Goal: Find specific page/section: Find specific page/section

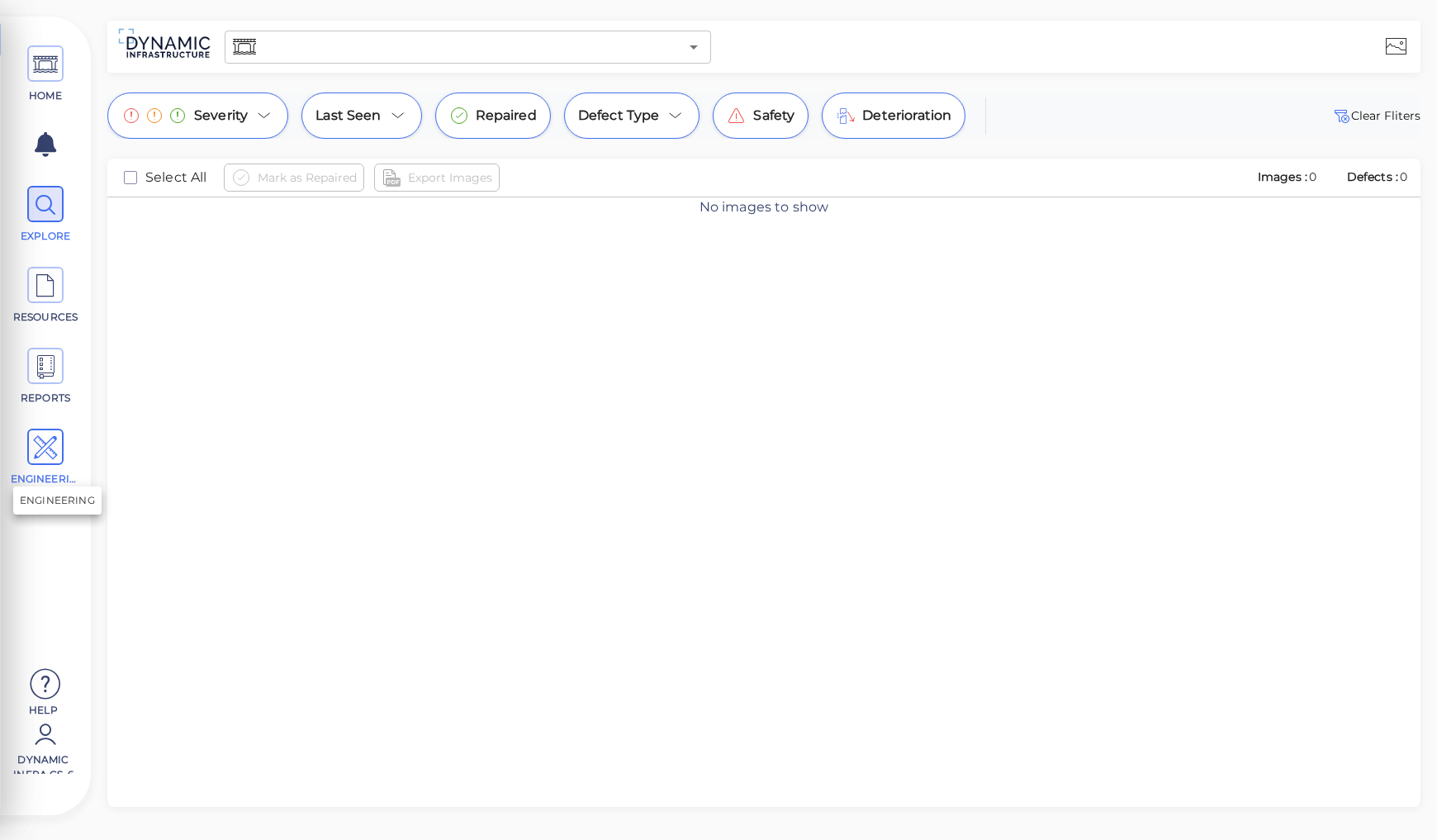
click at [53, 434] on icon at bounding box center [45, 448] width 25 height 37
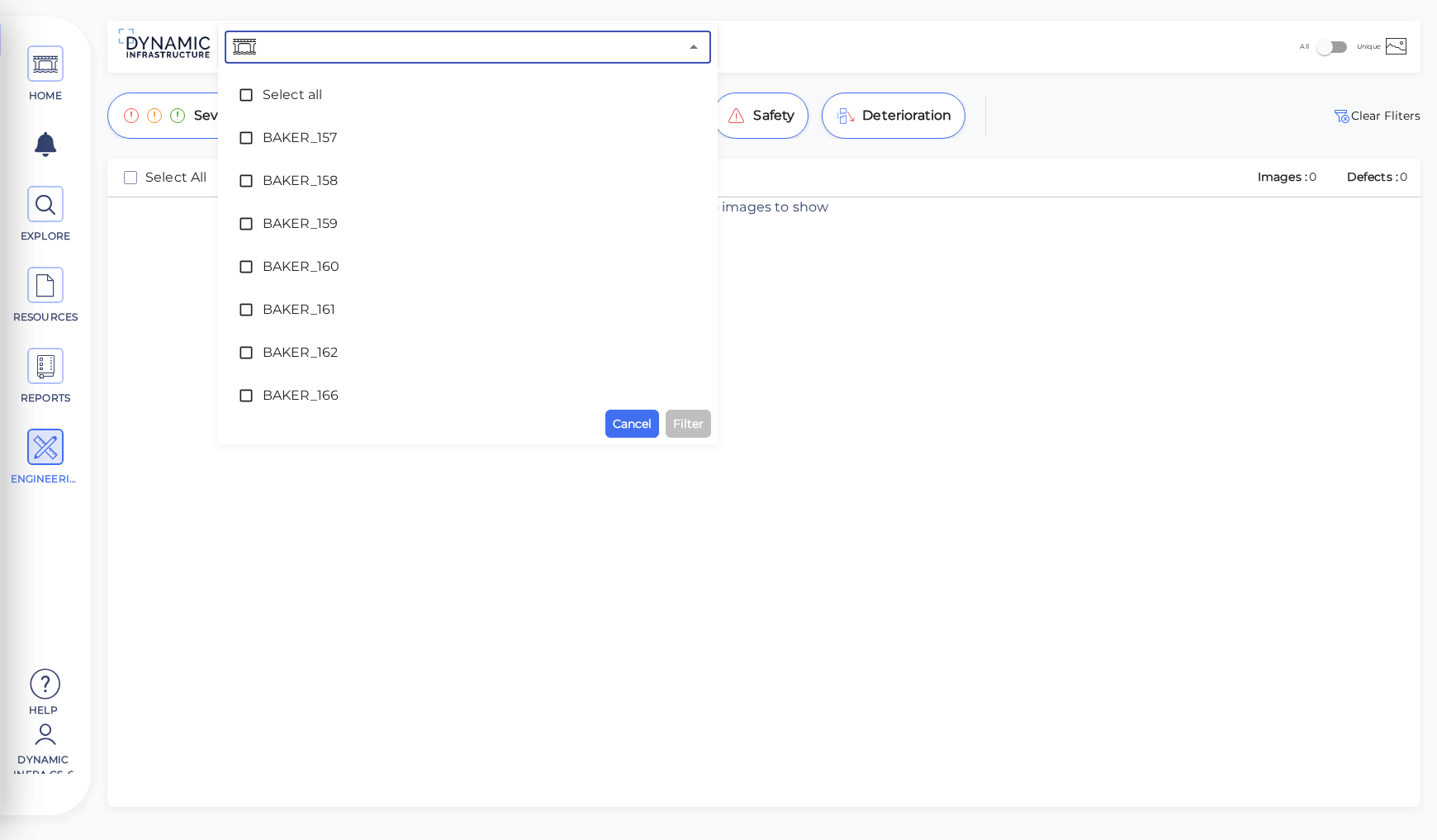
click at [265, 52] on input "text" at bounding box center [469, 46] width 419 height 23
type input "46"
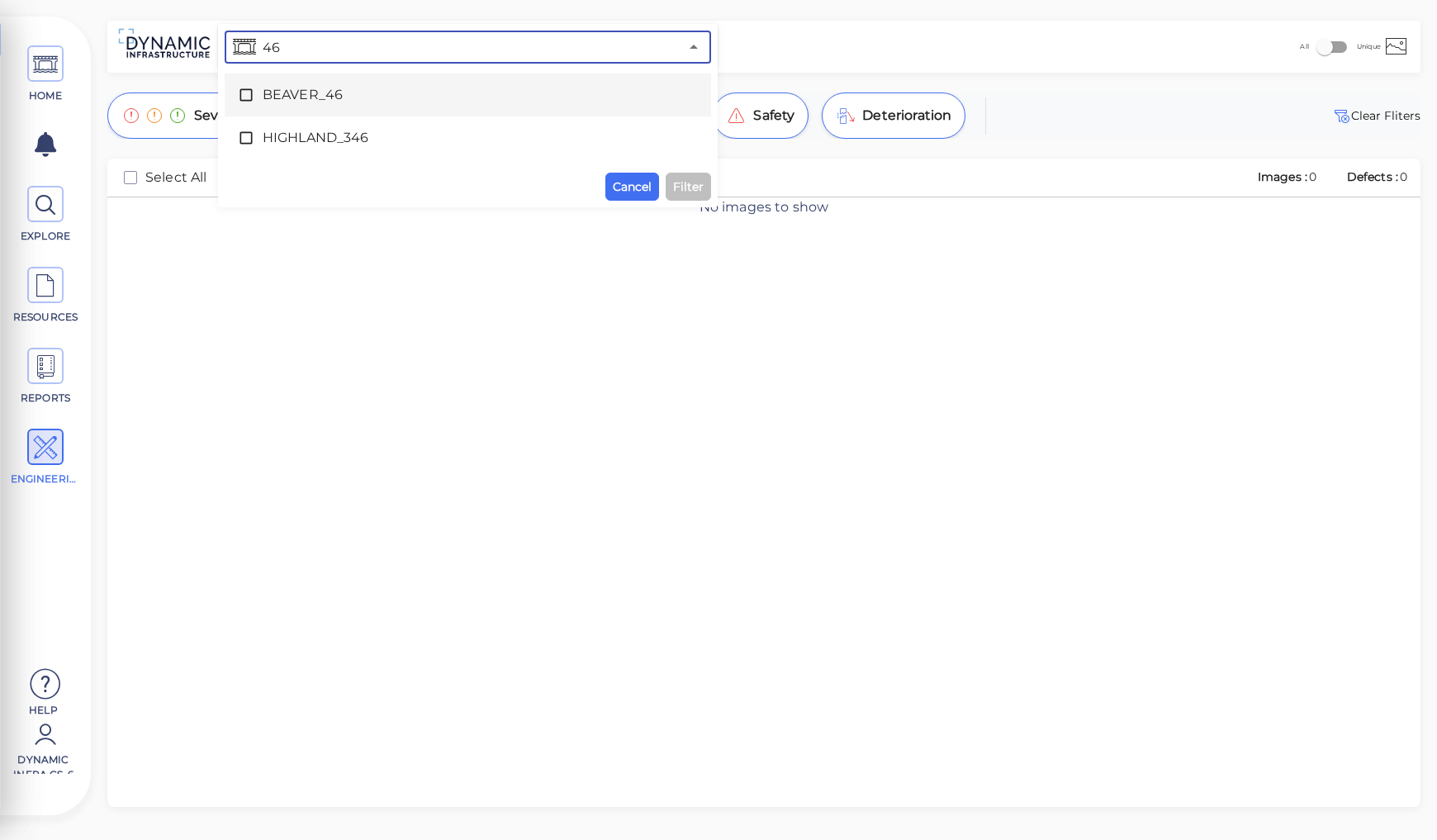
click at [282, 92] on span "BEAVER_46" at bounding box center [468, 95] width 411 height 19
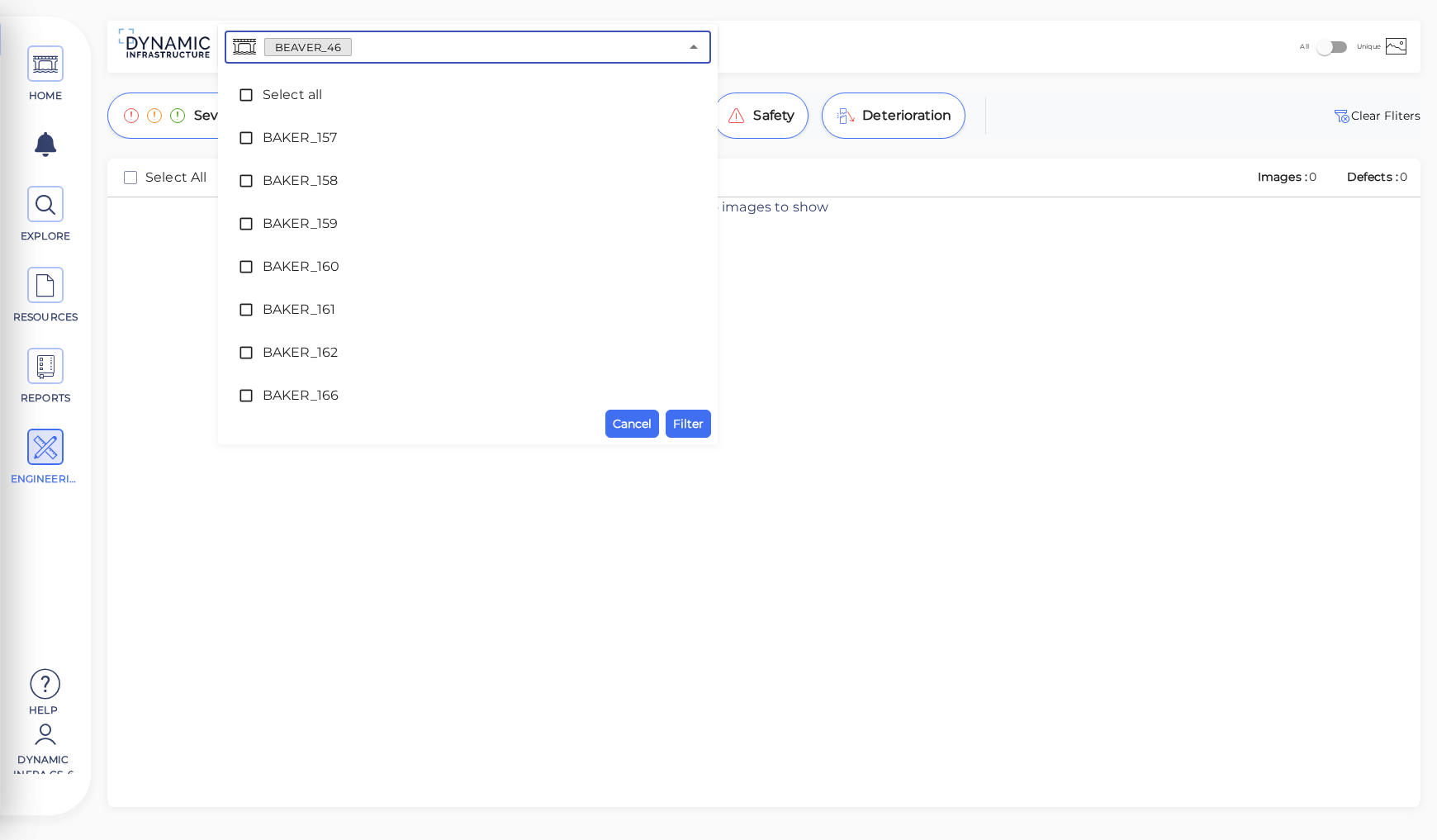
scroll to position [2117, 0]
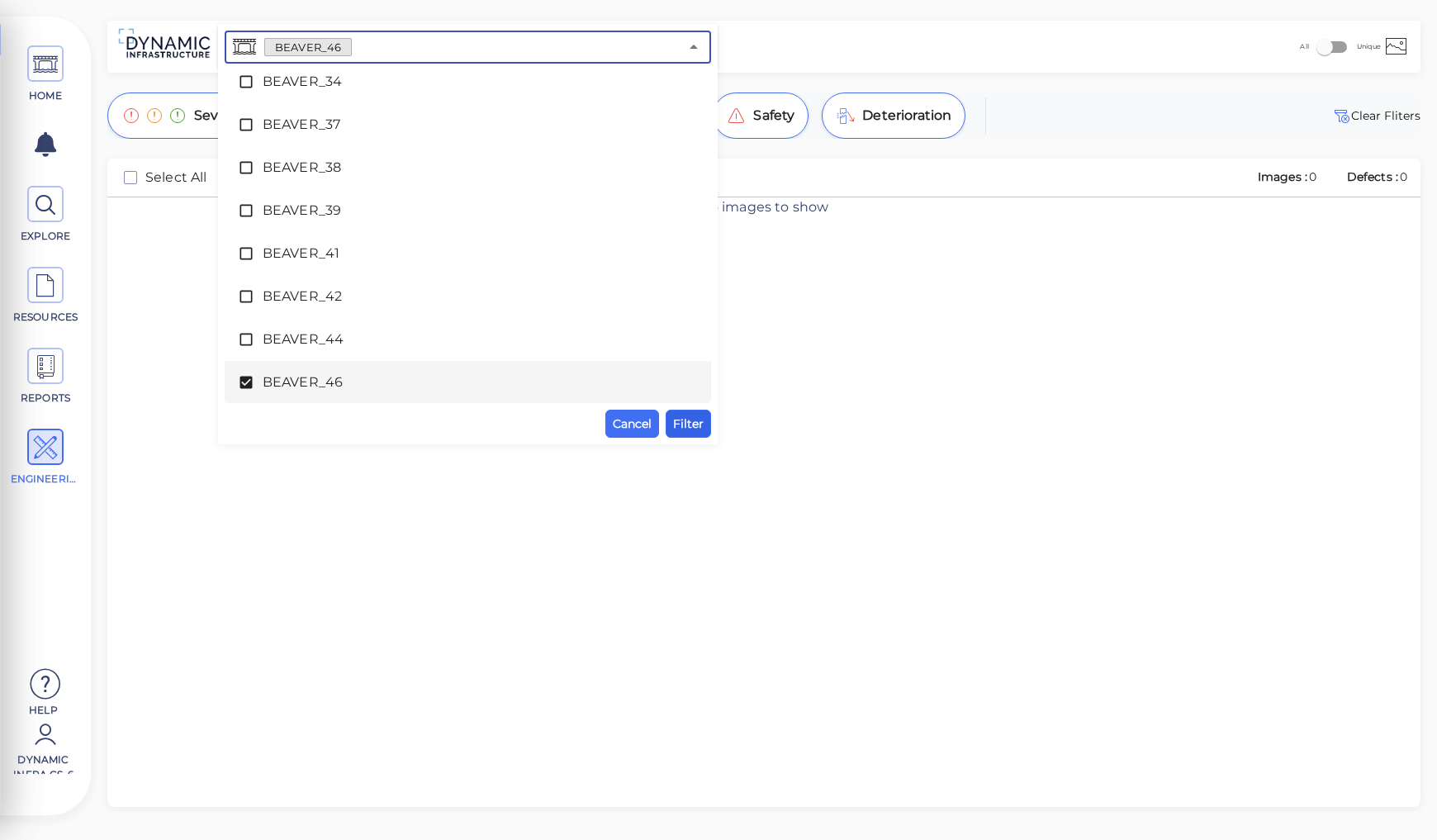
click at [692, 425] on span "Filter" at bounding box center [688, 423] width 30 height 19
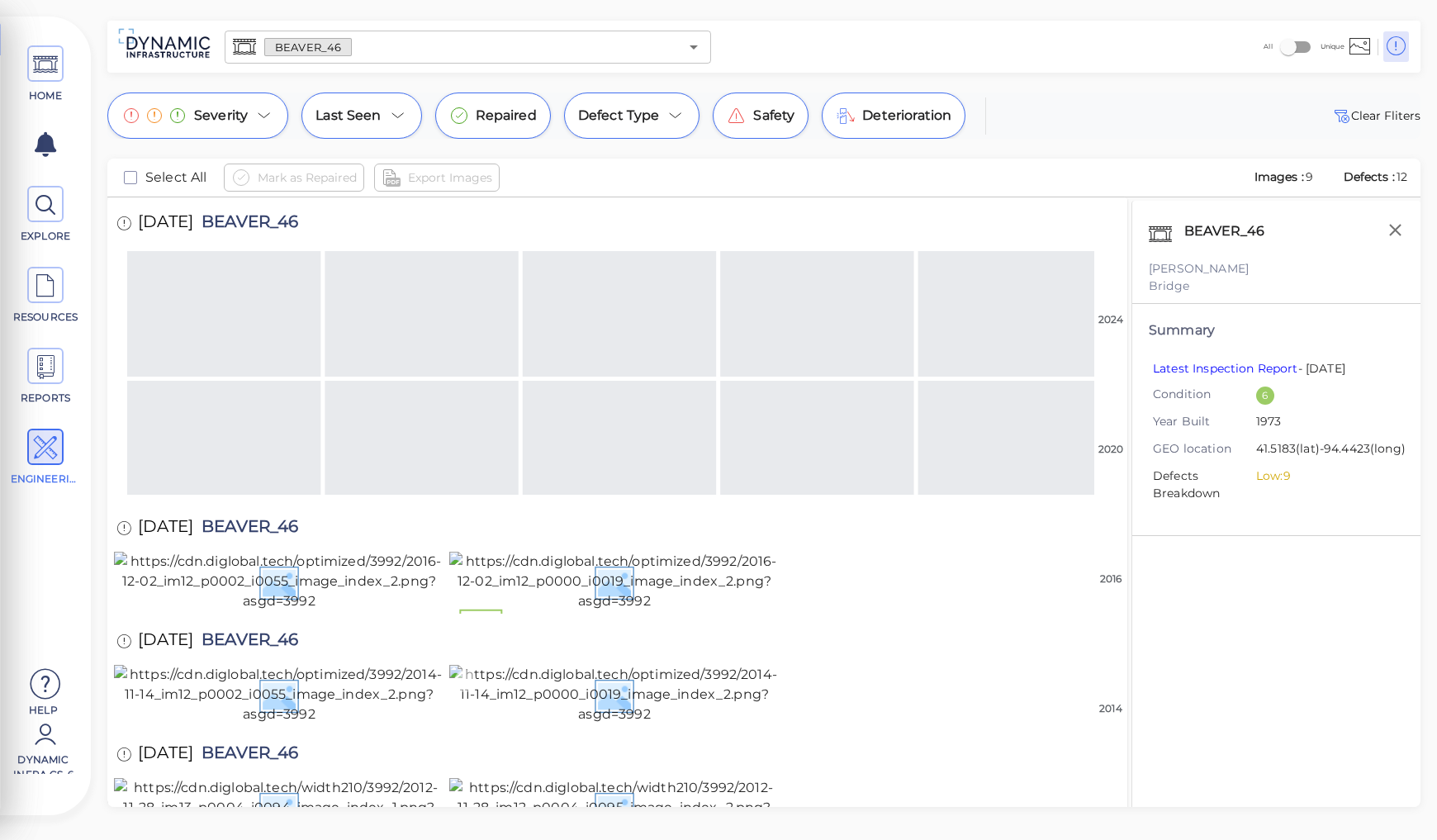
scroll to position [863, 0]
drag, startPoint x: 228, startPoint y: 265, endPoint x: 326, endPoint y: 269, distance: 98.1
click at [326, 619] on div "11/14/2014 BEAVER_46" at bounding box center [224, 642] width 220 height 46
copy span "BEAVER_46"
click at [598, 777] on img at bounding box center [614, 807] width 331 height 59
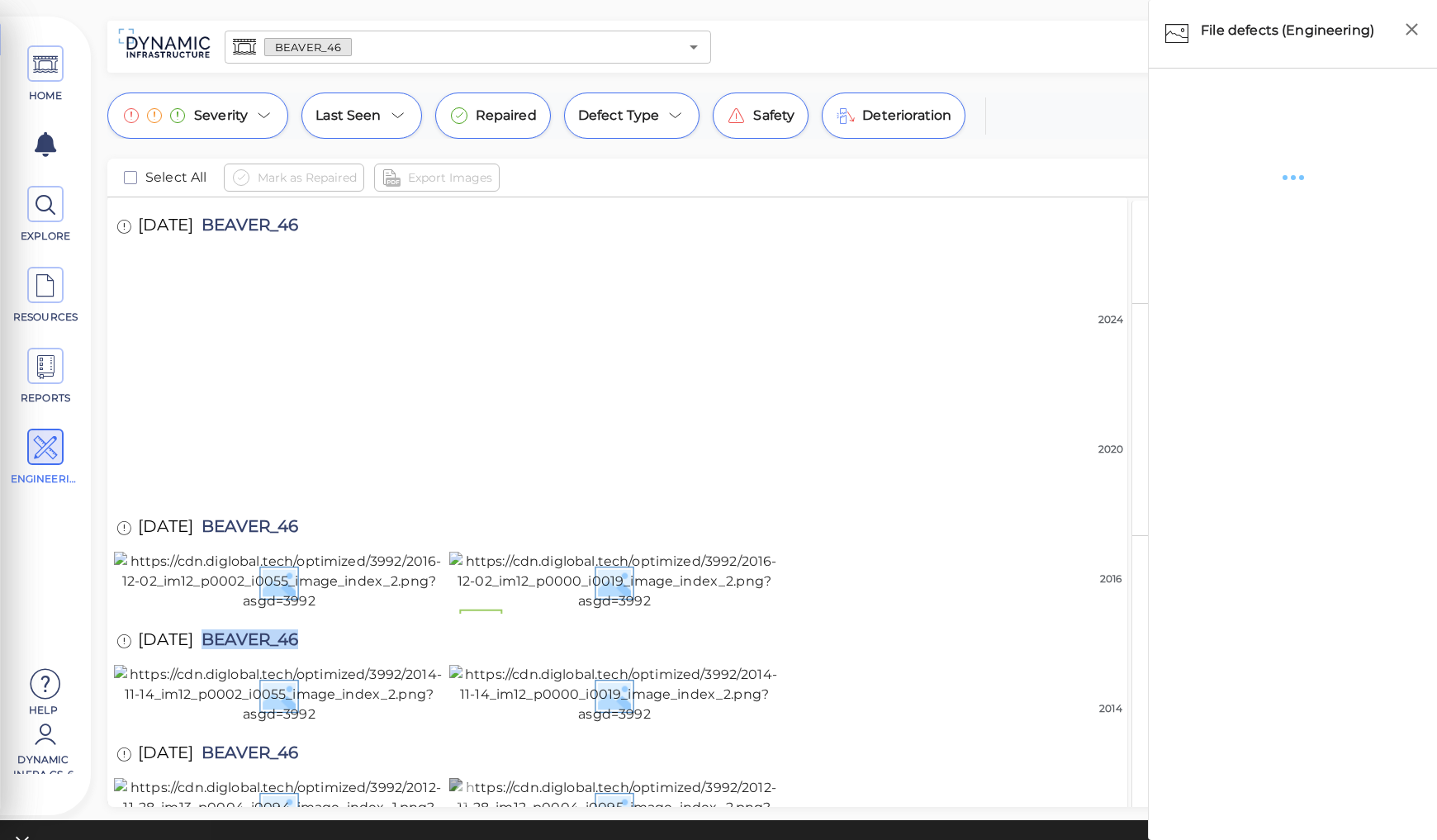
scroll to position [856, 0]
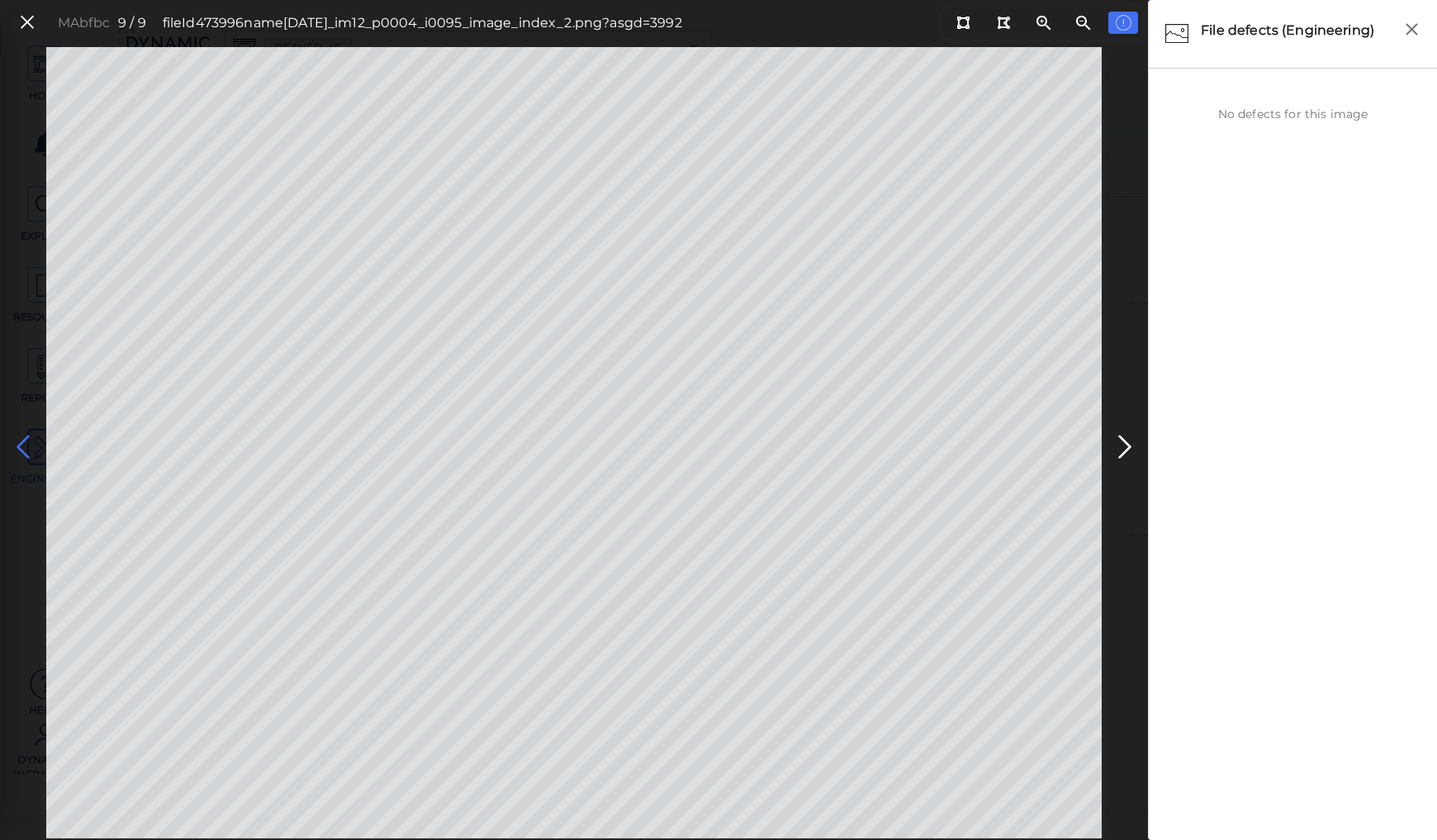
click at [23, 445] on icon at bounding box center [23, 447] width 26 height 32
click at [968, 22] on icon at bounding box center [963, 23] width 14 height 13
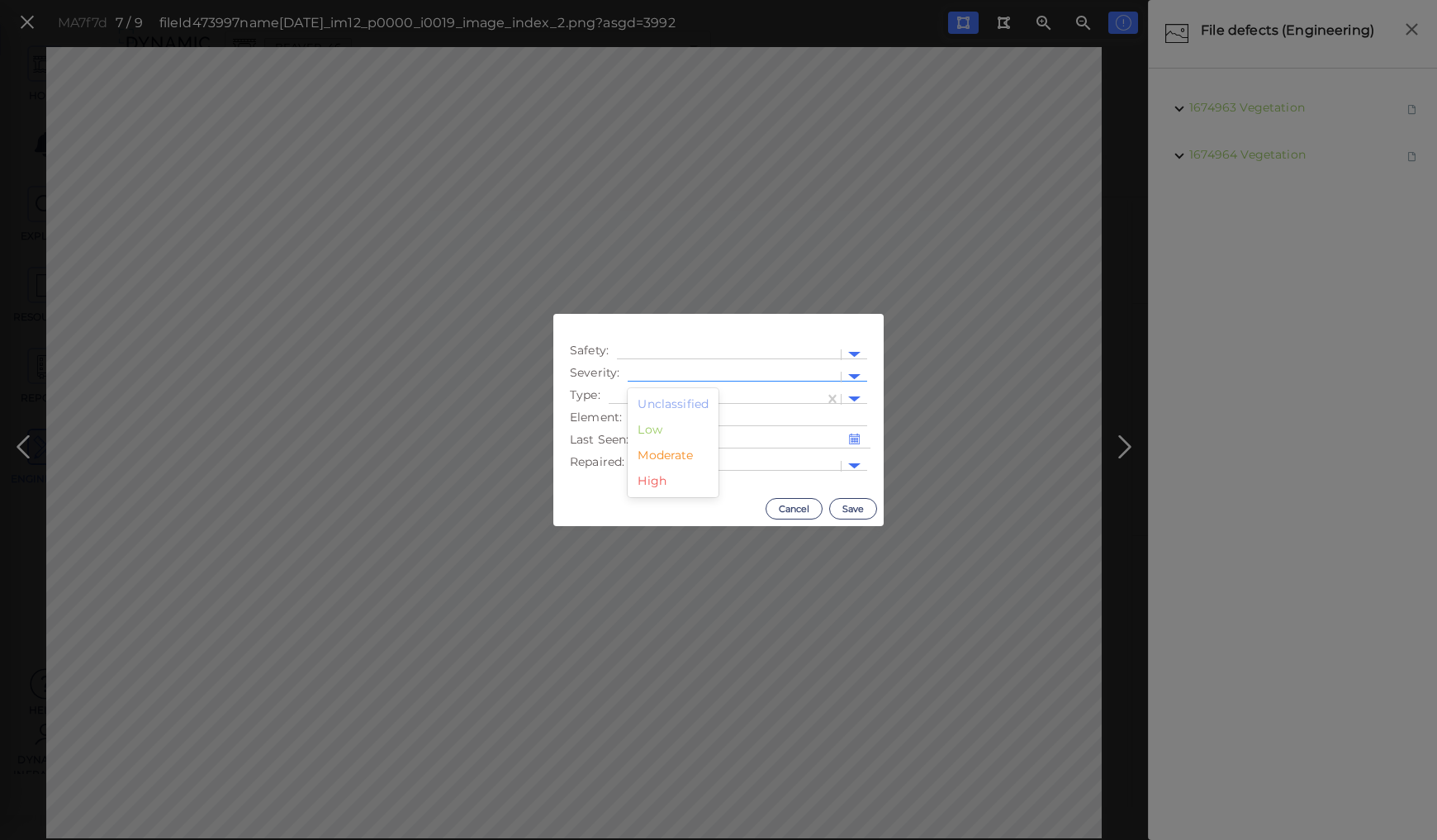
click at [630, 373] on div at bounding box center [734, 377] width 213 height 24
click at [654, 452] on div "Moderate" at bounding box center [672, 455] width 90 height 25
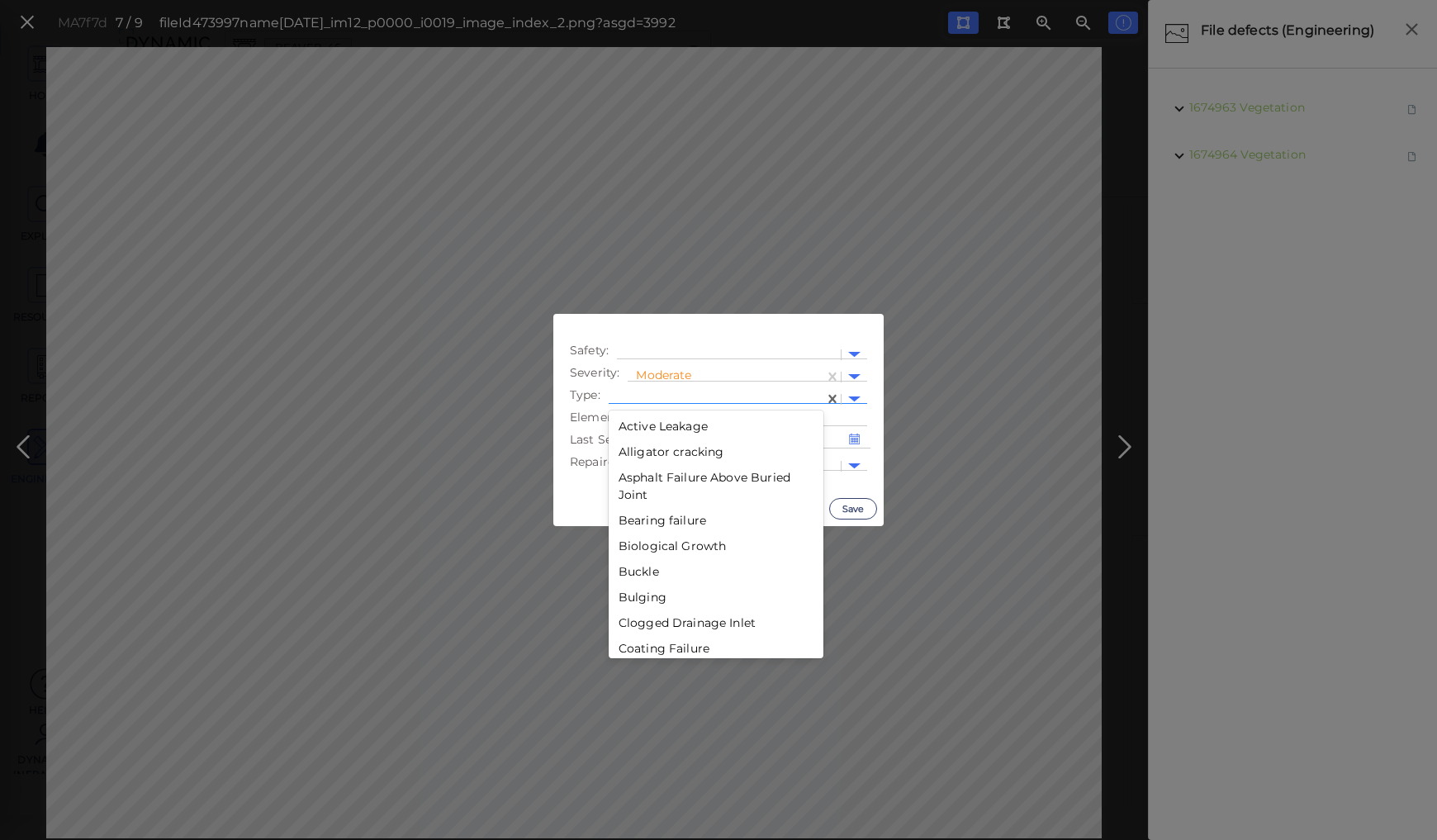
click at [659, 391] on div at bounding box center [716, 399] width 199 height 18
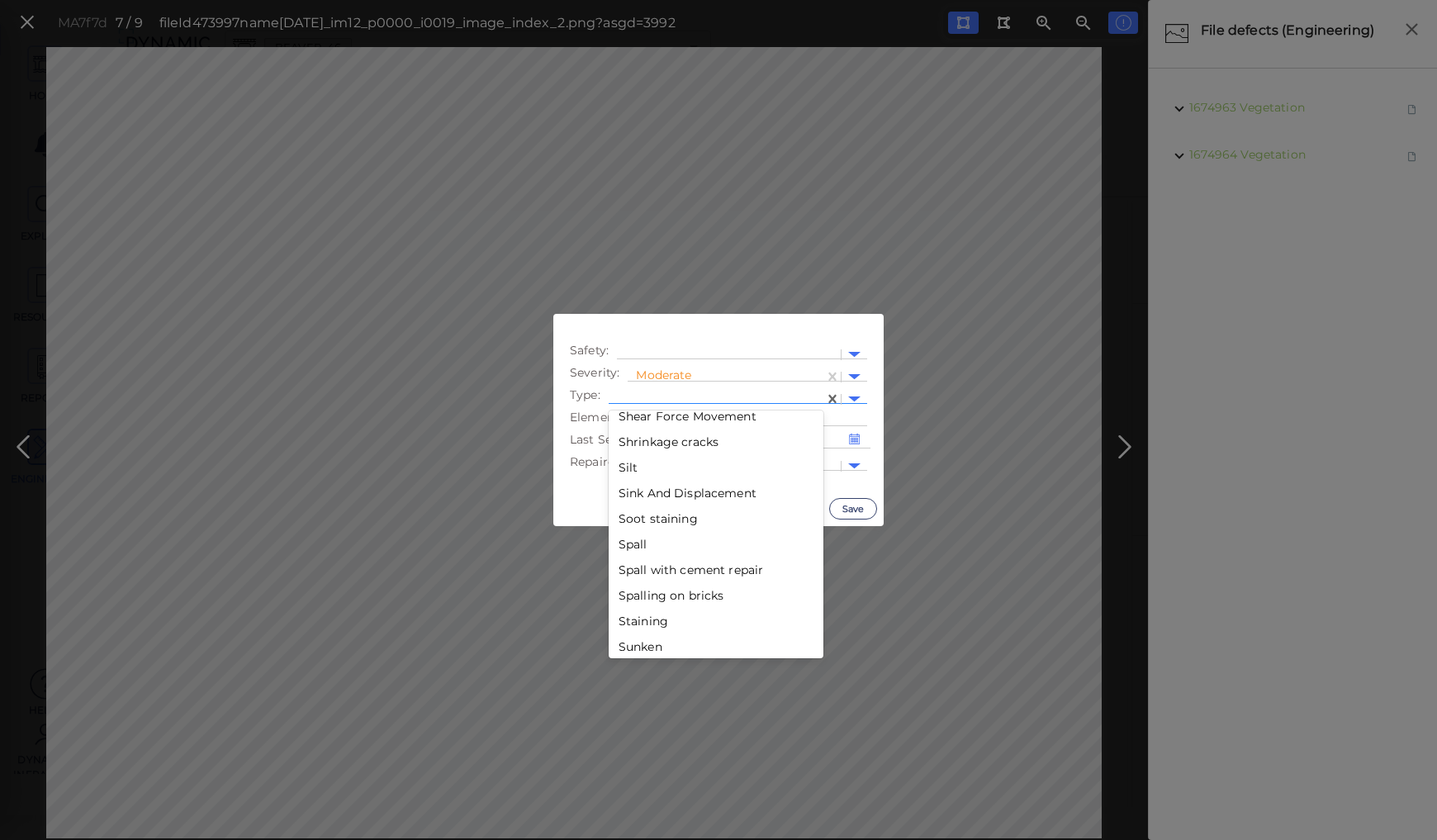
scroll to position [2774, 0]
click at [625, 454] on div "Silt" at bounding box center [716, 451] width 215 height 25
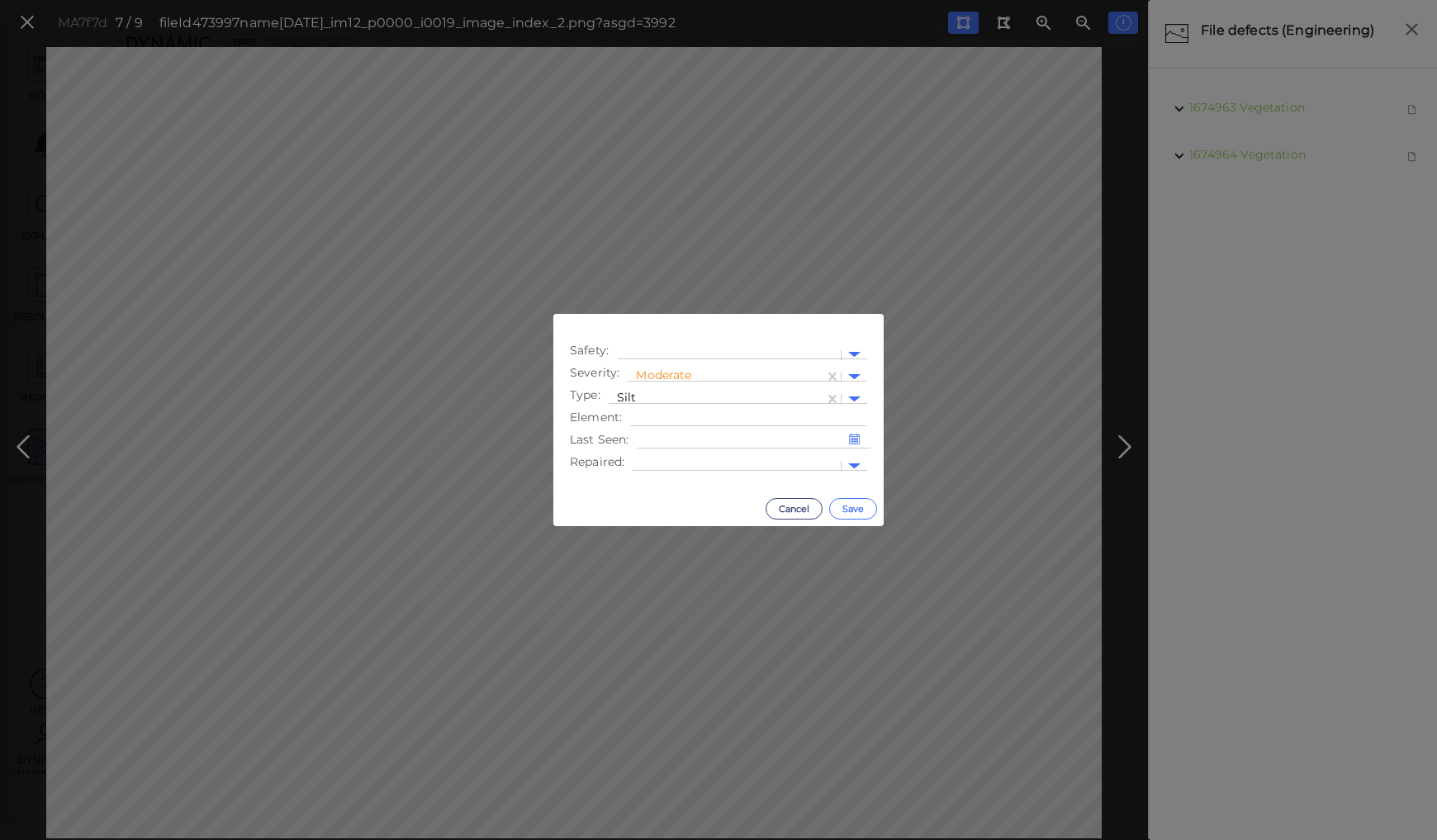
click at [846, 505] on button "Save" at bounding box center [853, 508] width 48 height 21
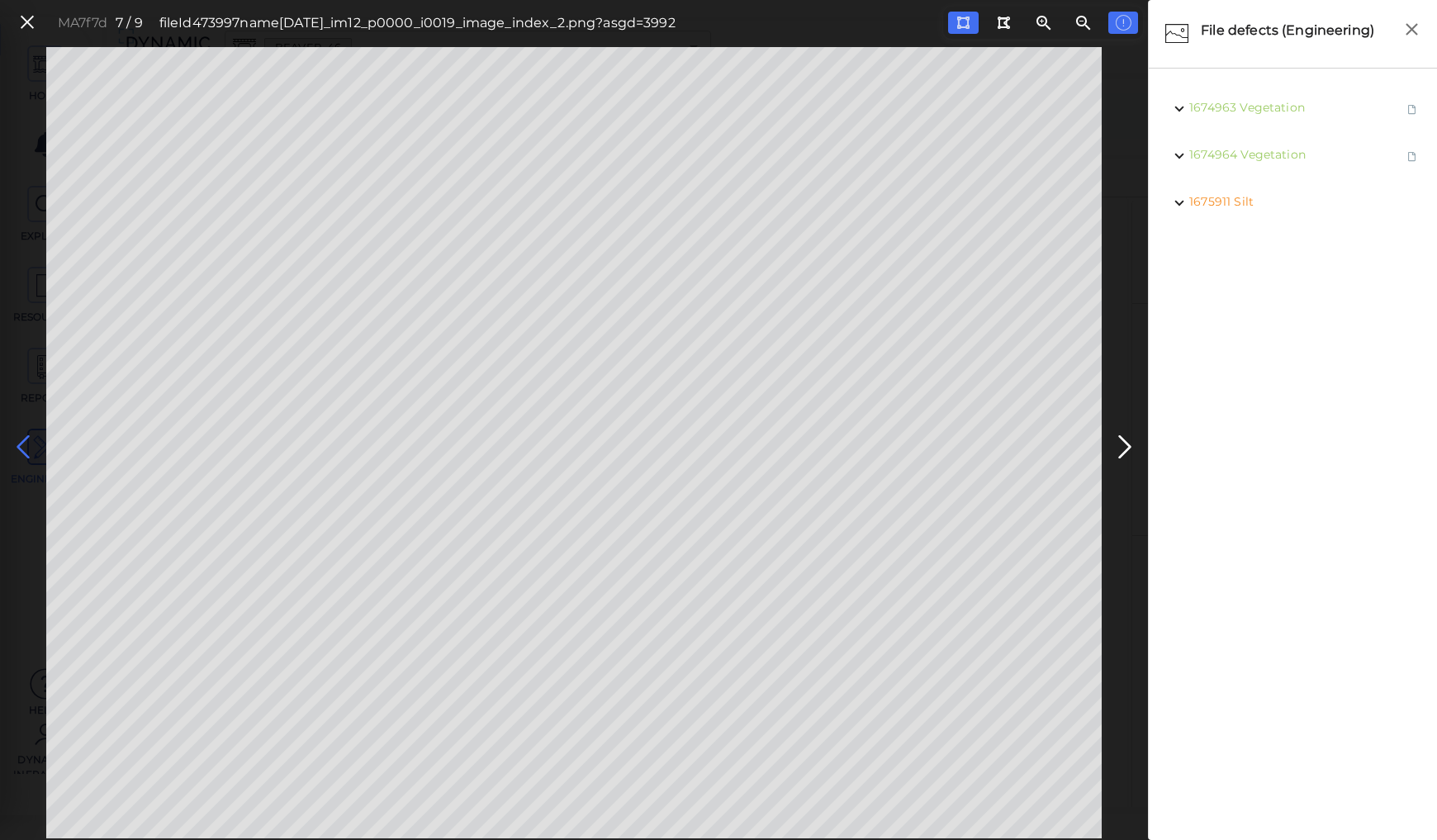
click at [20, 449] on icon at bounding box center [23, 447] width 26 height 32
click at [20, 448] on icon at bounding box center [23, 447] width 26 height 32
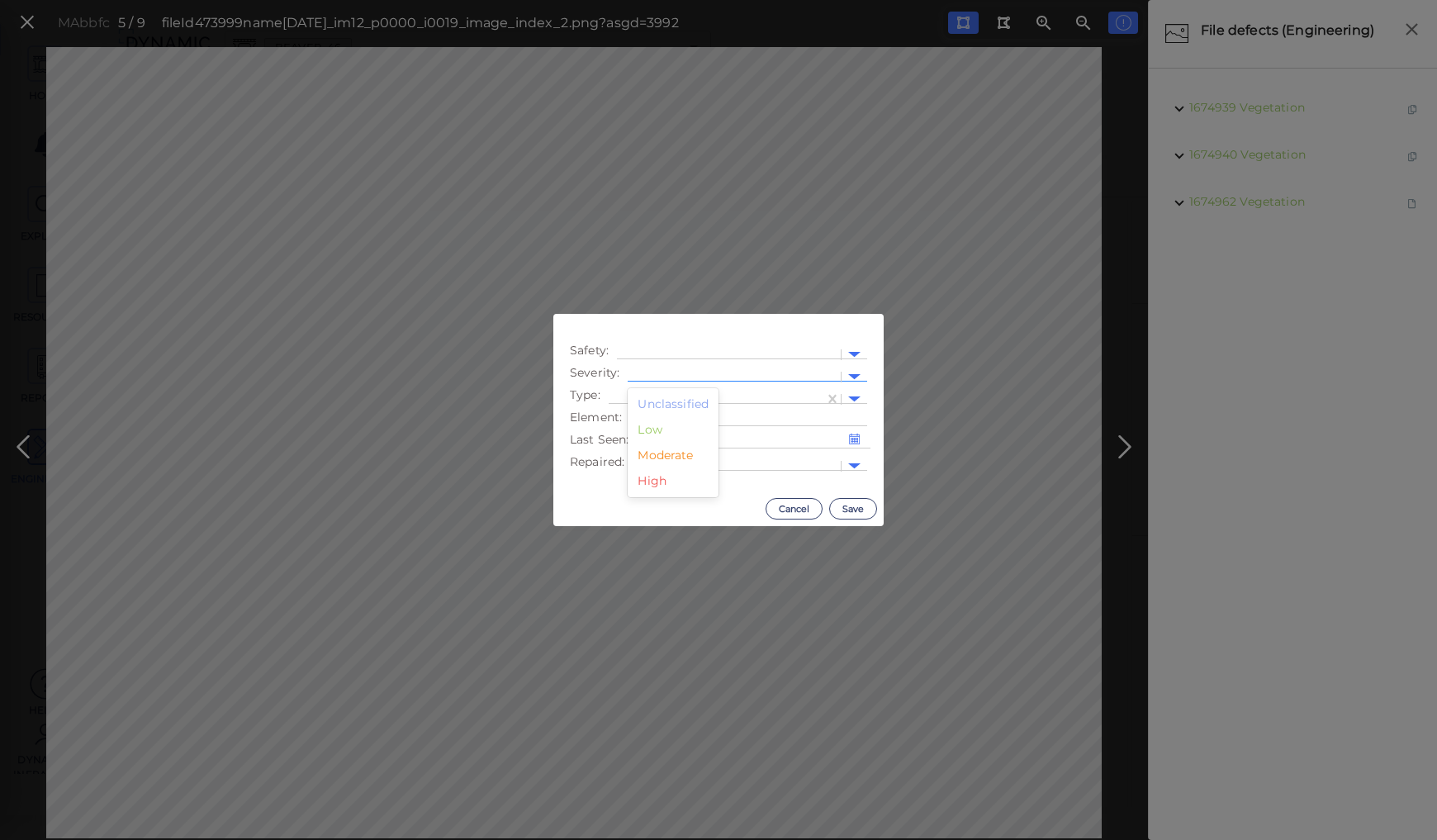
click at [642, 365] on div at bounding box center [734, 377] width 213 height 24
click at [650, 454] on div "Moderate" at bounding box center [672, 455] width 90 height 25
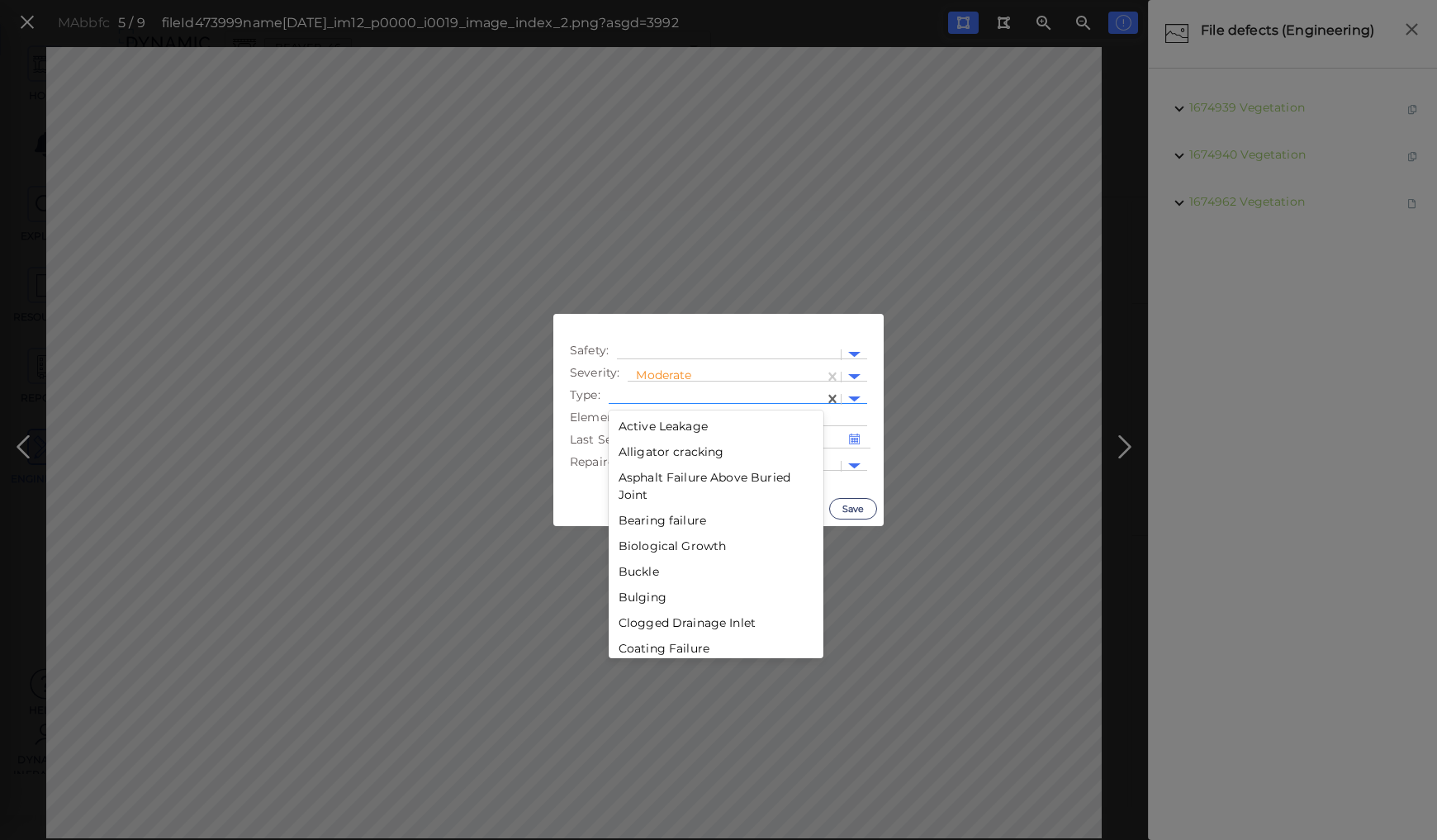
click at [652, 394] on div at bounding box center [716, 399] width 199 height 18
click at [629, 520] on div "Silt" at bounding box center [716, 522] width 215 height 25
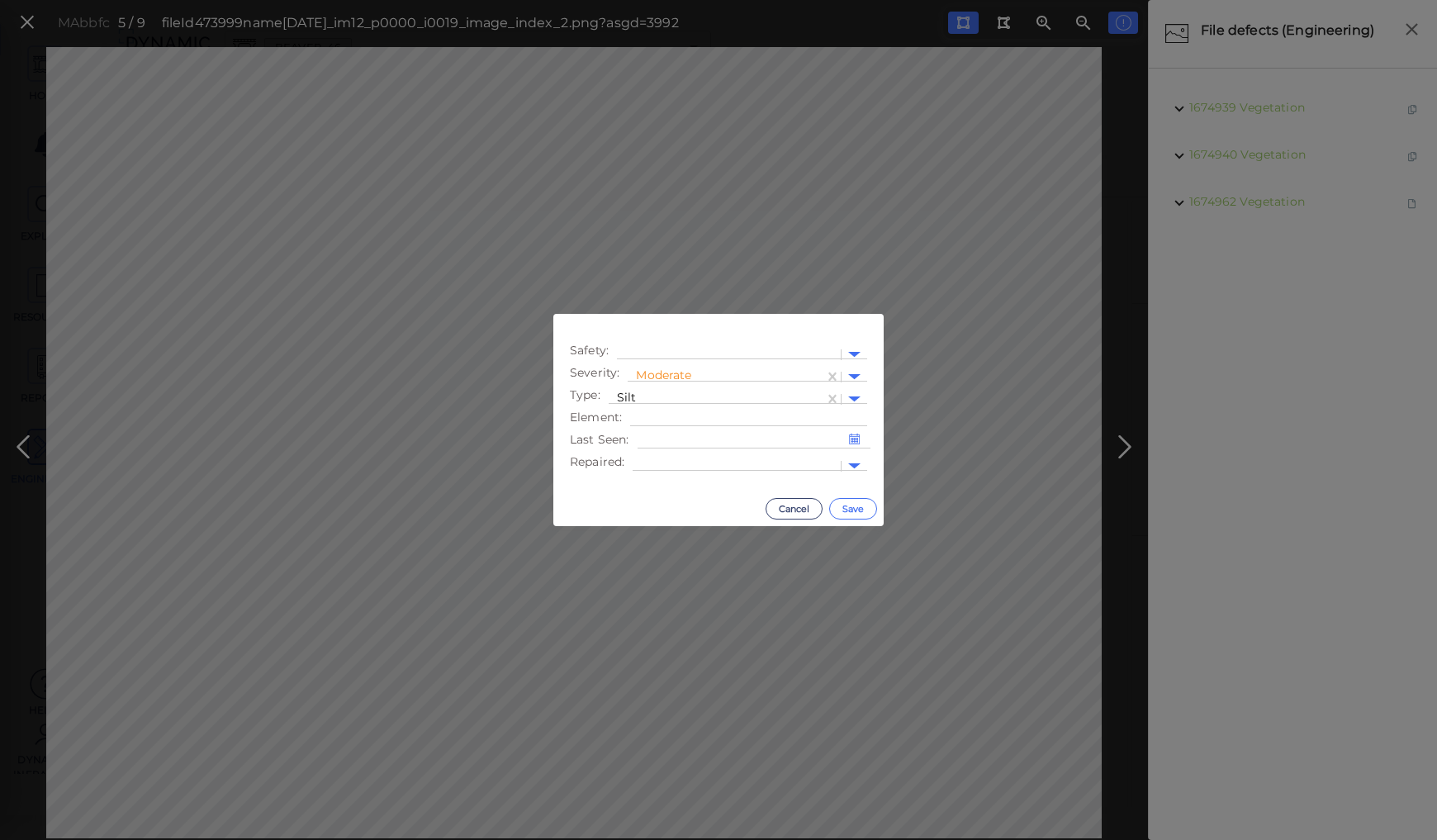
click at [857, 503] on button "Save" at bounding box center [853, 508] width 48 height 21
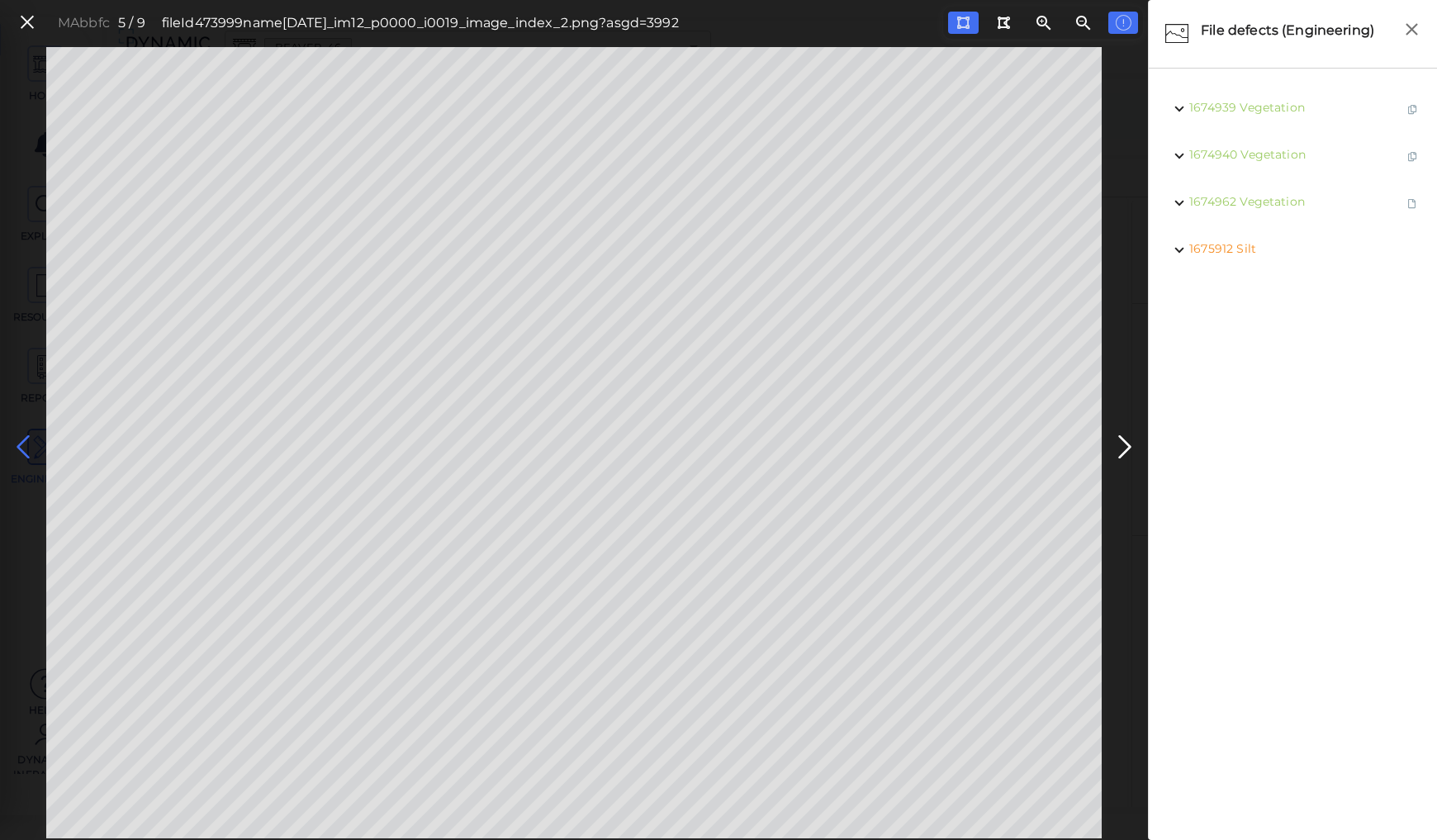
click at [23, 438] on icon at bounding box center [23, 447] width 26 height 32
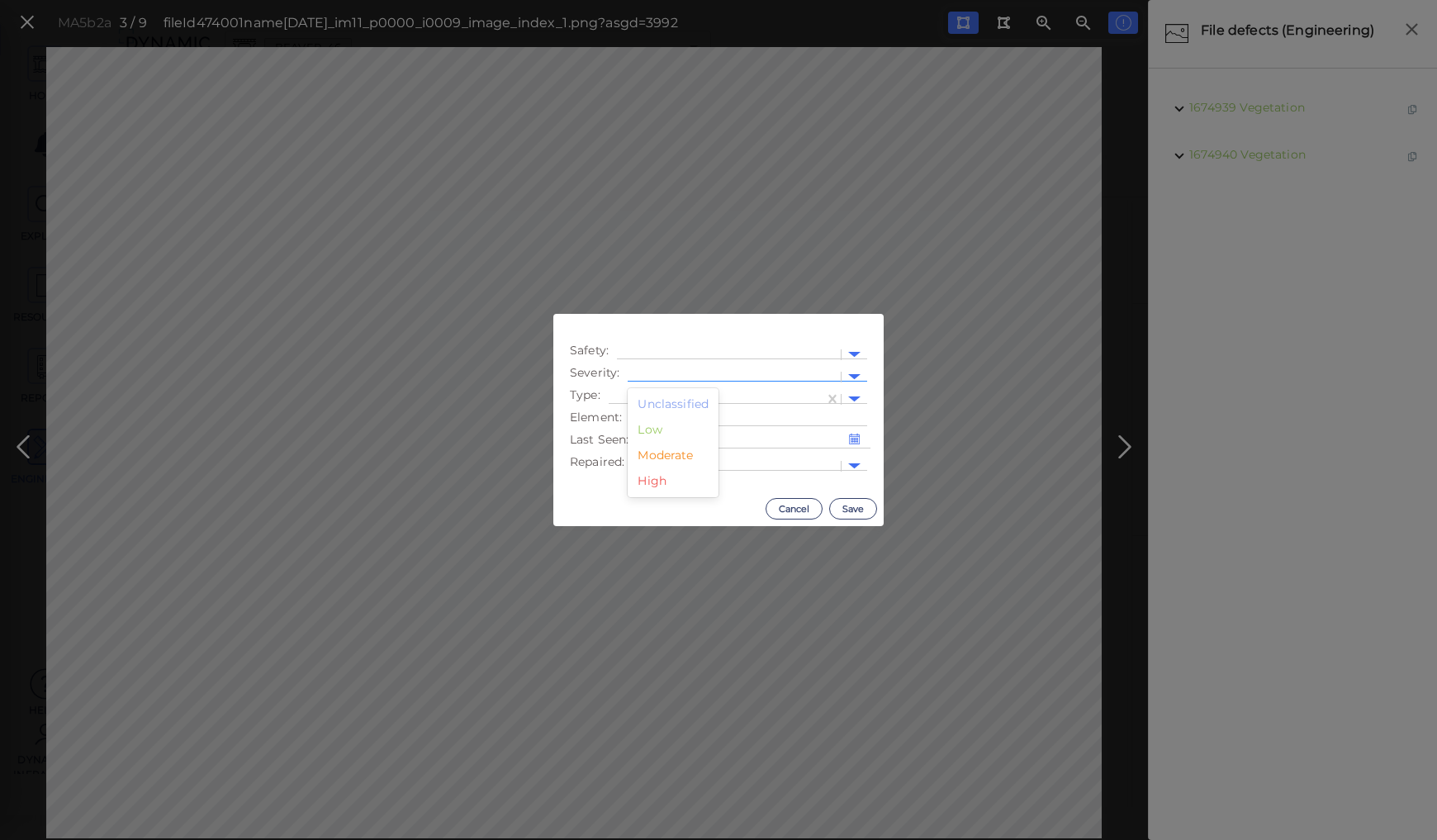
click at [651, 374] on div at bounding box center [734, 377] width 197 height 18
click at [647, 455] on div "Moderate" at bounding box center [672, 455] width 90 height 25
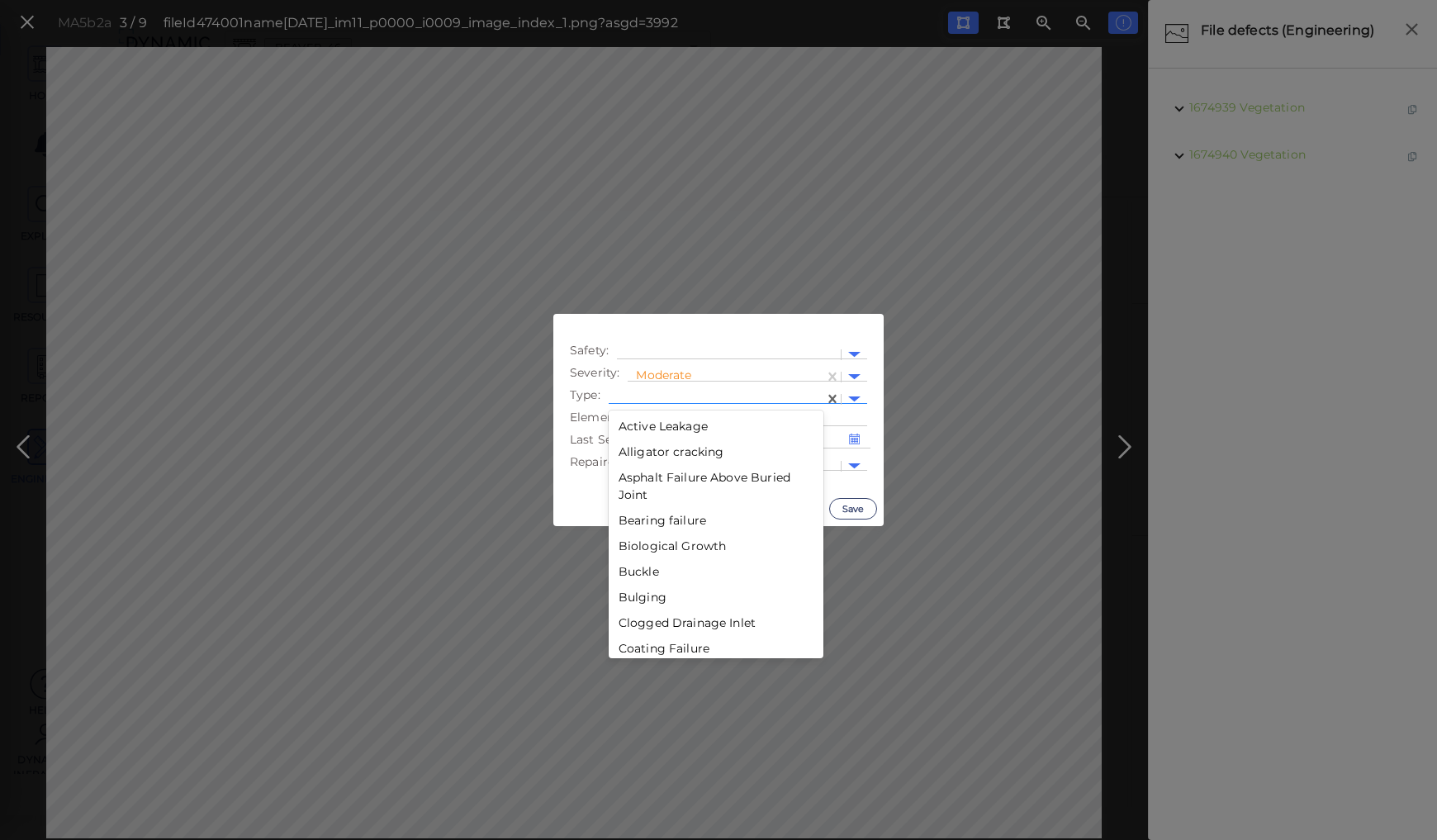
click at [631, 392] on div at bounding box center [716, 399] width 199 height 18
click at [626, 516] on div "Silt" at bounding box center [716, 517] width 215 height 25
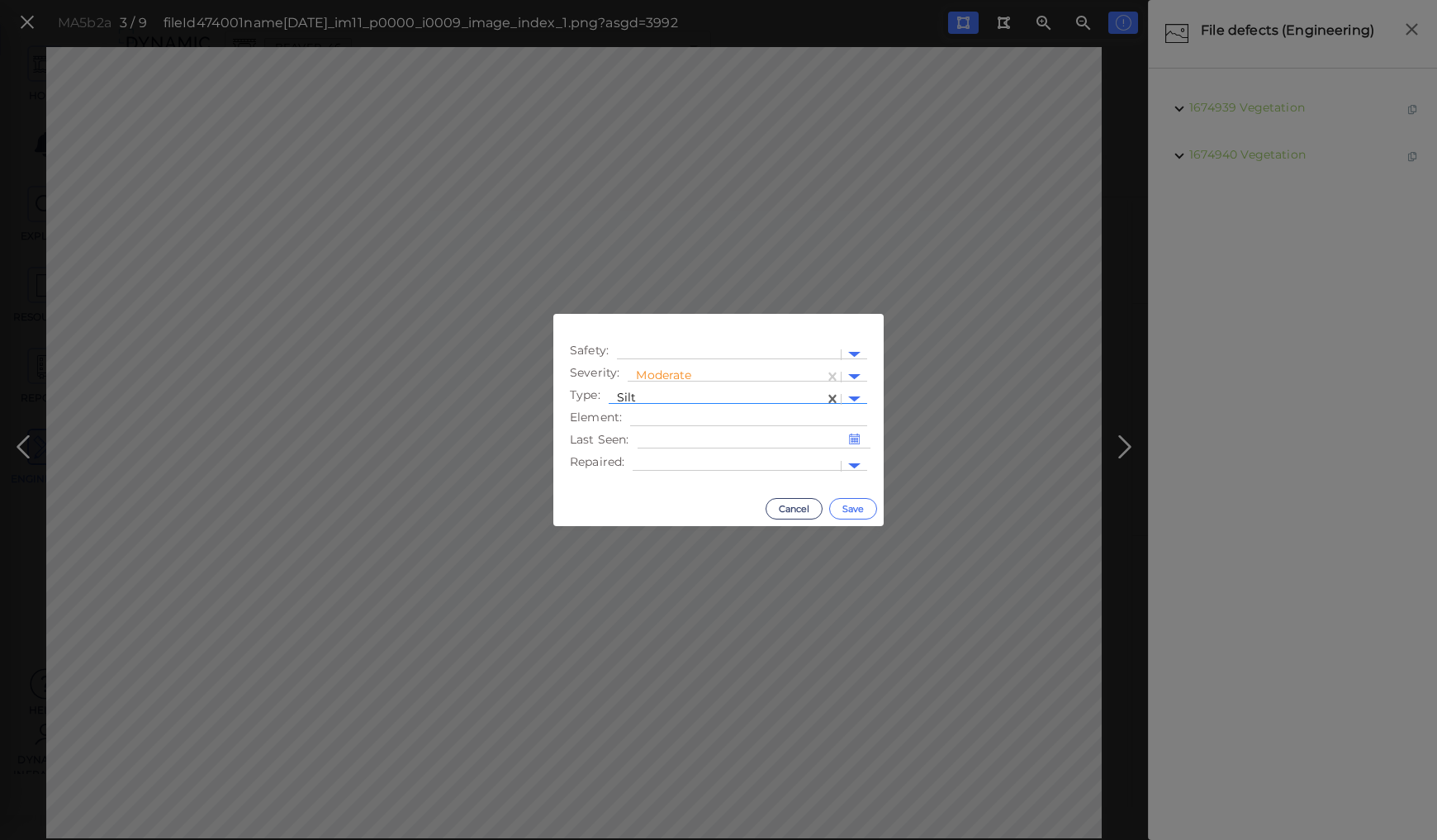
click at [849, 509] on button "Save" at bounding box center [853, 508] width 48 height 21
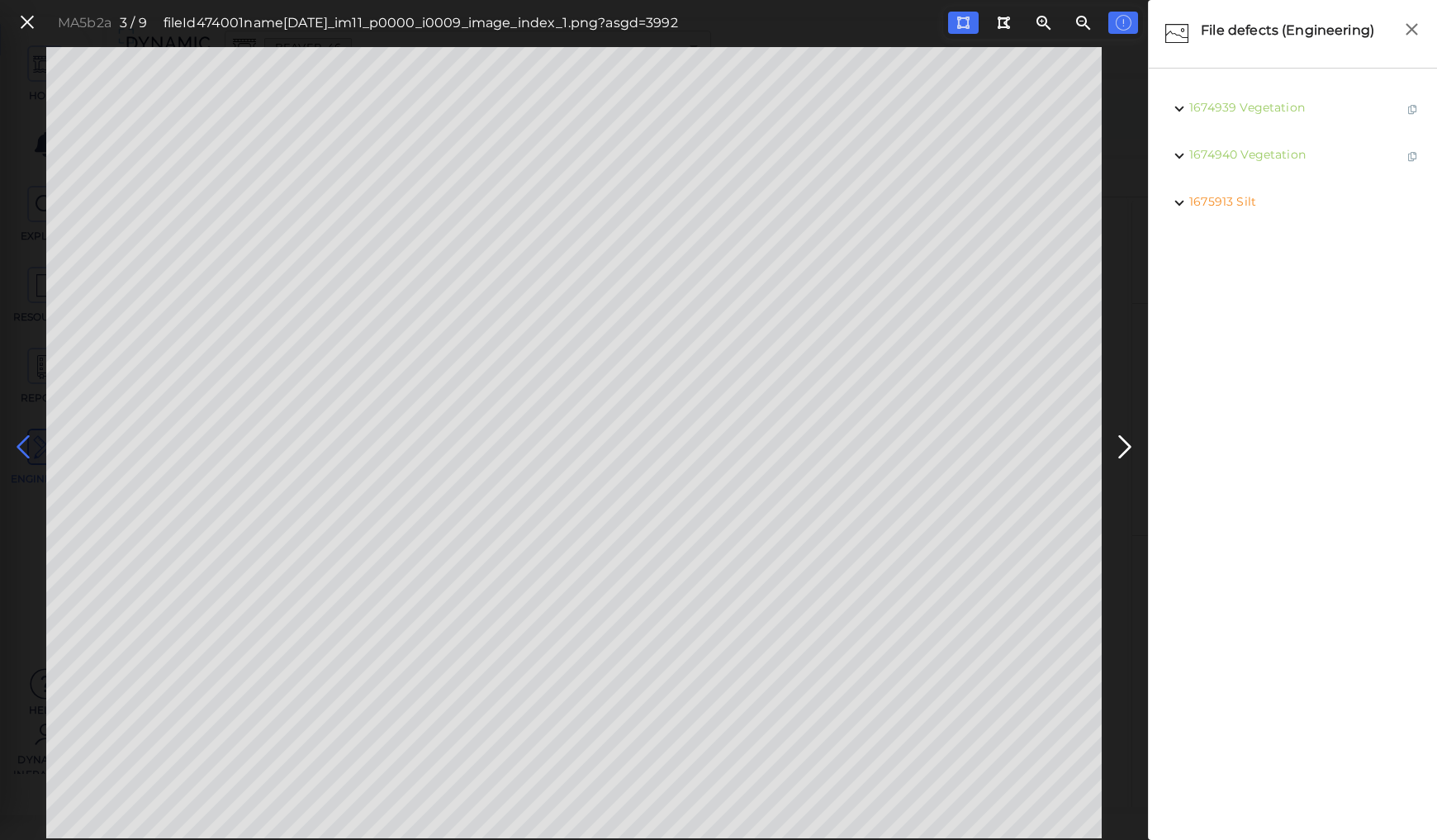
click at [21, 447] on icon at bounding box center [23, 447] width 26 height 32
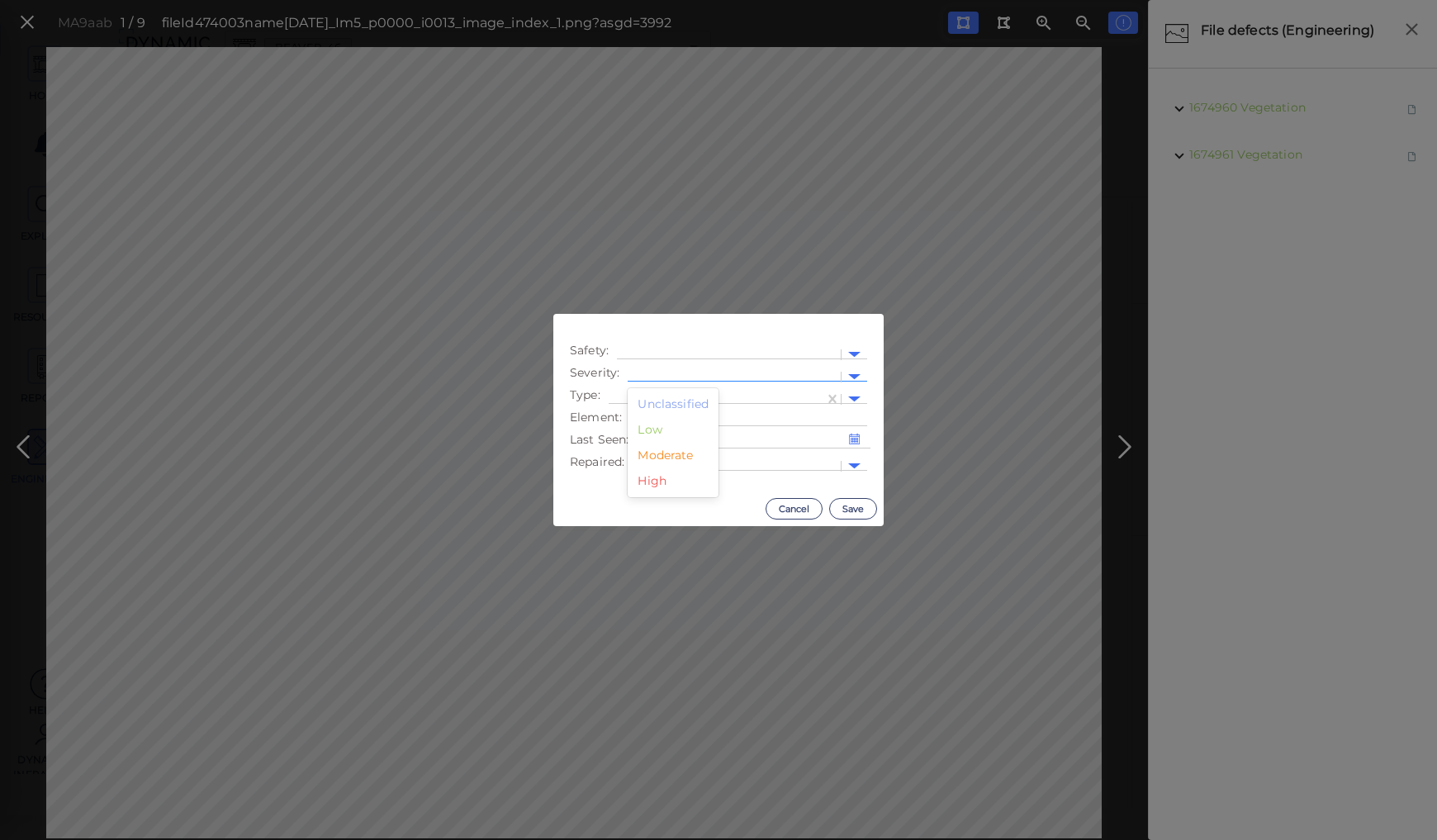
click at [655, 366] on div at bounding box center [734, 377] width 213 height 24
click at [658, 452] on div "Moderate" at bounding box center [672, 455] width 90 height 25
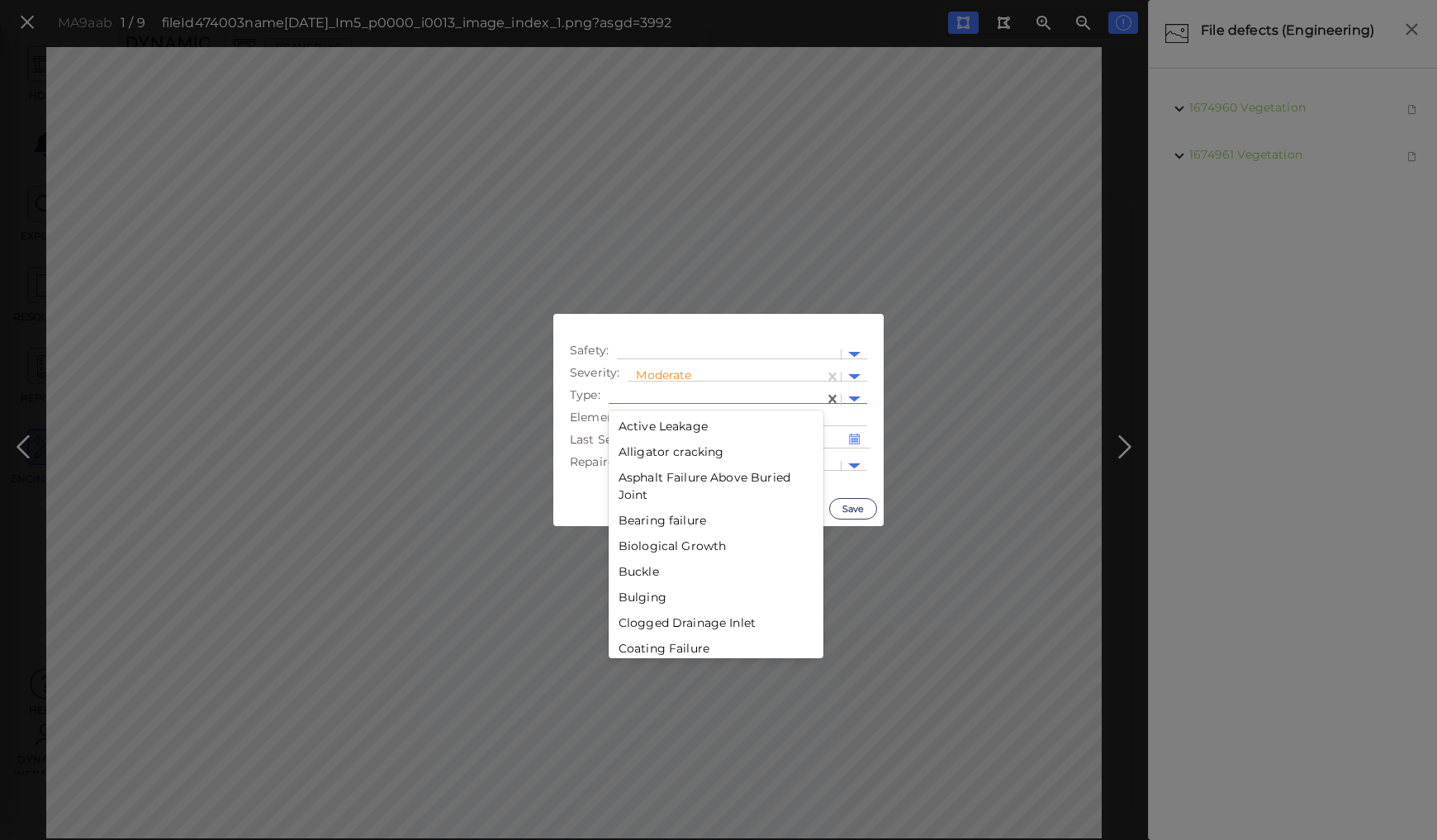
click at [663, 397] on div at bounding box center [716, 399] width 199 height 18
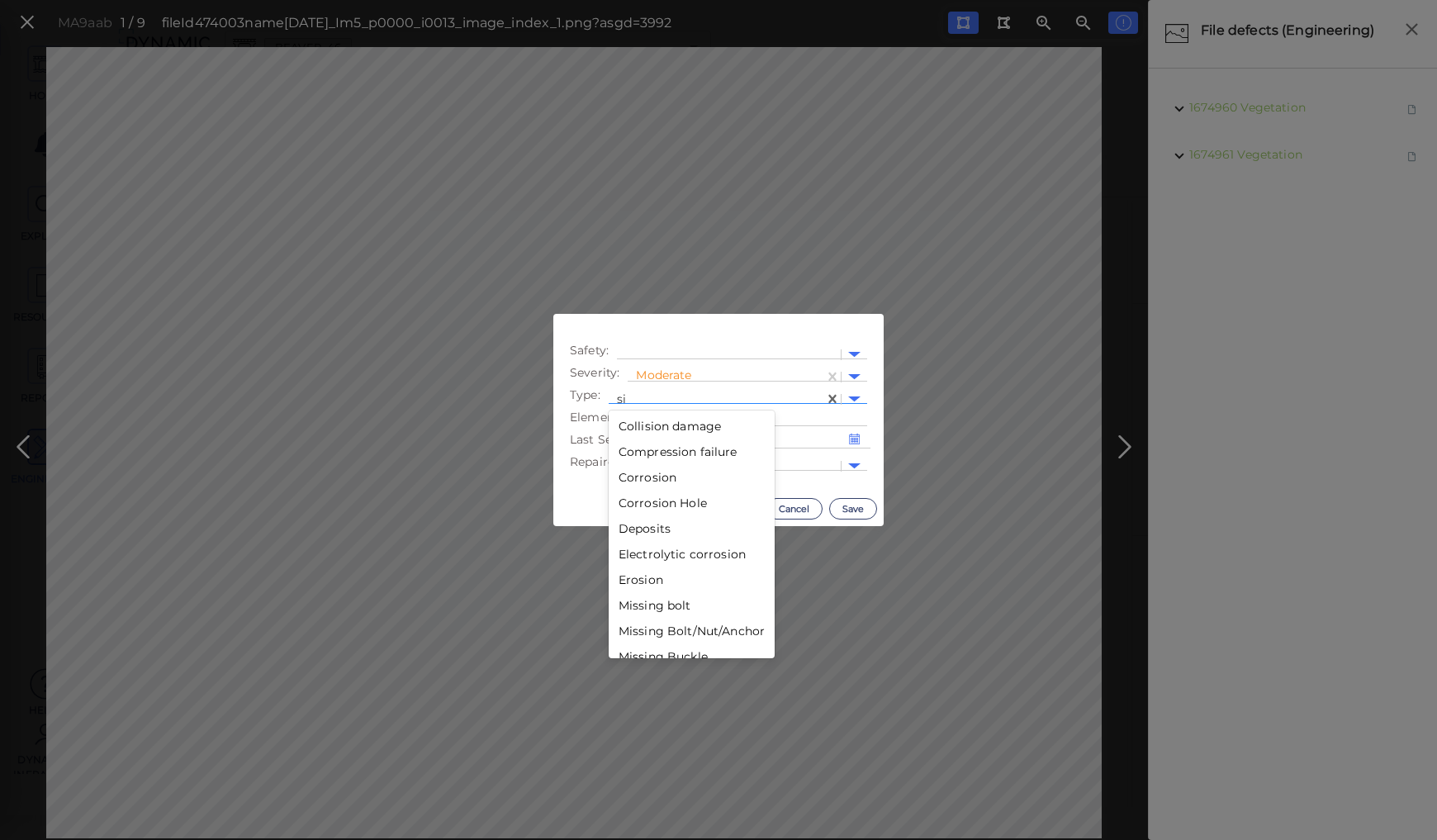
type input "sil"
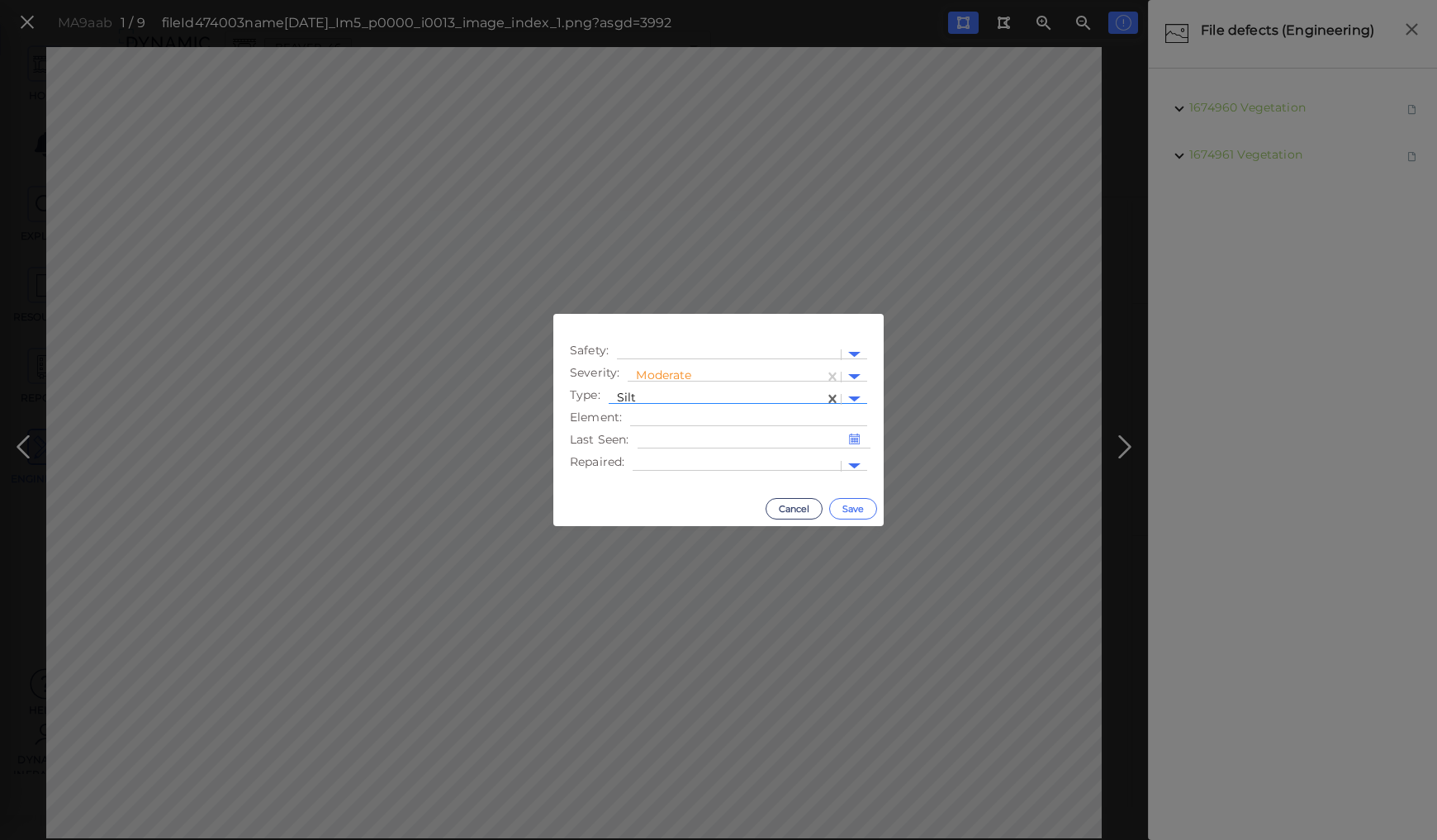
click at [855, 507] on button "Save" at bounding box center [853, 508] width 48 height 21
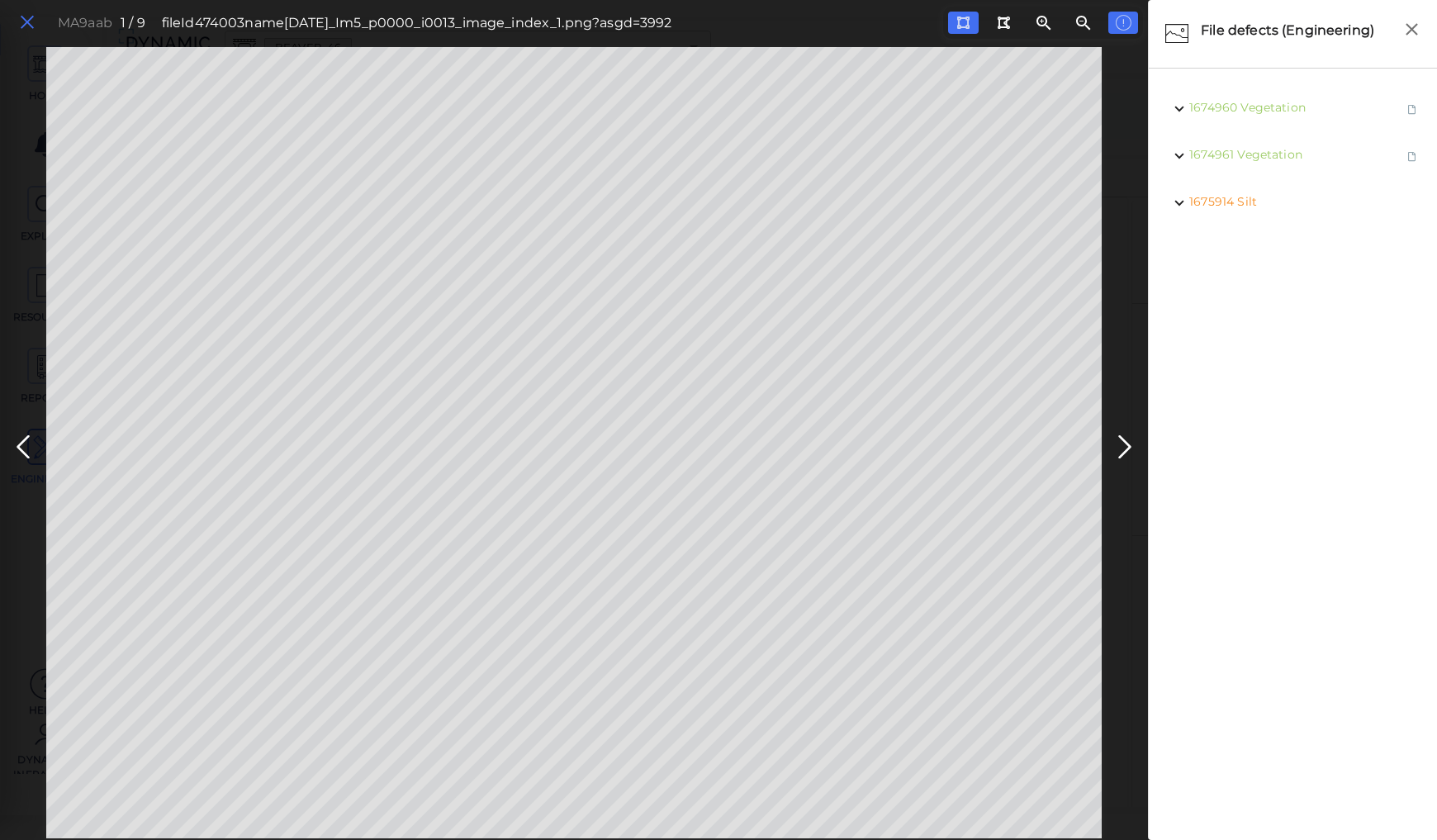
click at [30, 26] on icon at bounding box center [26, 23] width 18 height 22
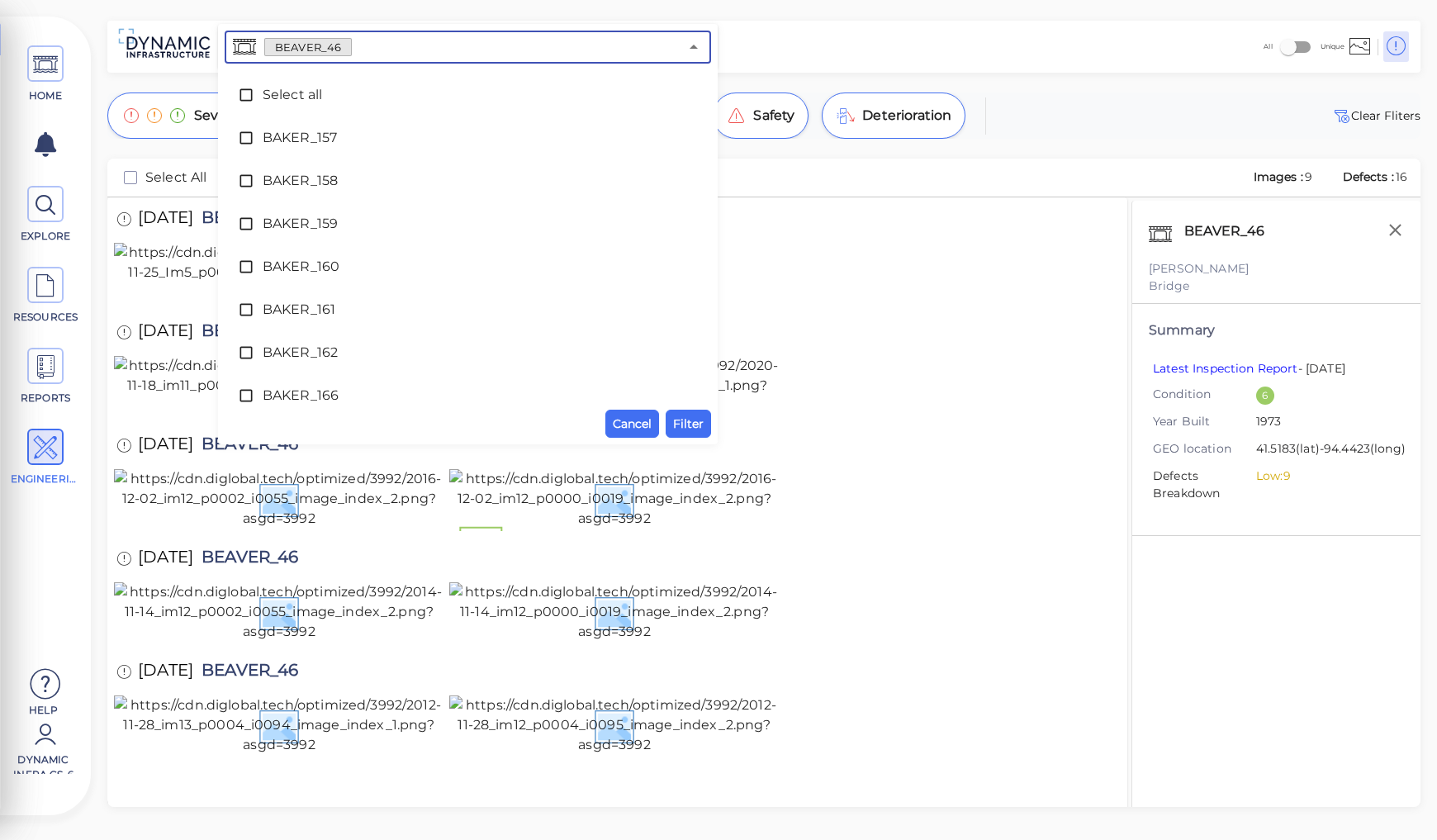
click at [375, 42] on input "text" at bounding box center [515, 46] width 327 height 23
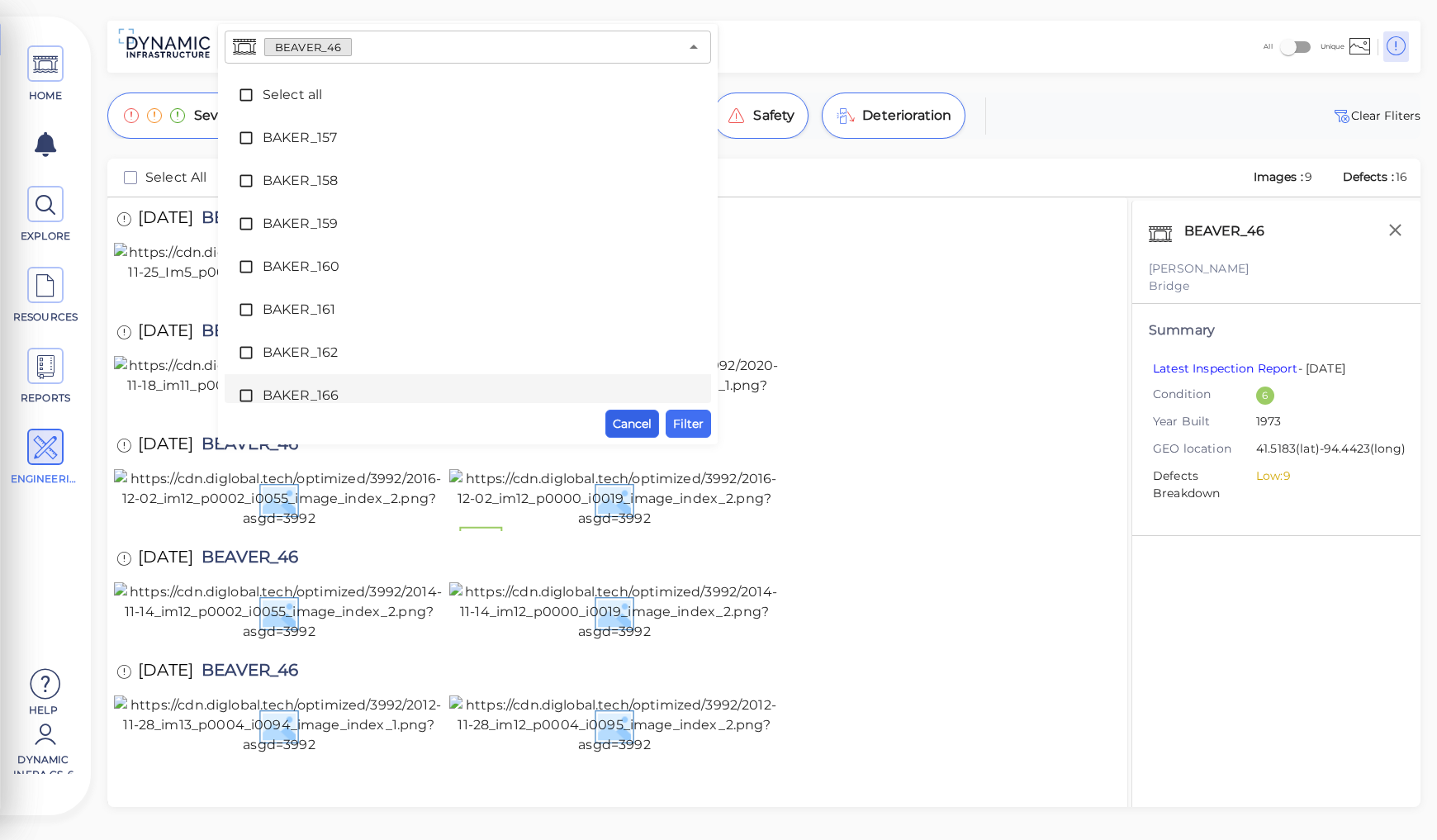
click at [618, 426] on span "Cancel" at bounding box center [632, 423] width 39 height 19
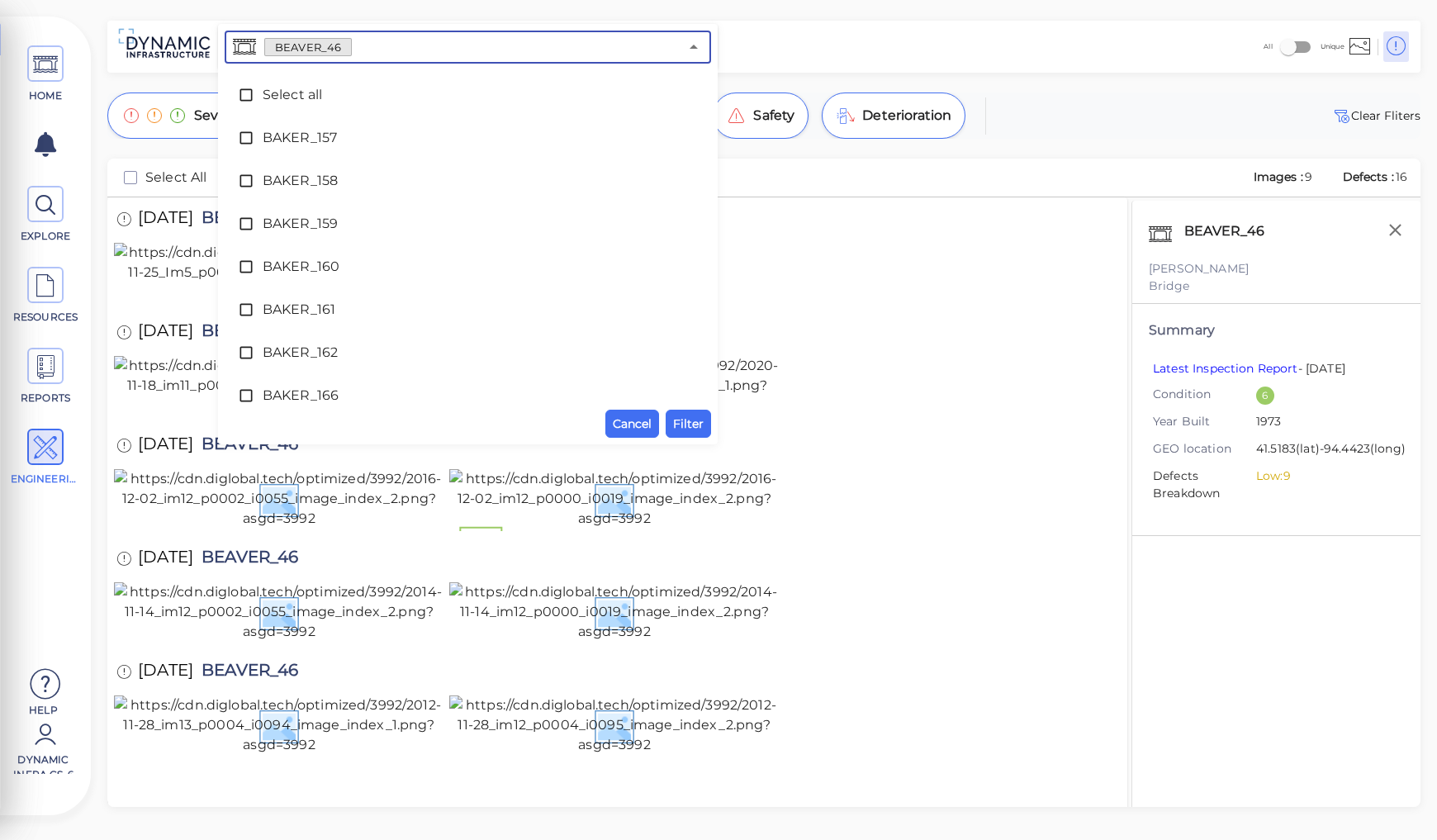
click at [356, 43] on input "text" at bounding box center [515, 46] width 327 height 23
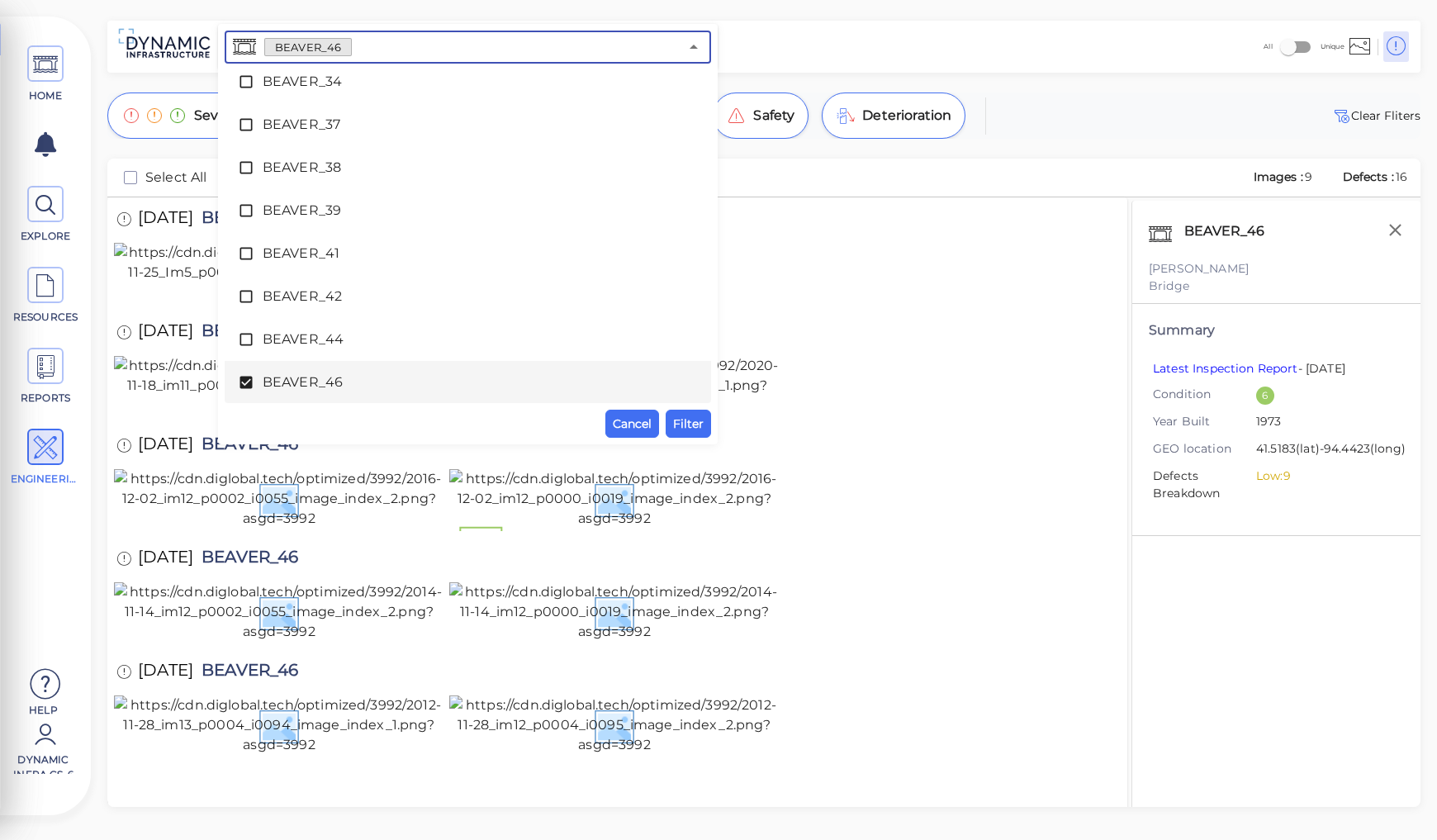
click at [291, 379] on span "BEAVER_46" at bounding box center [468, 382] width 411 height 19
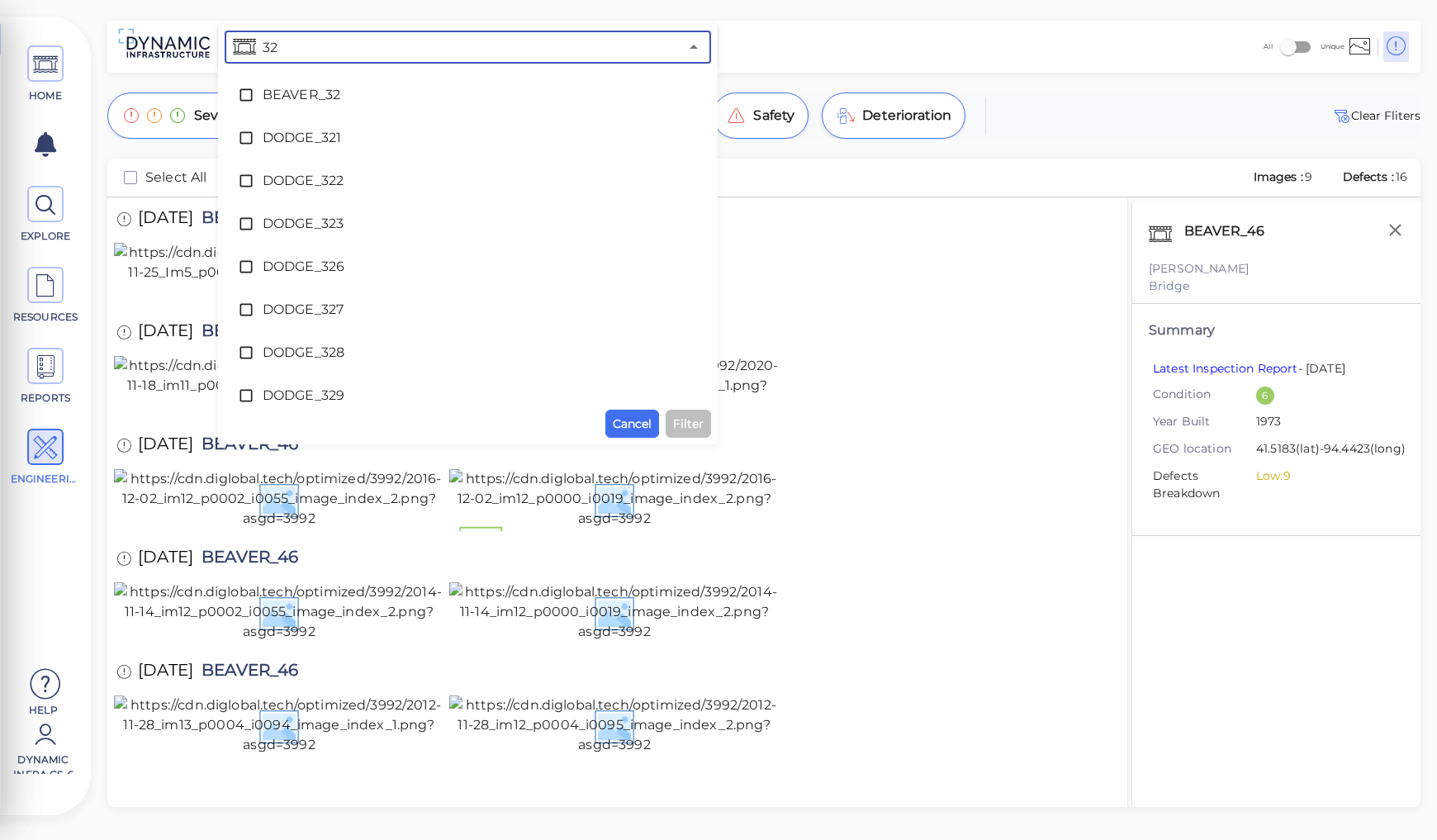
type input "323"
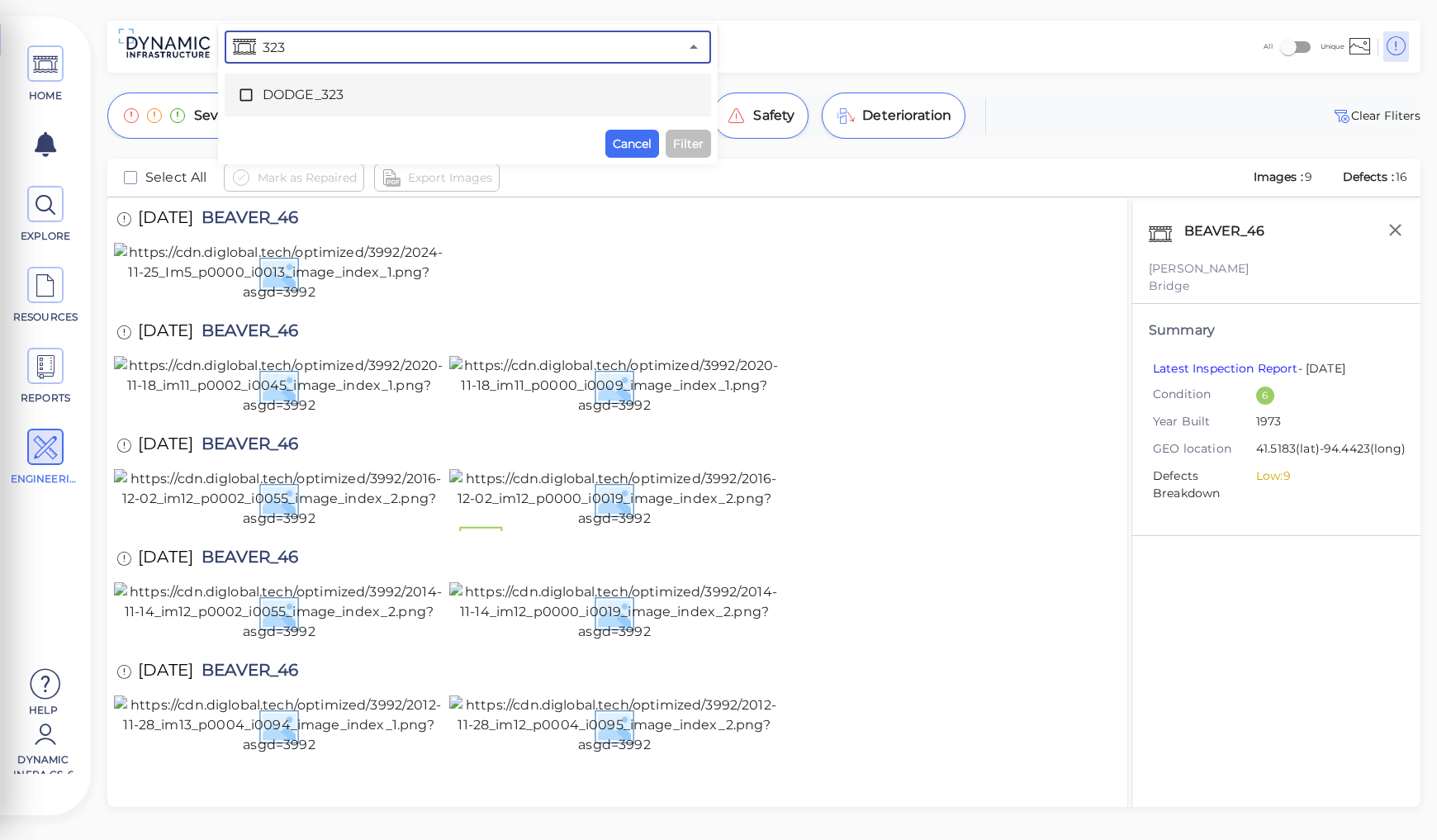
click at [290, 92] on span "DODGE_323" at bounding box center [468, 95] width 411 height 19
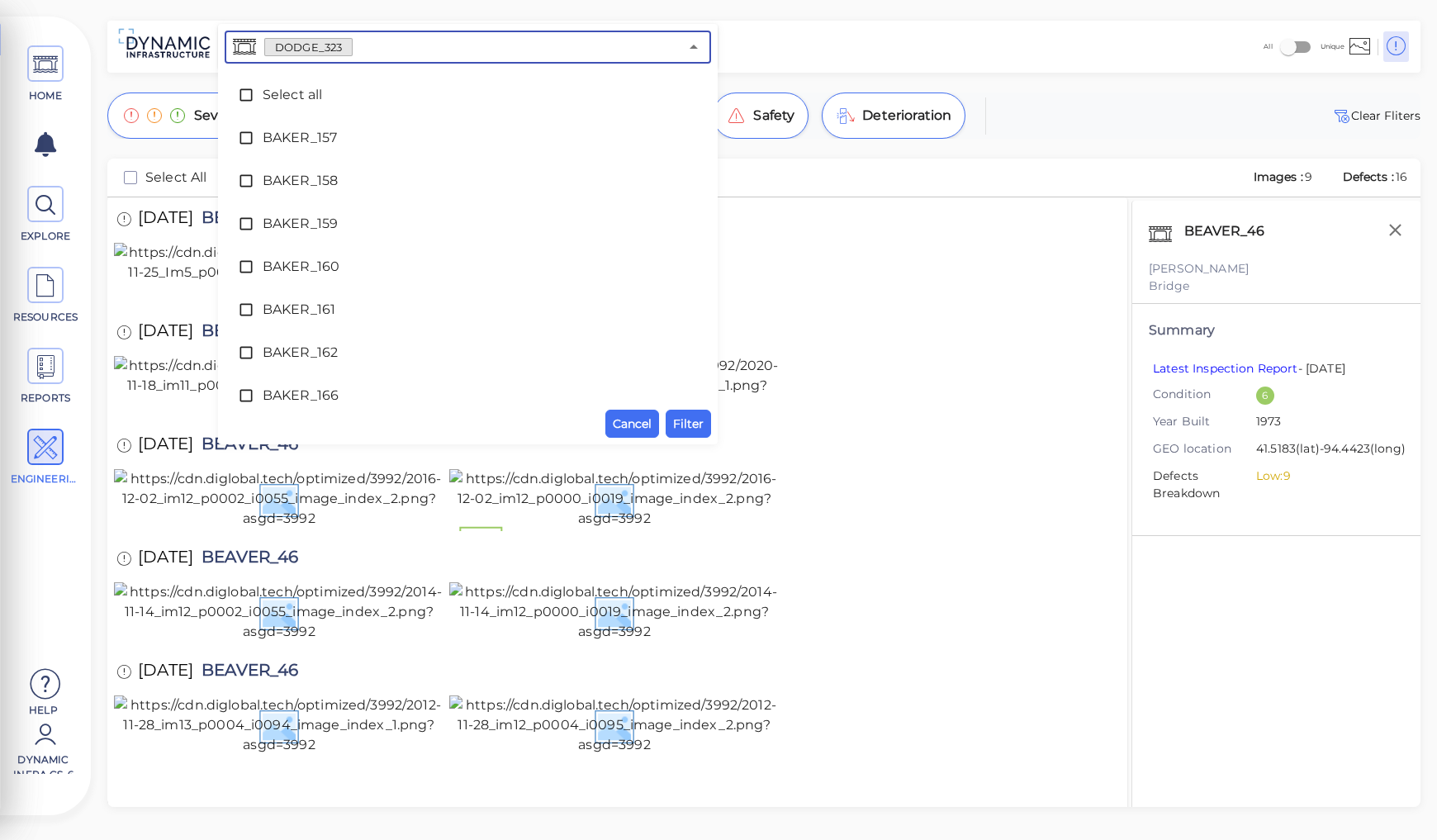
scroll to position [2675, 0]
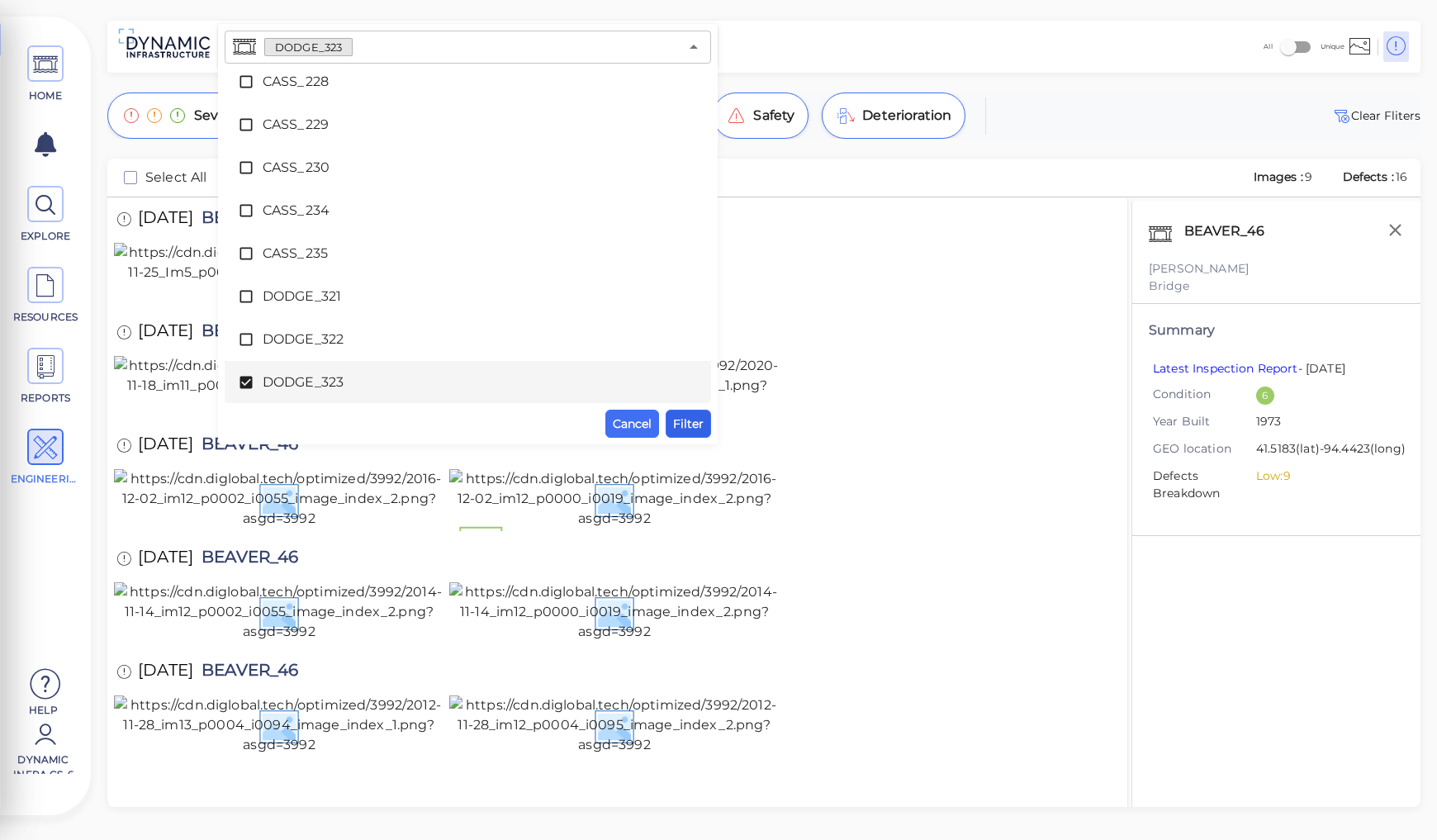
click at [687, 425] on span "Filter" at bounding box center [688, 423] width 30 height 19
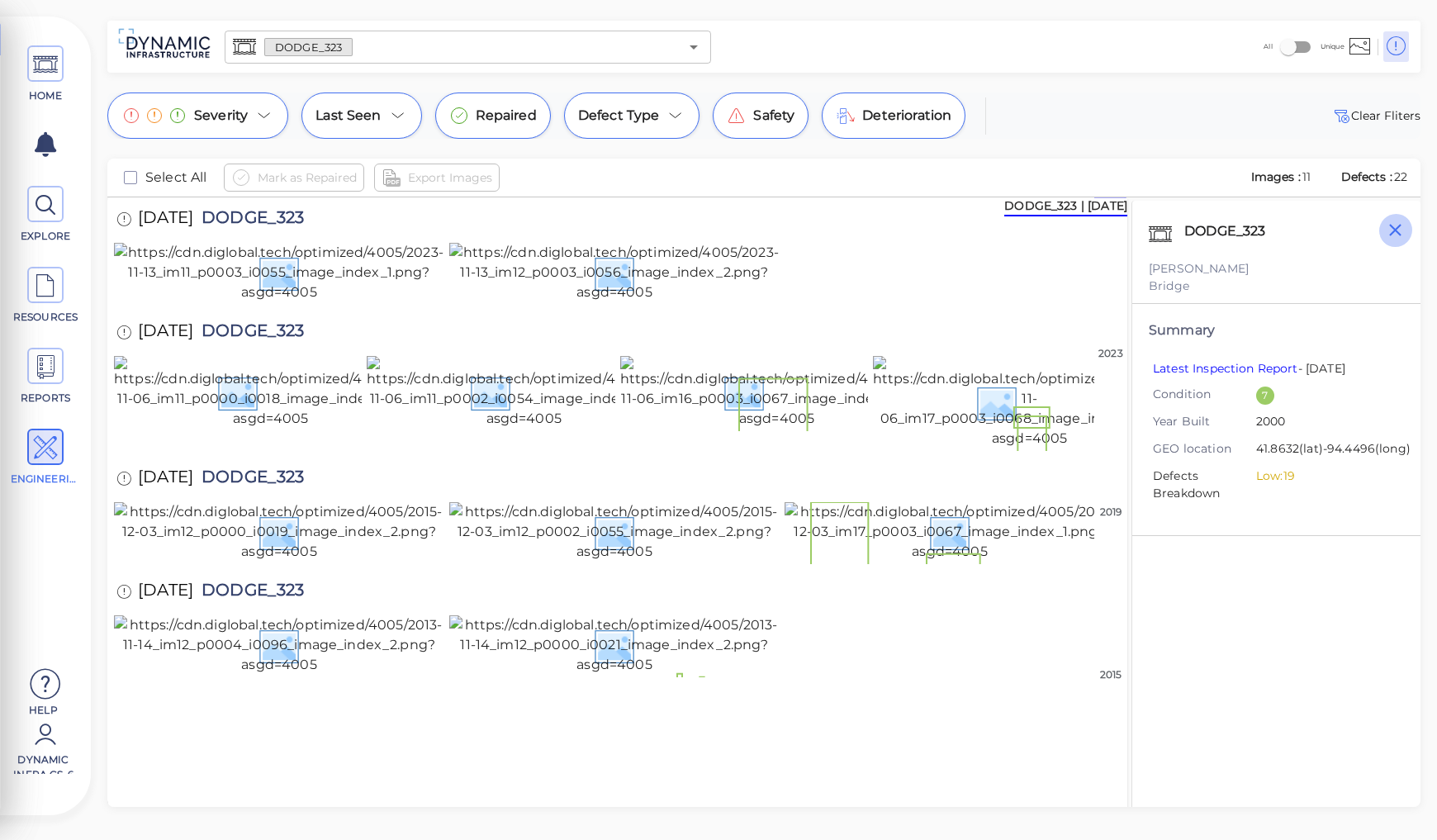
click at [1402, 234] on icon "button" at bounding box center [1395, 230] width 20 height 20
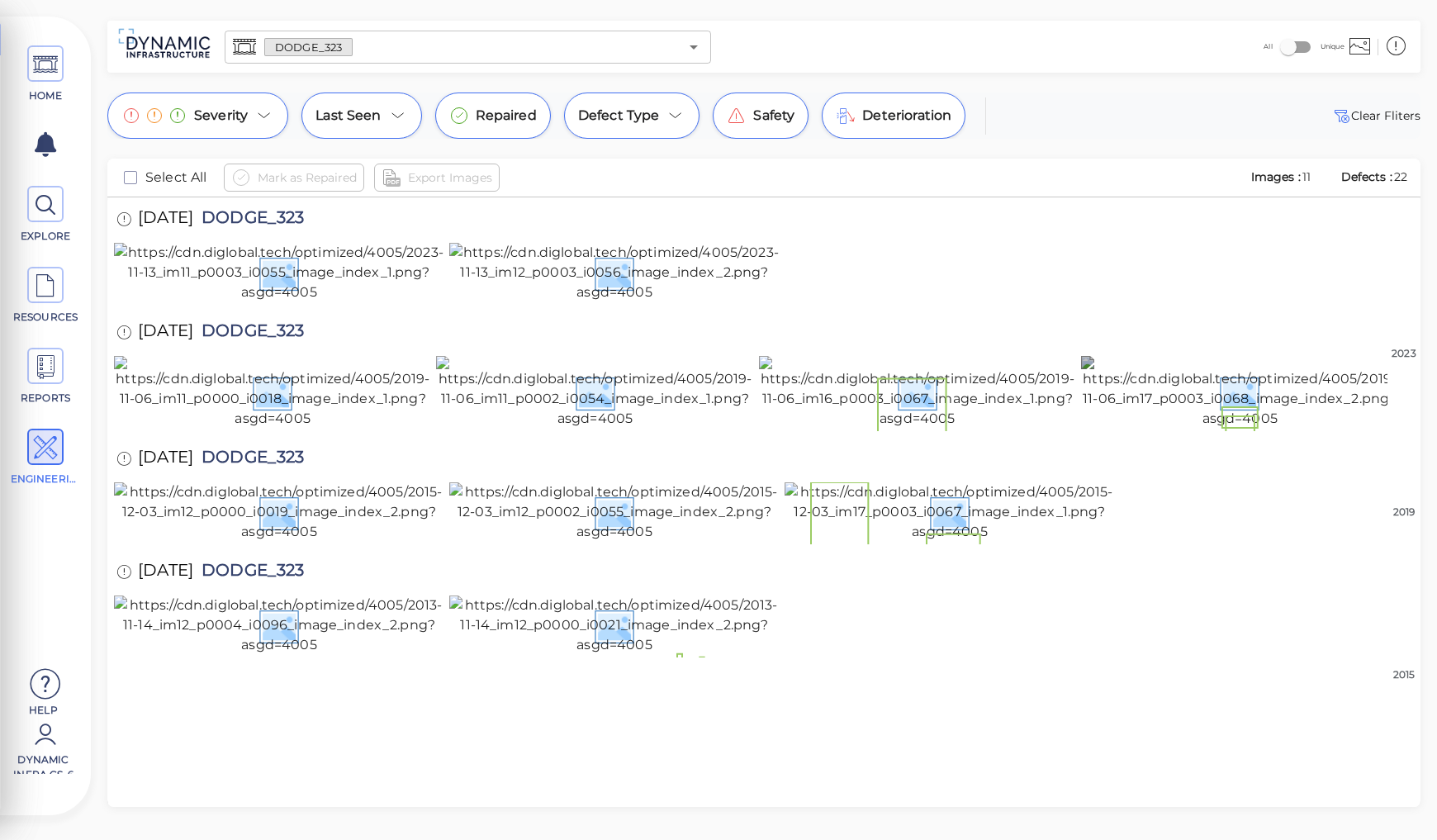
scroll to position [545, 0]
click at [276, 448] on span "DODGE_323" at bounding box center [249, 459] width 111 height 22
copy span "DODGE_323"
click at [581, 655] on img at bounding box center [614, 625] width 331 height 59
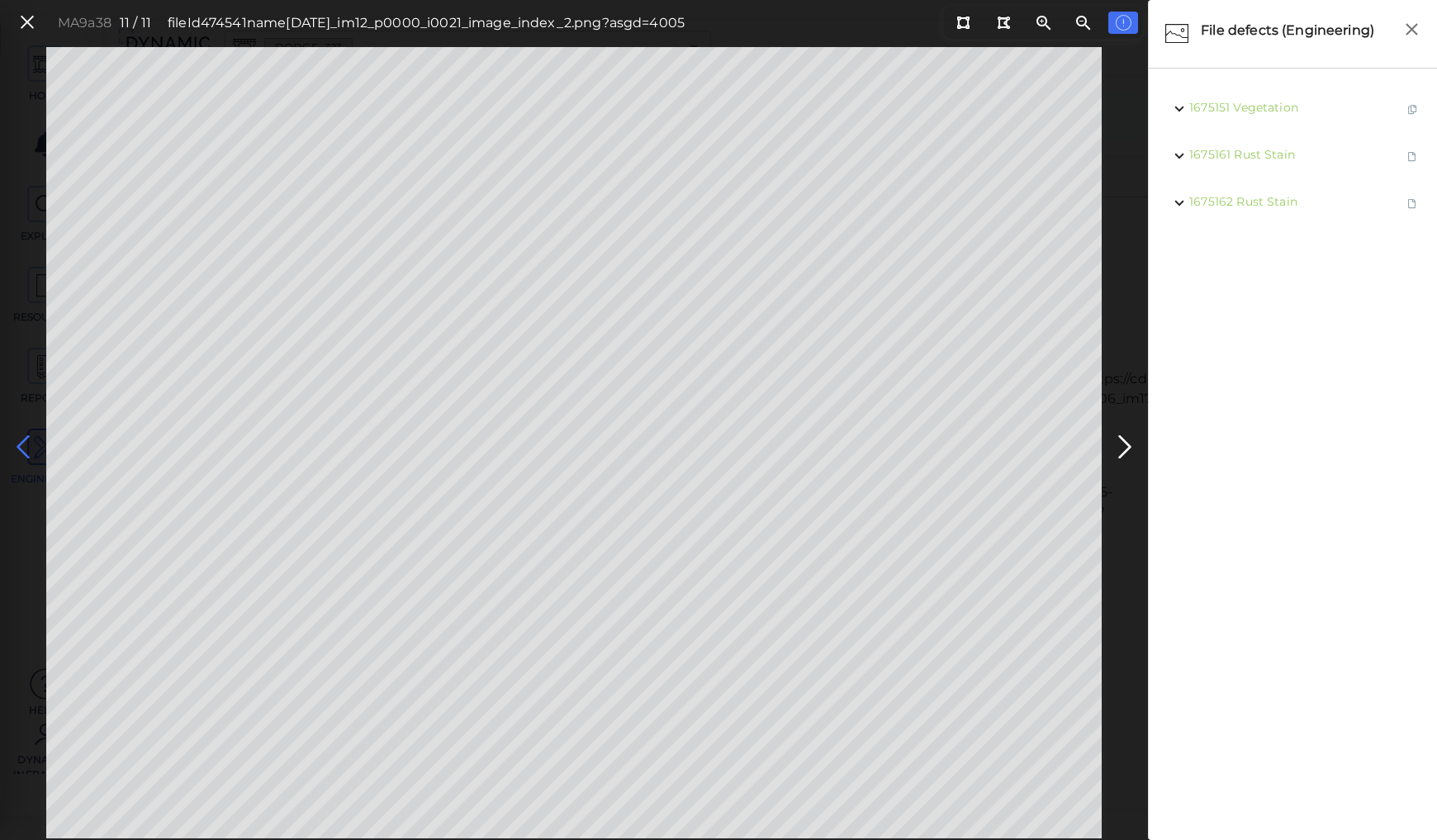
click at [21, 437] on icon at bounding box center [23, 447] width 26 height 32
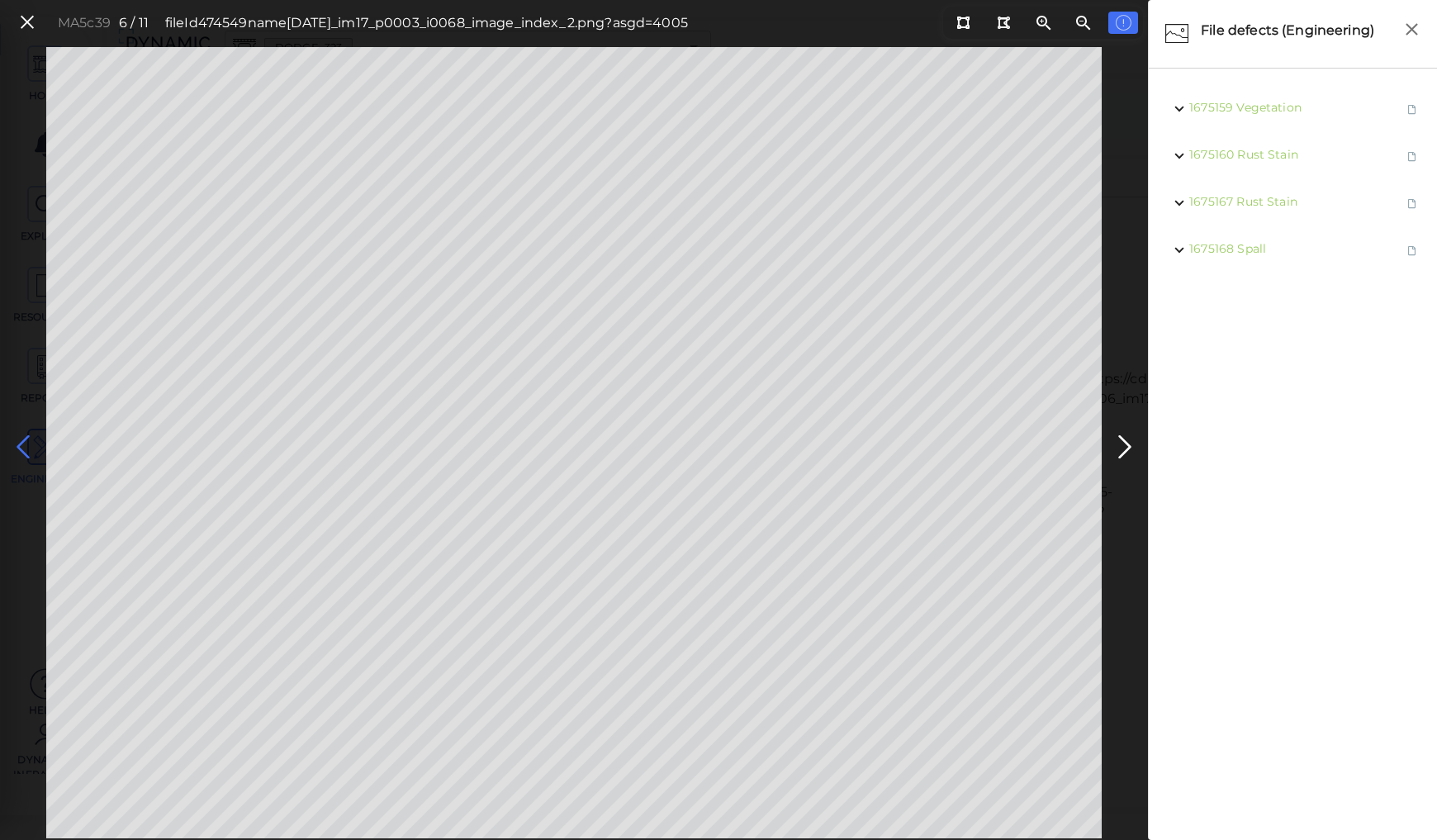
click at [21, 437] on icon at bounding box center [23, 447] width 26 height 32
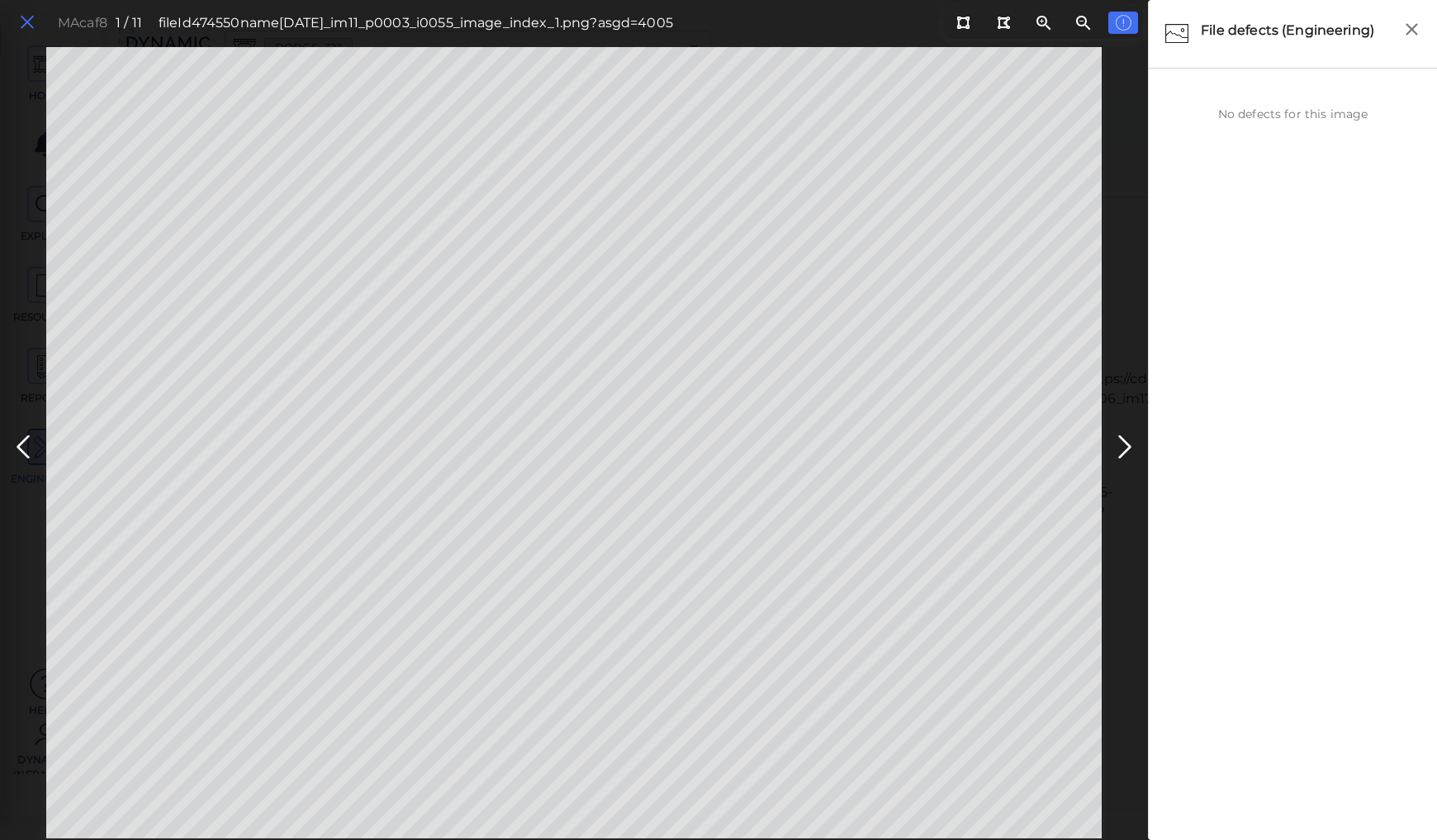
click at [29, 22] on icon at bounding box center [26, 23] width 18 height 22
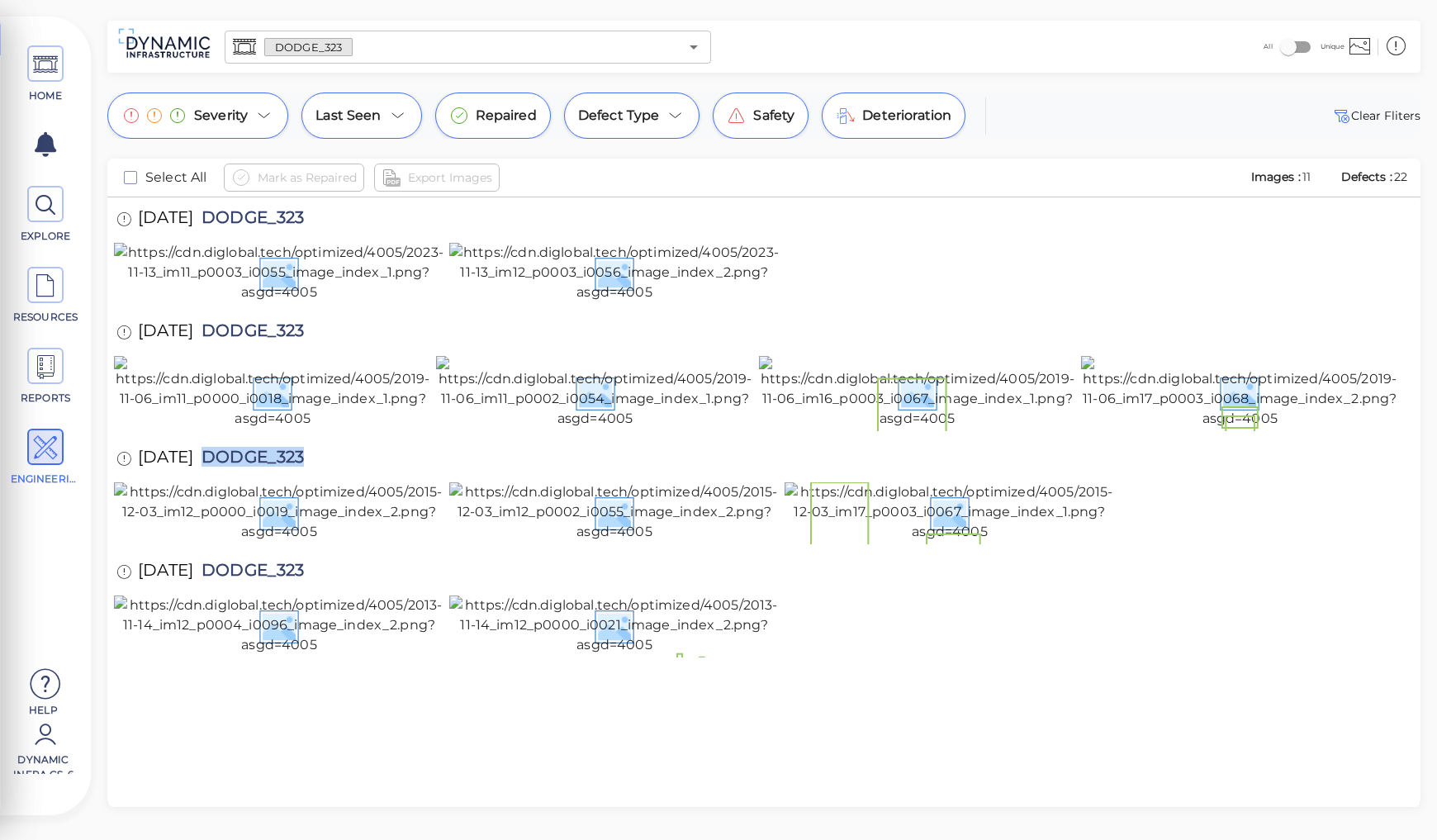
click at [362, 46] on input "text" at bounding box center [516, 46] width 326 height 23
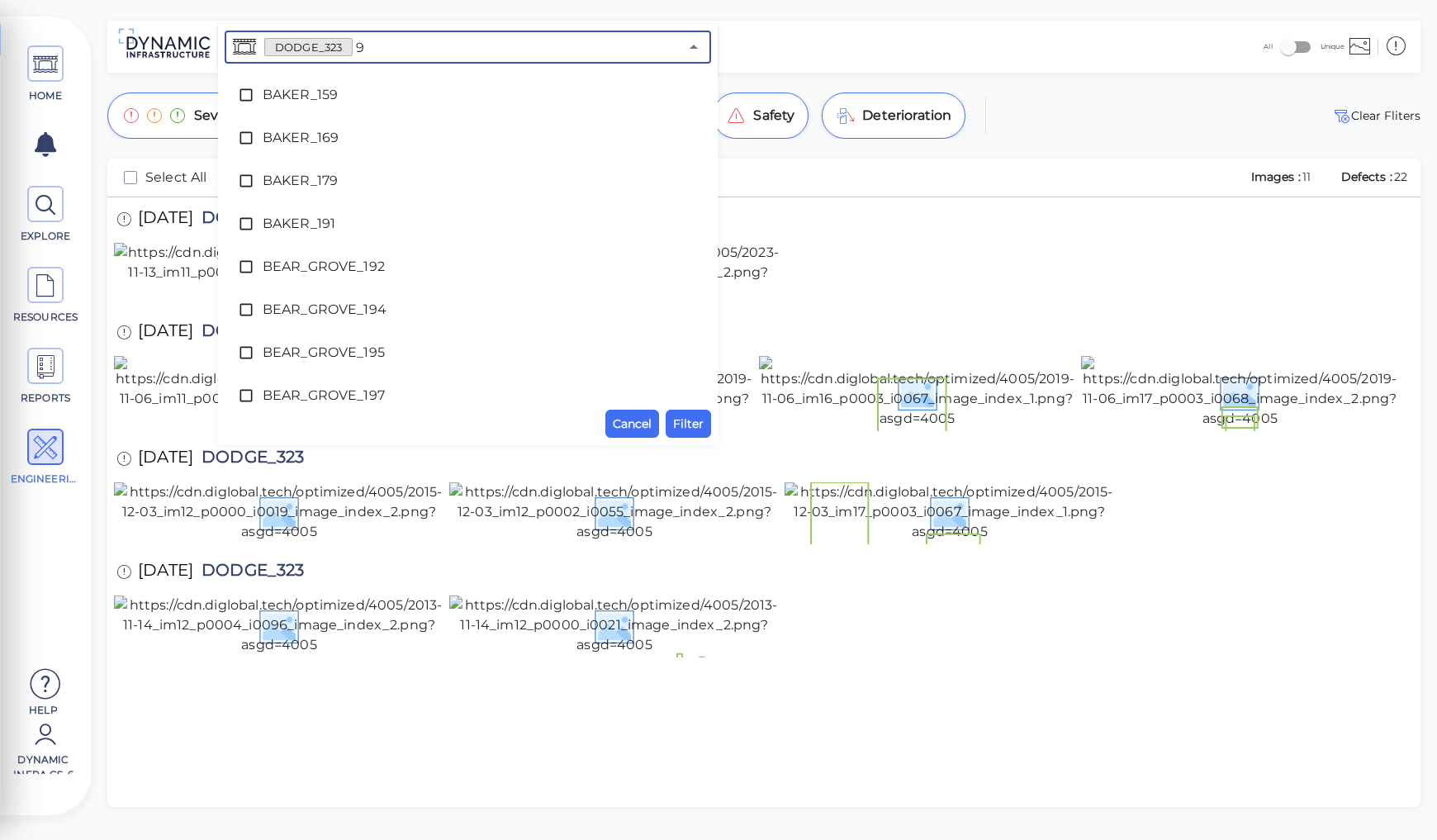
type input "97"
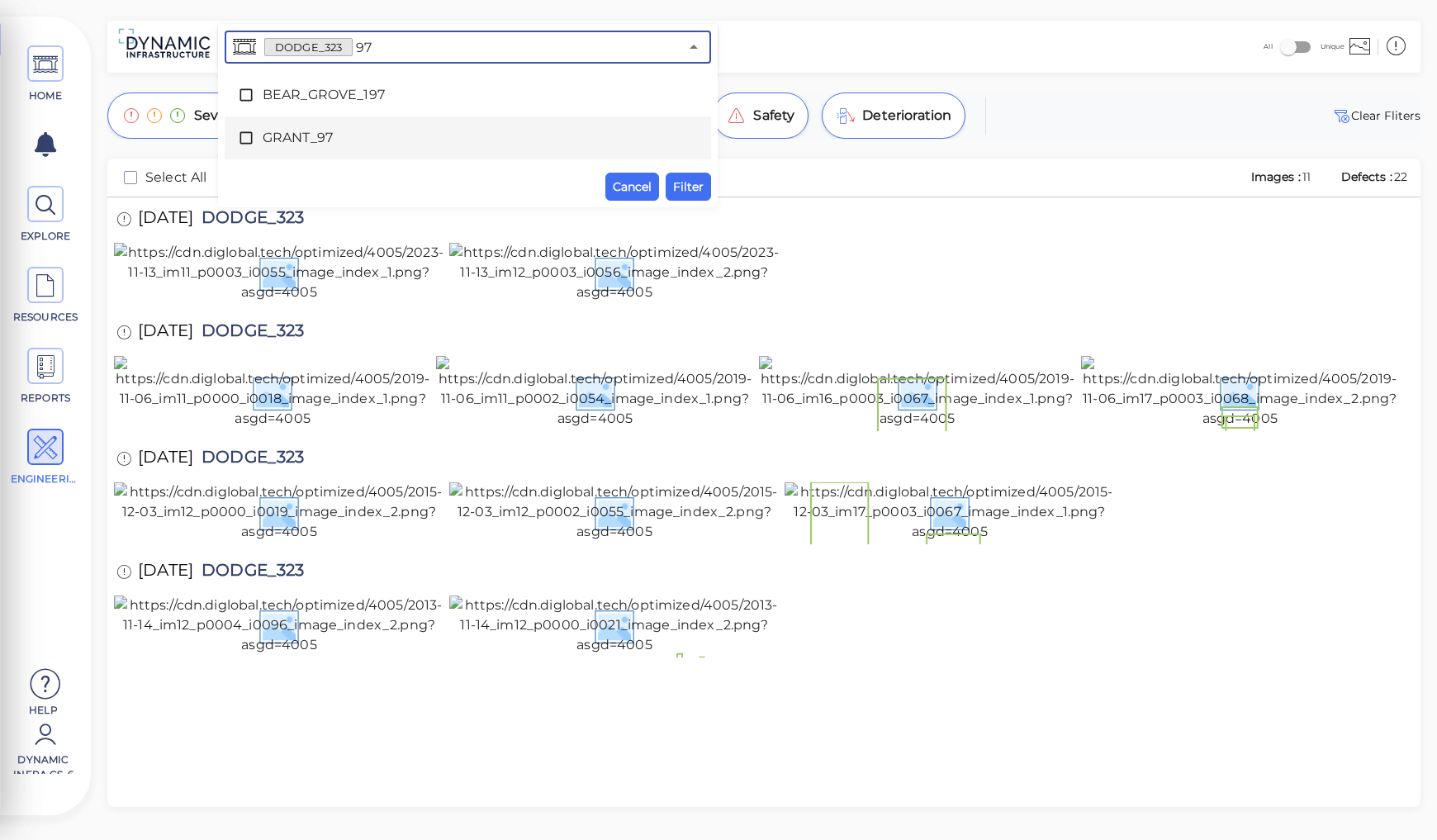
click at [303, 135] on span "GRANT_97" at bounding box center [468, 137] width 411 height 19
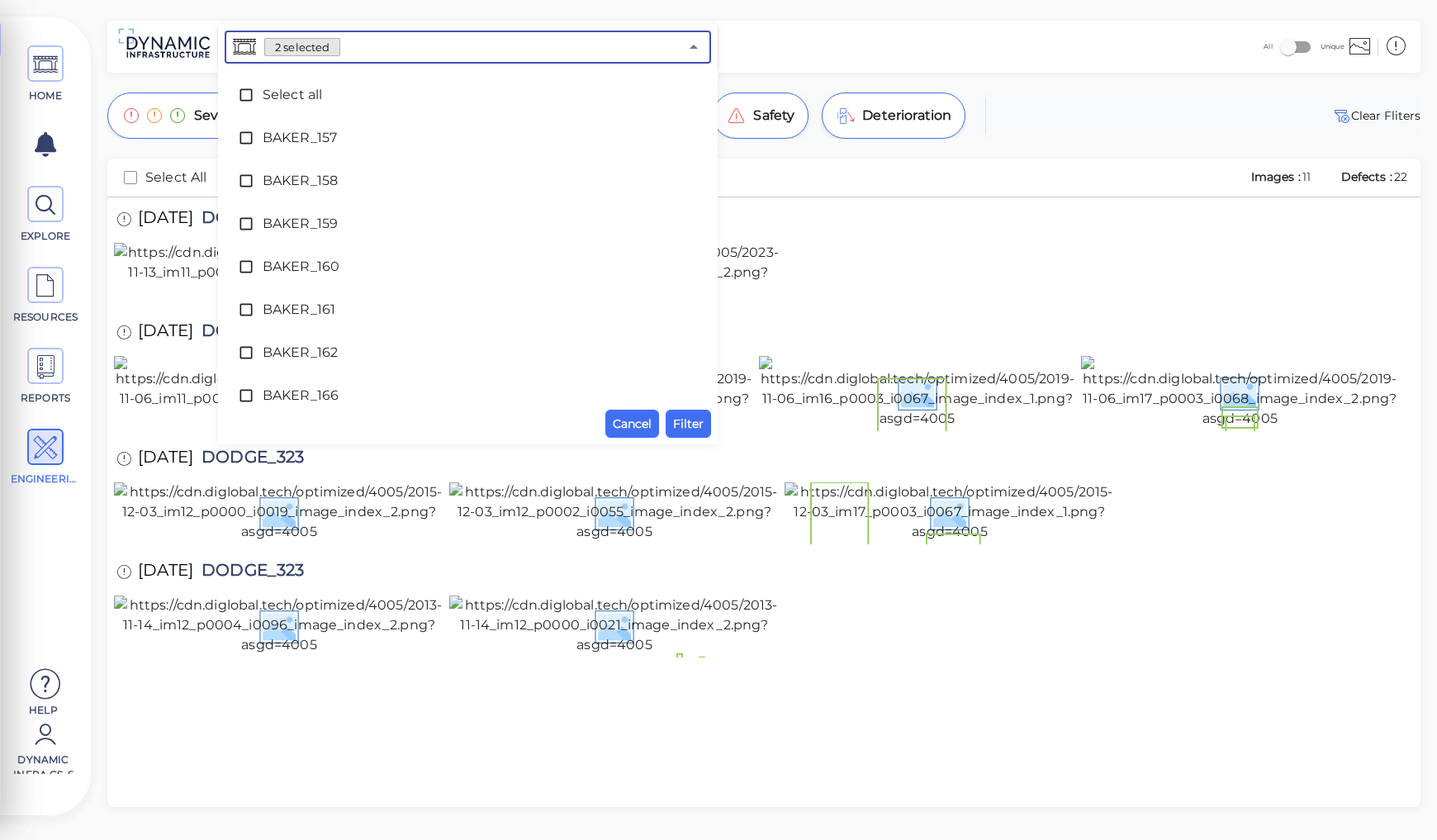
scroll to position [2675, 0]
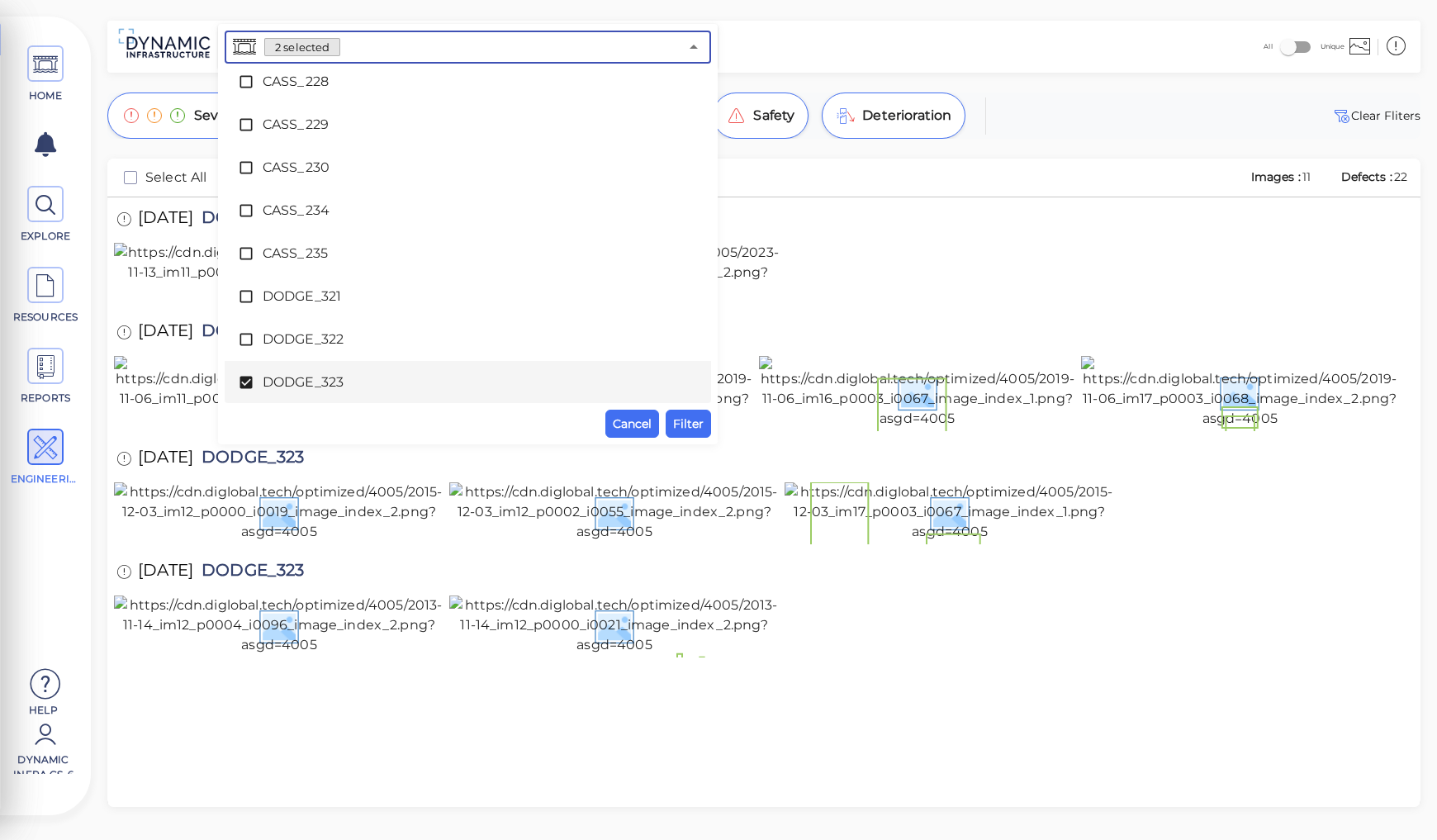
click at [291, 380] on span "DODGE_323" at bounding box center [468, 382] width 411 height 19
click at [685, 428] on span "Filter" at bounding box center [688, 423] width 30 height 19
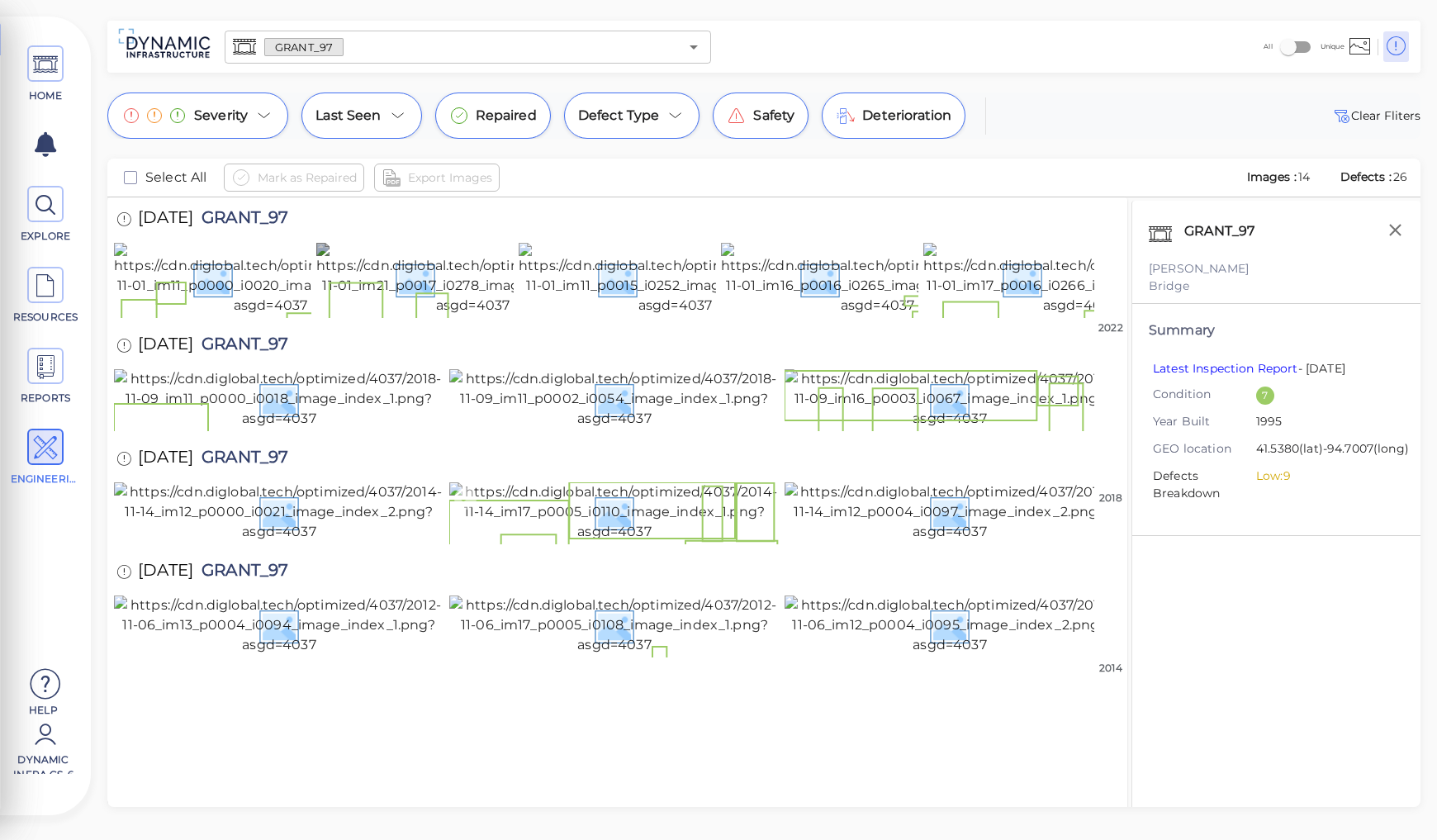
scroll to position [498, 0]
click at [963, 655] on img at bounding box center [949, 625] width 331 height 59
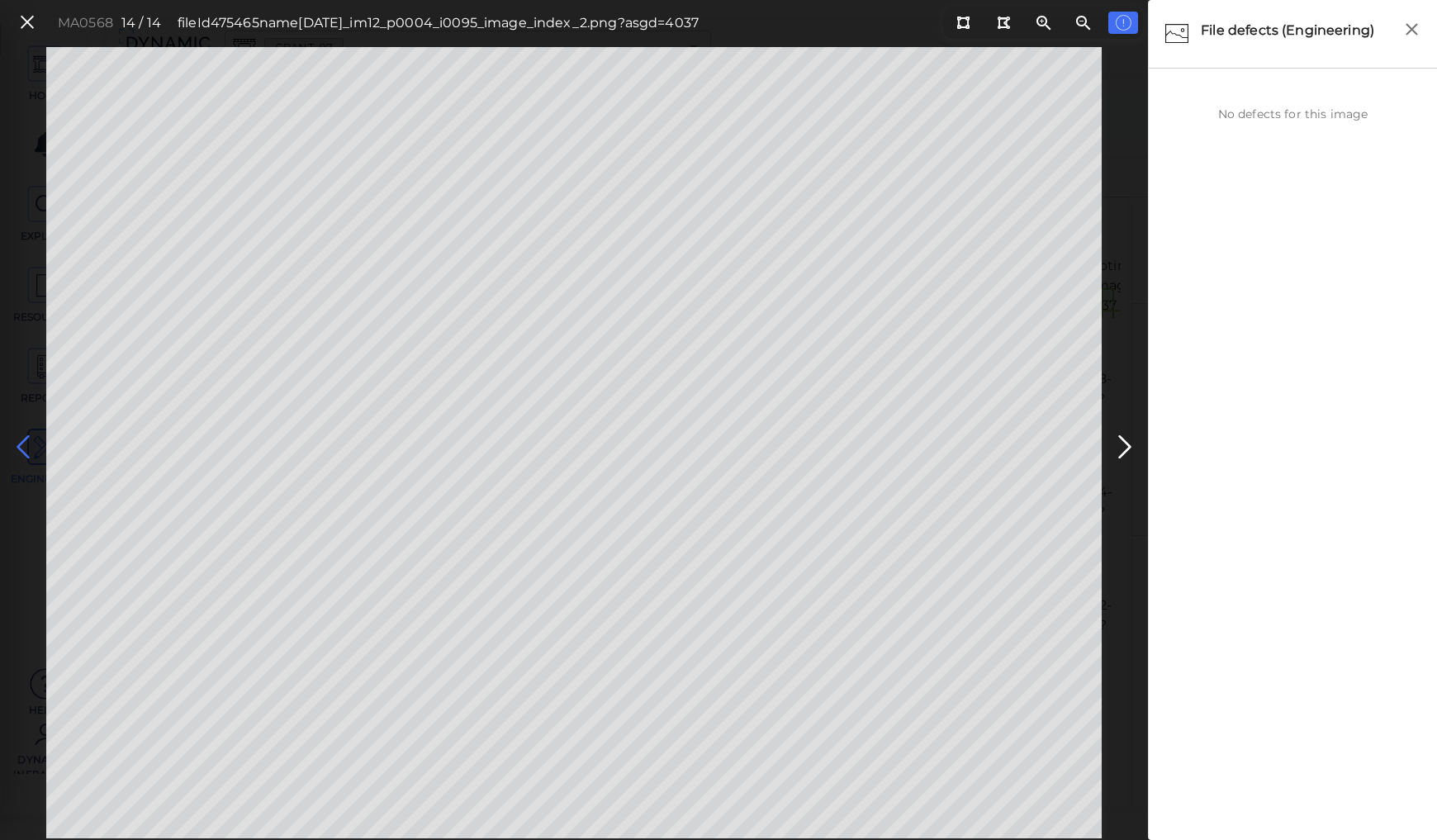
click at [19, 445] on icon at bounding box center [23, 447] width 26 height 32
click at [18, 443] on icon at bounding box center [23, 447] width 26 height 32
click at [19, 443] on icon at bounding box center [23, 447] width 26 height 32
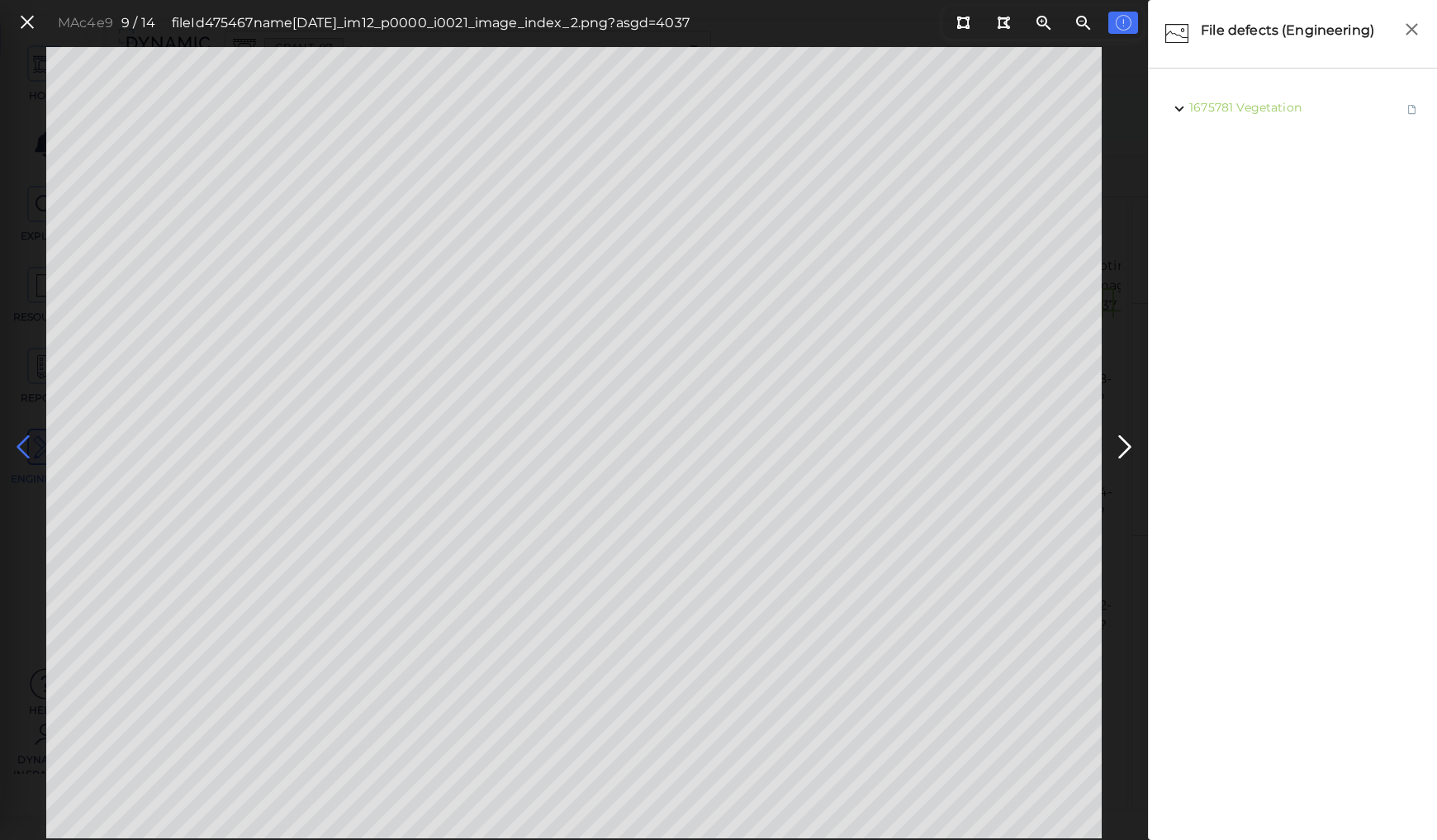
click at [19, 441] on icon at bounding box center [23, 447] width 26 height 32
click at [20, 440] on icon at bounding box center [23, 447] width 26 height 32
click at [1123, 438] on icon at bounding box center [1124, 447] width 26 height 32
click at [17, 442] on icon at bounding box center [23, 447] width 26 height 32
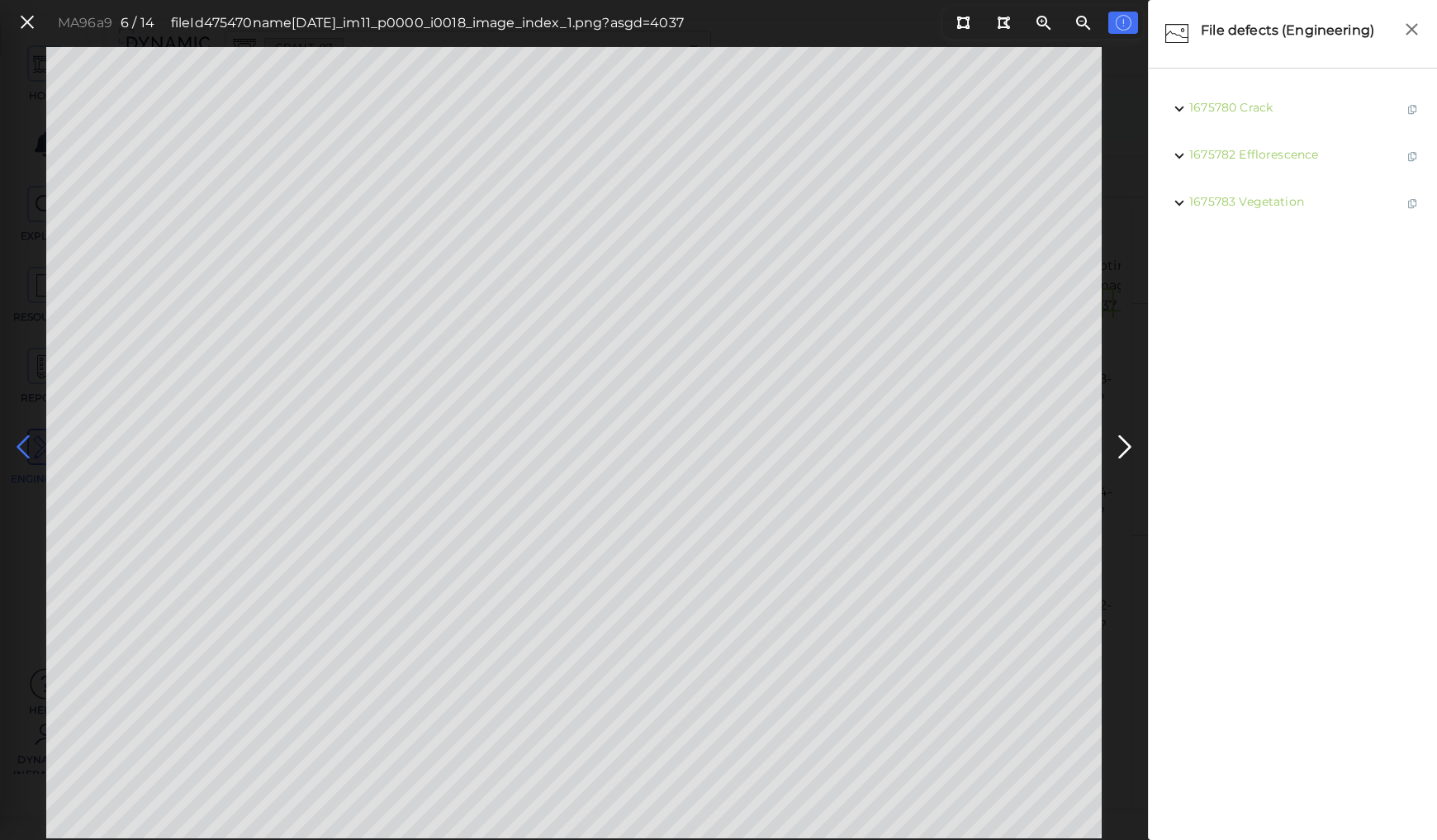
click at [17, 442] on icon at bounding box center [23, 447] width 26 height 32
click at [1126, 442] on icon at bounding box center [1124, 447] width 26 height 32
click at [23, 450] on icon at bounding box center [23, 447] width 26 height 32
click at [25, 448] on icon at bounding box center [23, 447] width 26 height 32
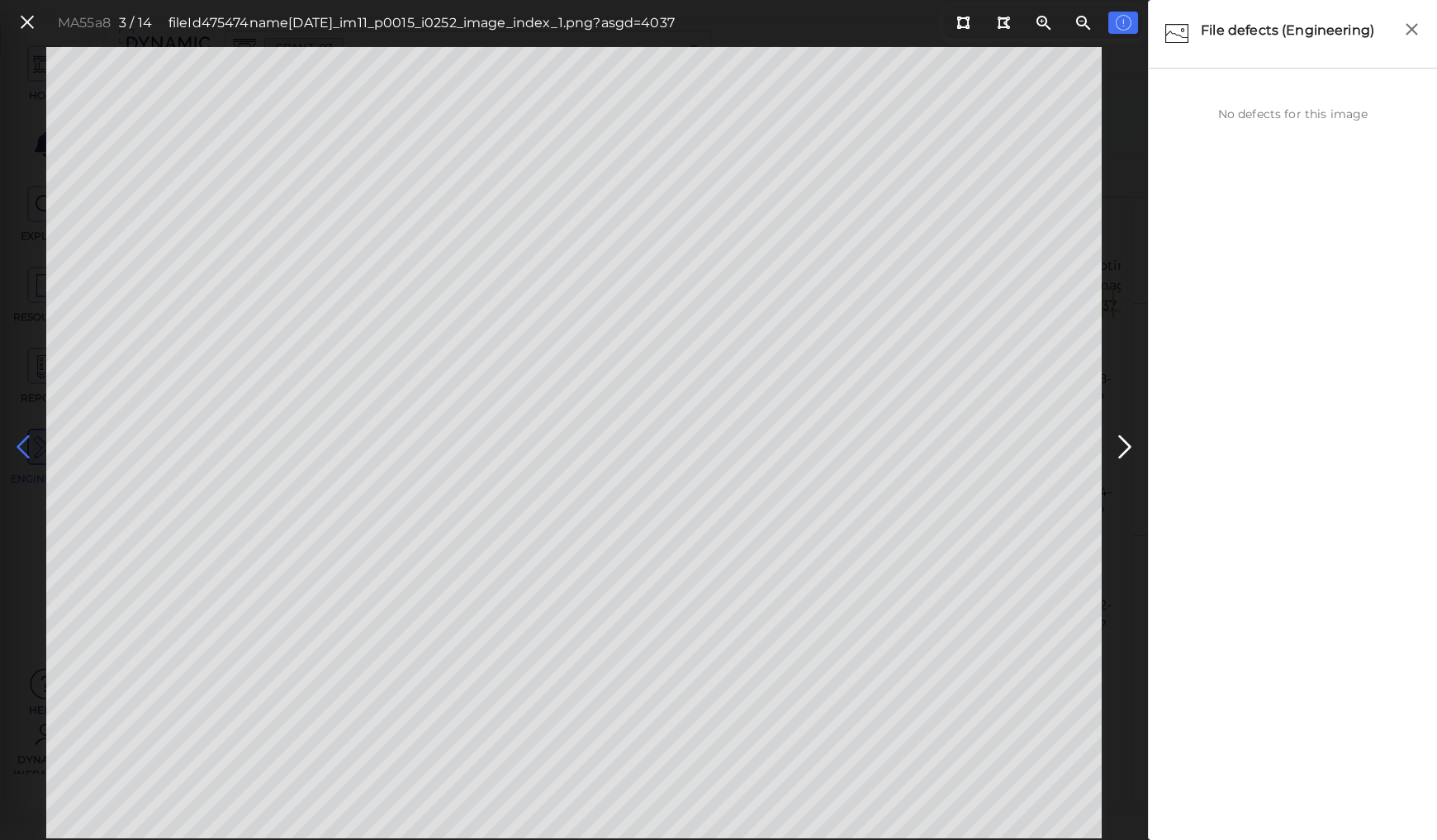
click at [25, 448] on icon at bounding box center [23, 447] width 26 height 32
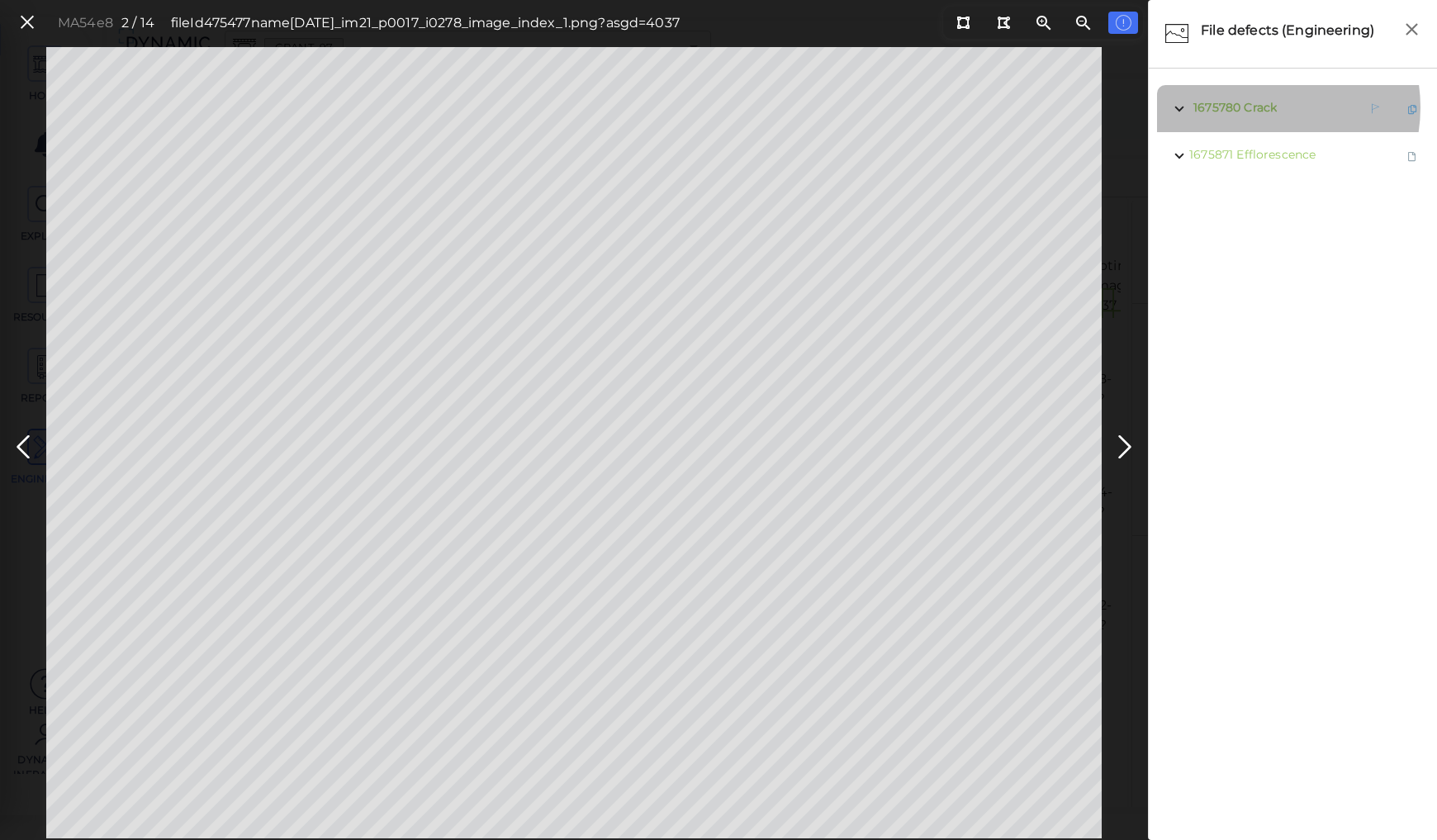
click at [1257, 107] on span "Crack" at bounding box center [1259, 107] width 33 height 15
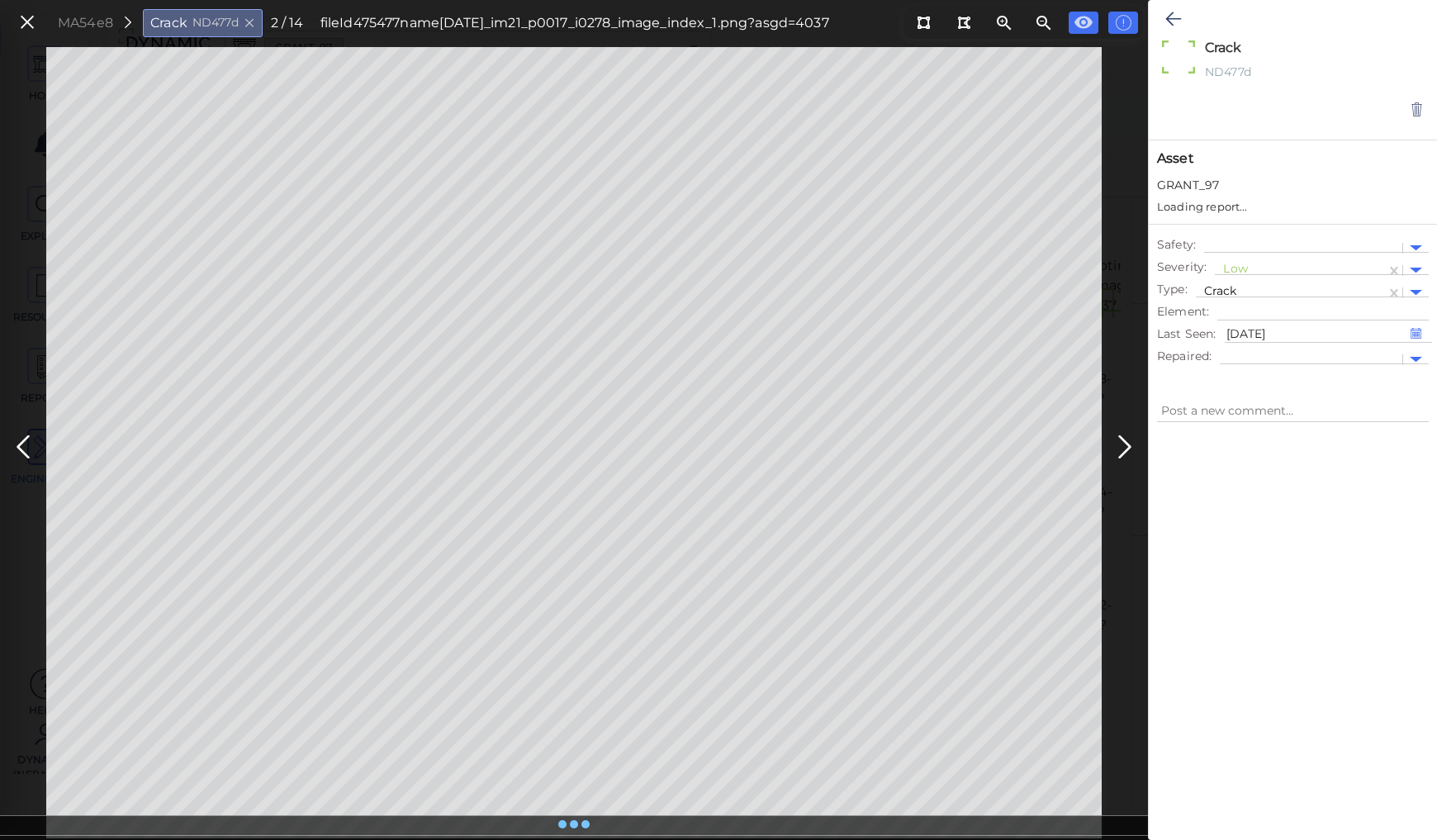
type textarea "x"
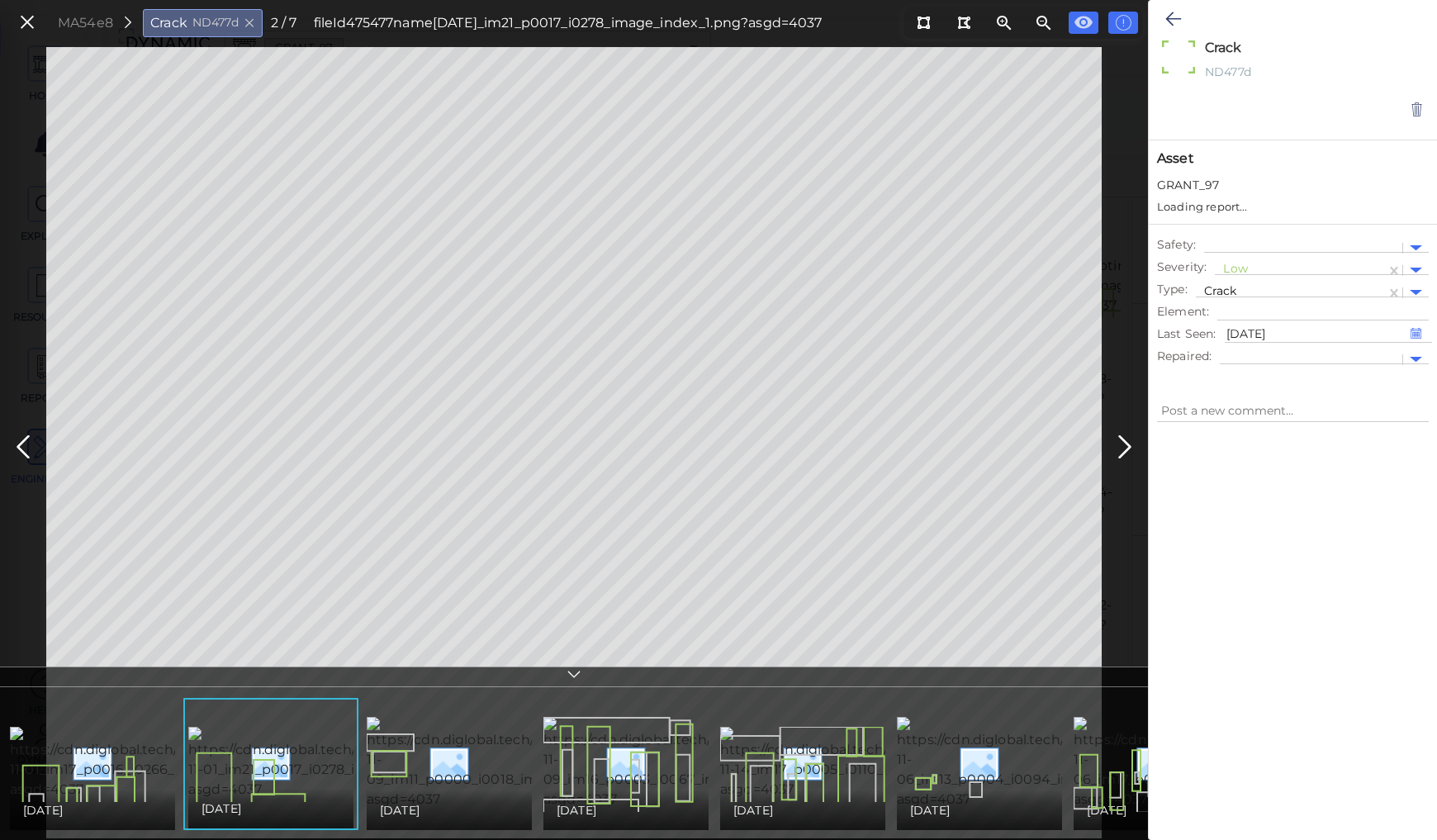
type textarea "x"
click at [1172, 11] on icon at bounding box center [1172, 19] width 16 height 19
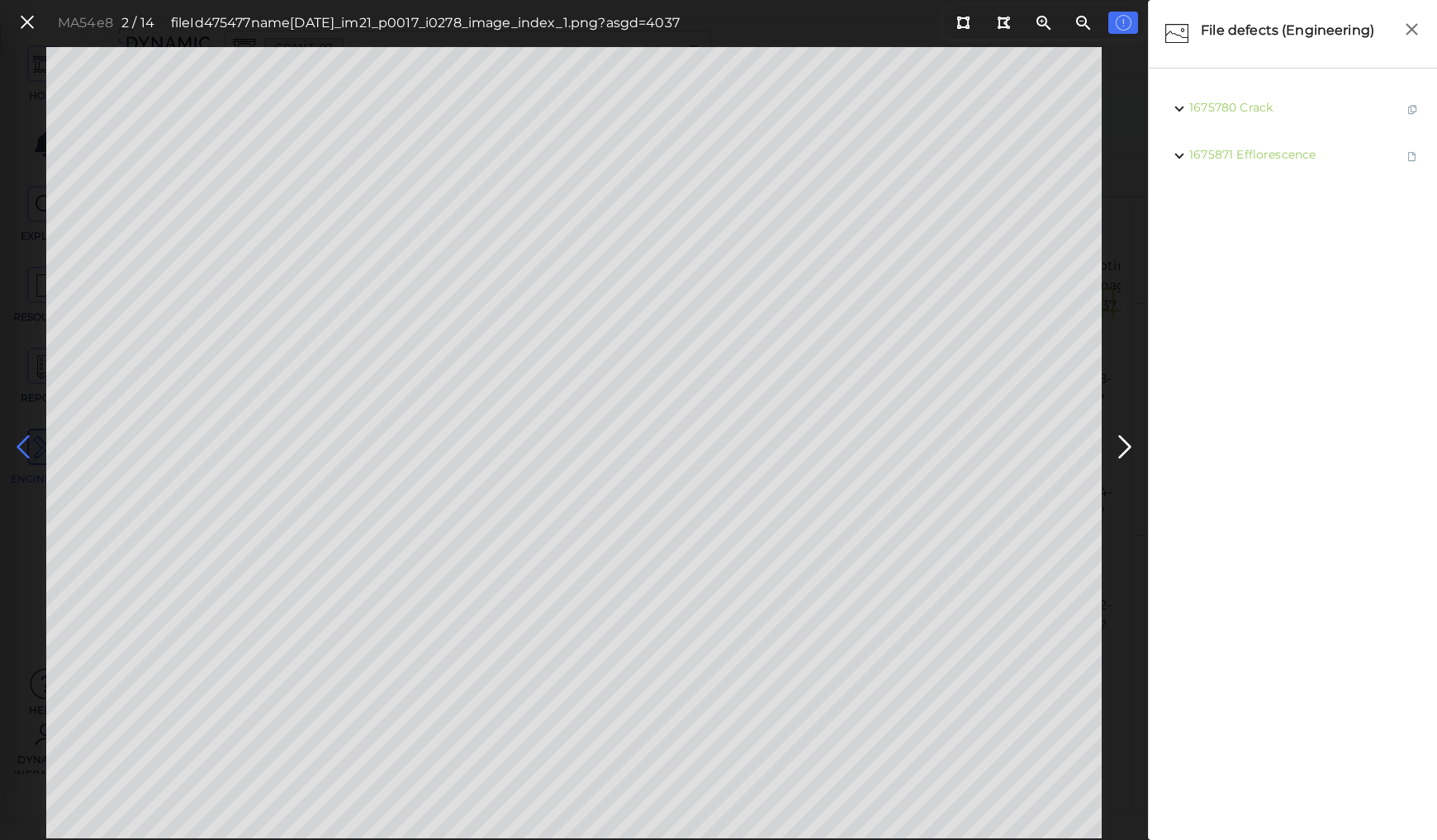
click at [19, 436] on icon at bounding box center [23, 447] width 26 height 32
click at [30, 19] on icon at bounding box center [26, 23] width 18 height 22
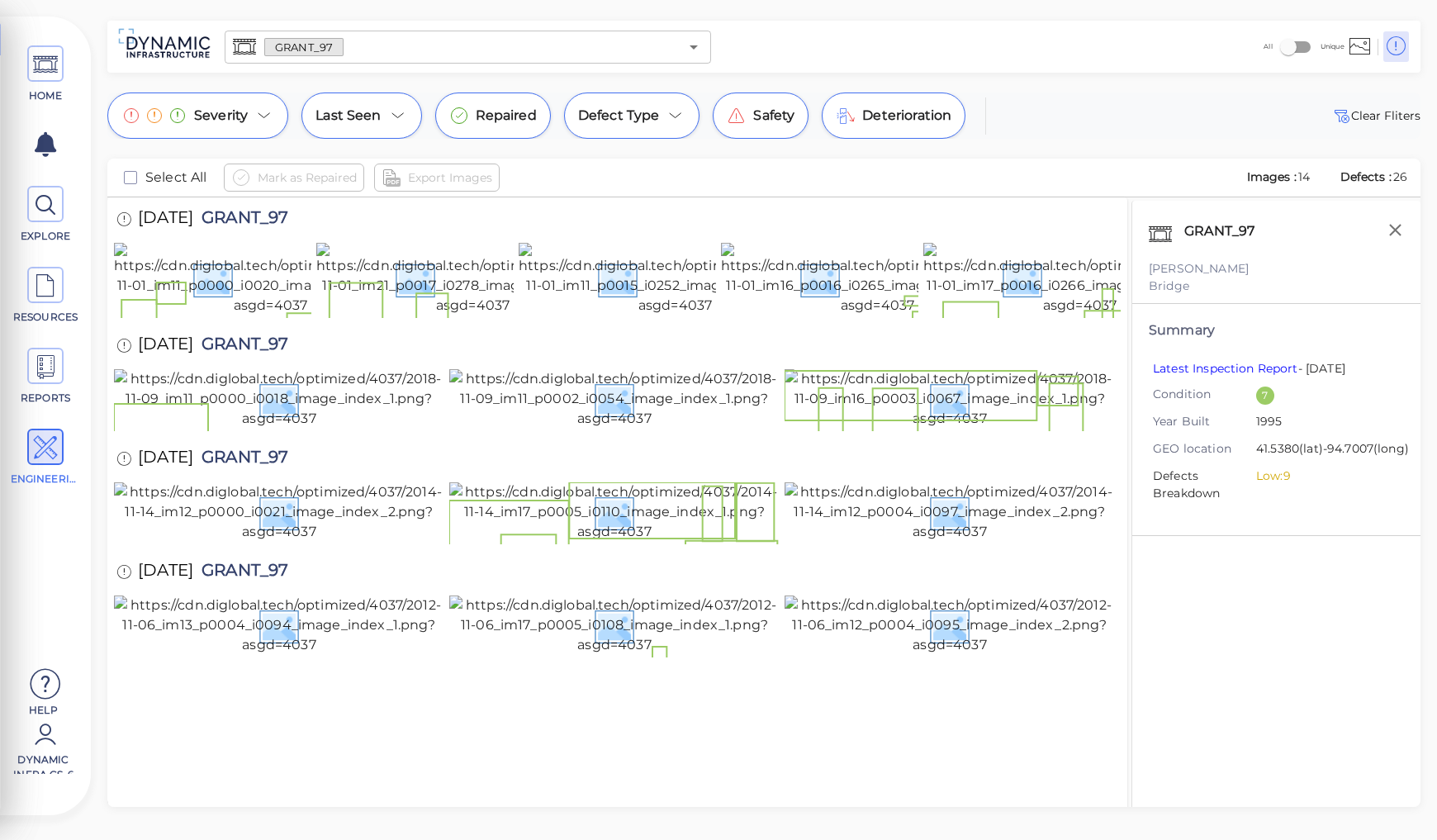
click at [235, 448] on span "GRANT_97" at bounding box center [241, 459] width 95 height 22
copy span "GRANT_97"
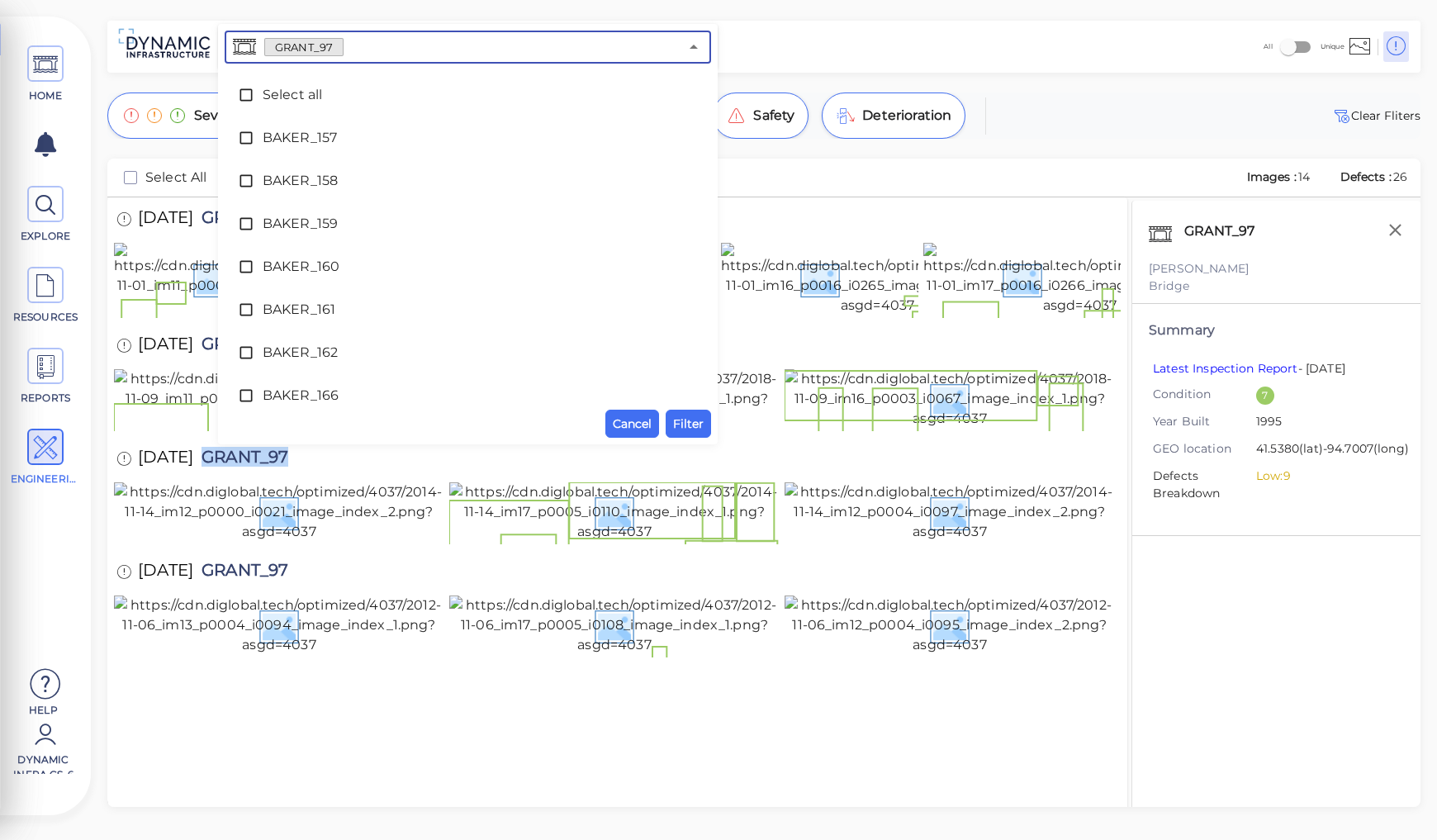
click at [354, 45] on input "text" at bounding box center [511, 46] width 336 height 23
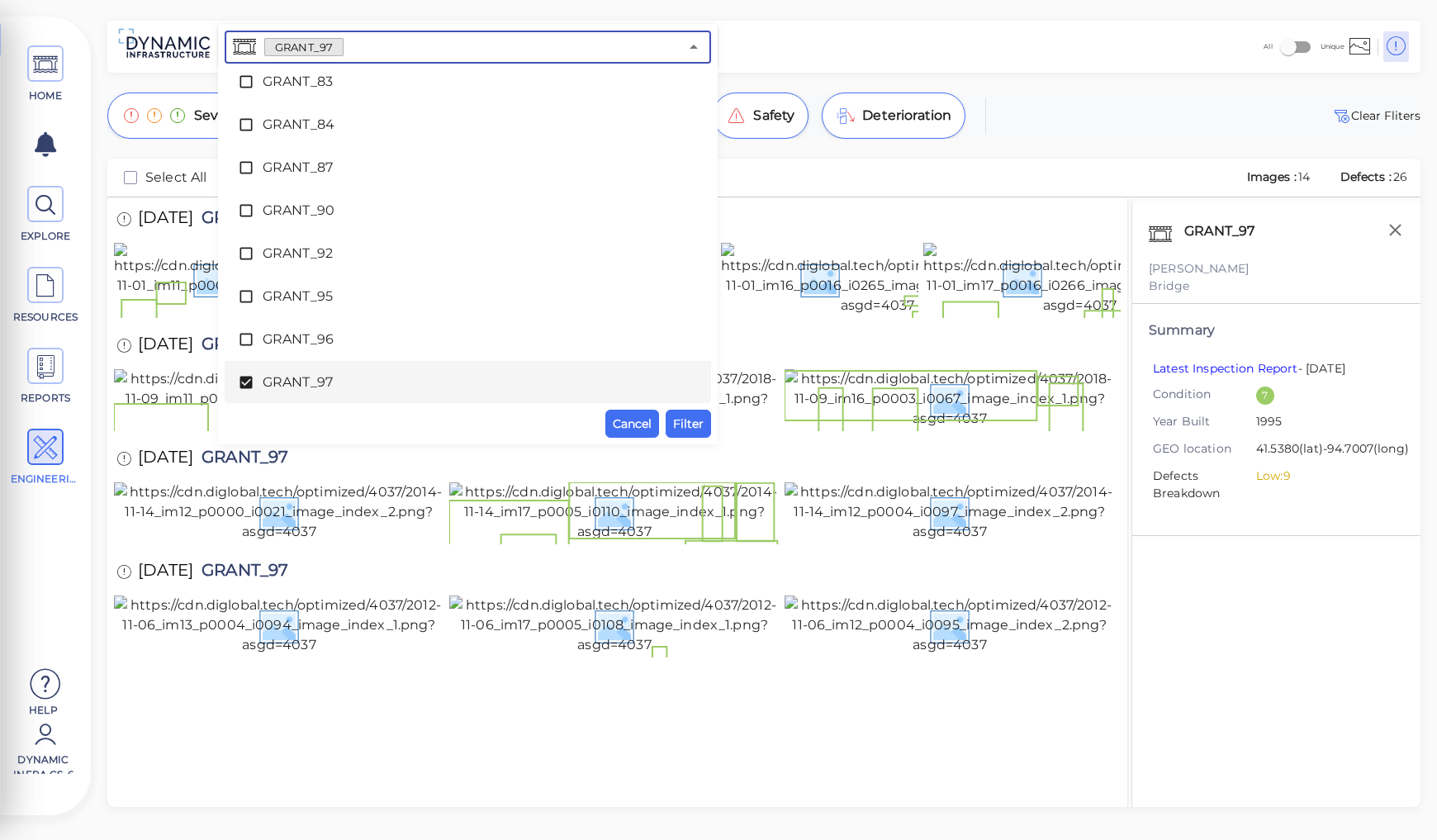
click at [306, 378] on span "GRANT_97" at bounding box center [468, 382] width 411 height 19
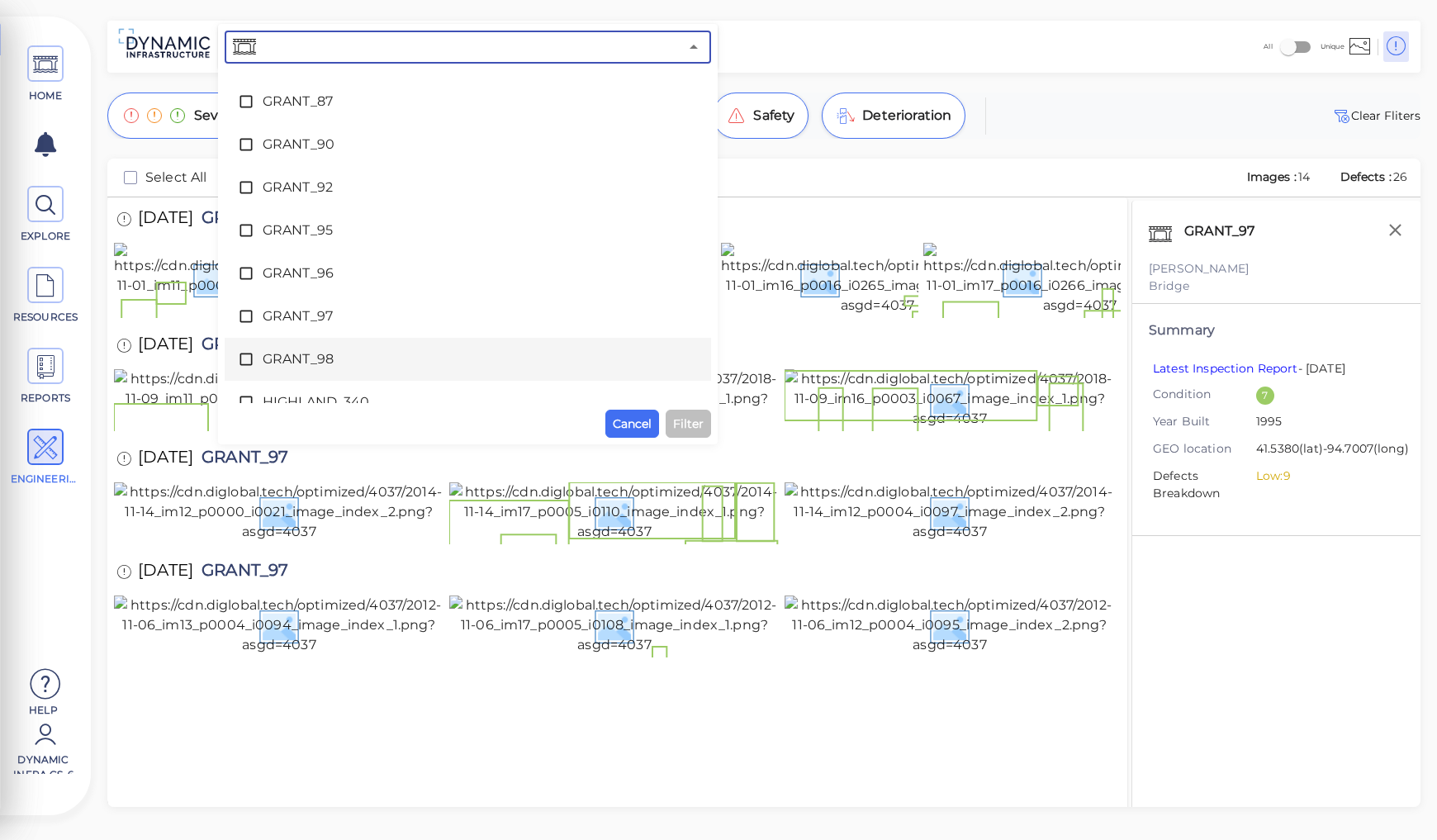
click at [306, 357] on span "GRANT_98" at bounding box center [468, 358] width 411 height 19
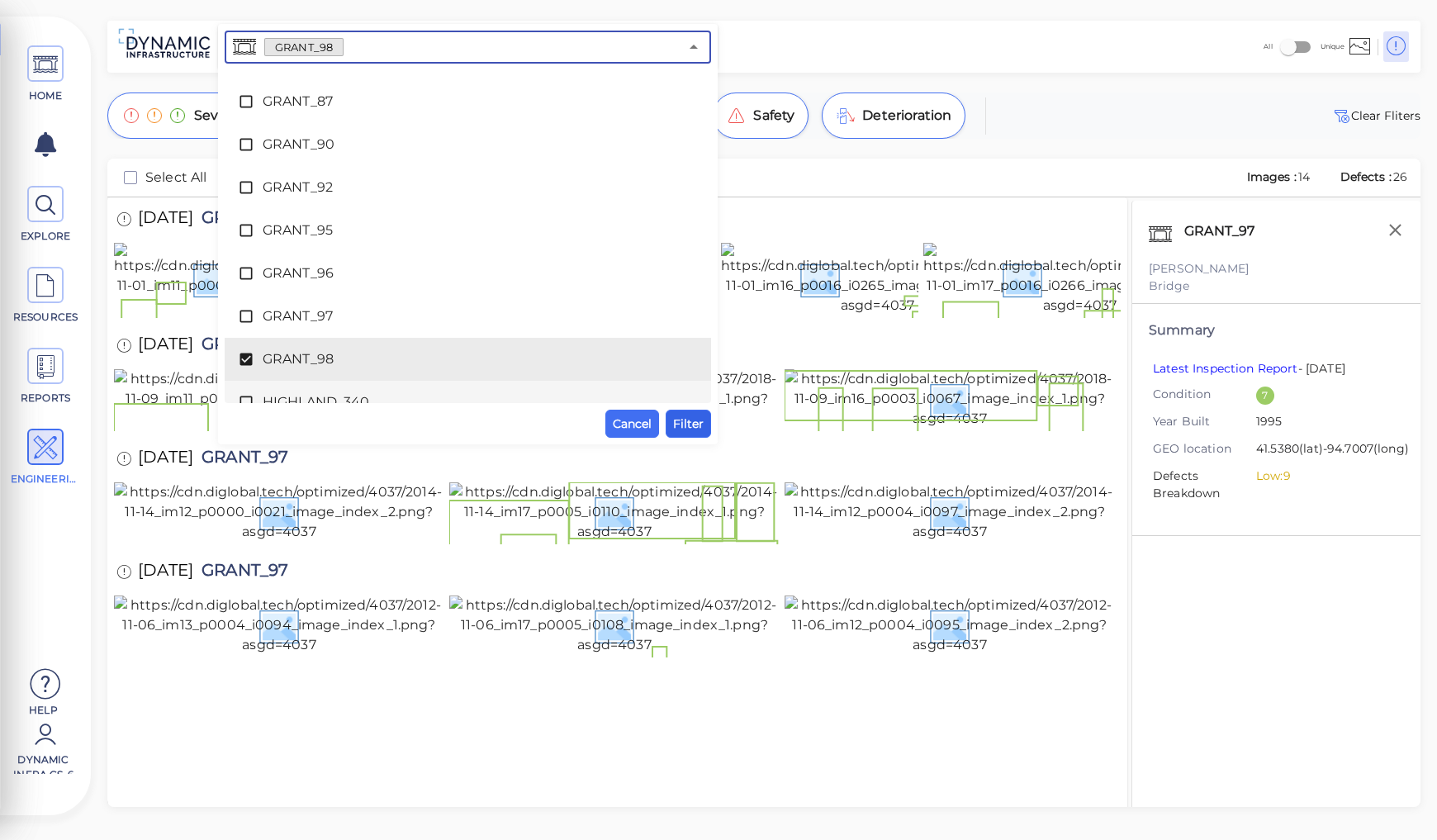
click at [682, 423] on span "Filter" at bounding box center [688, 423] width 30 height 19
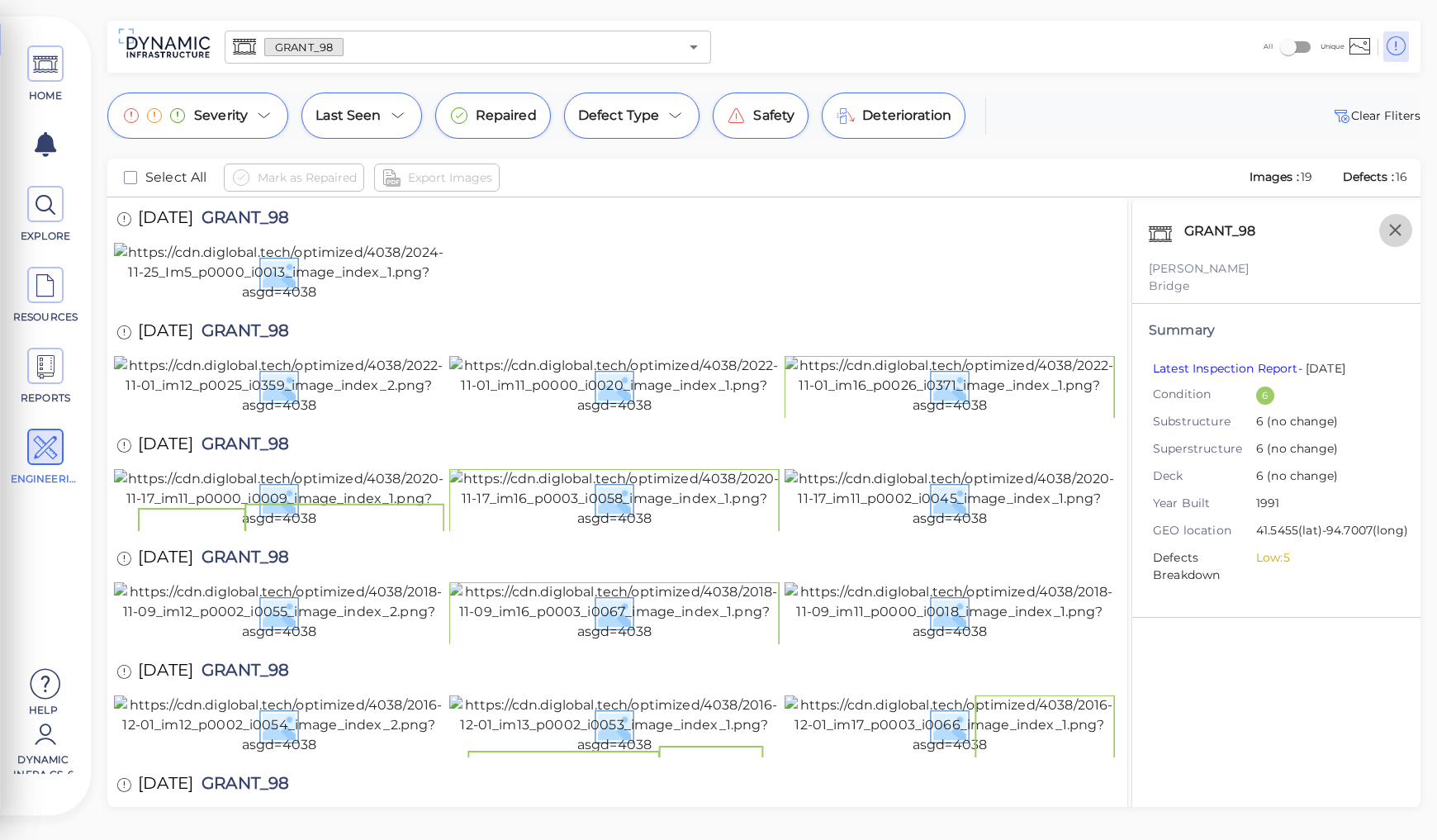
click at [1397, 229] on icon "button" at bounding box center [1395, 230] width 20 height 20
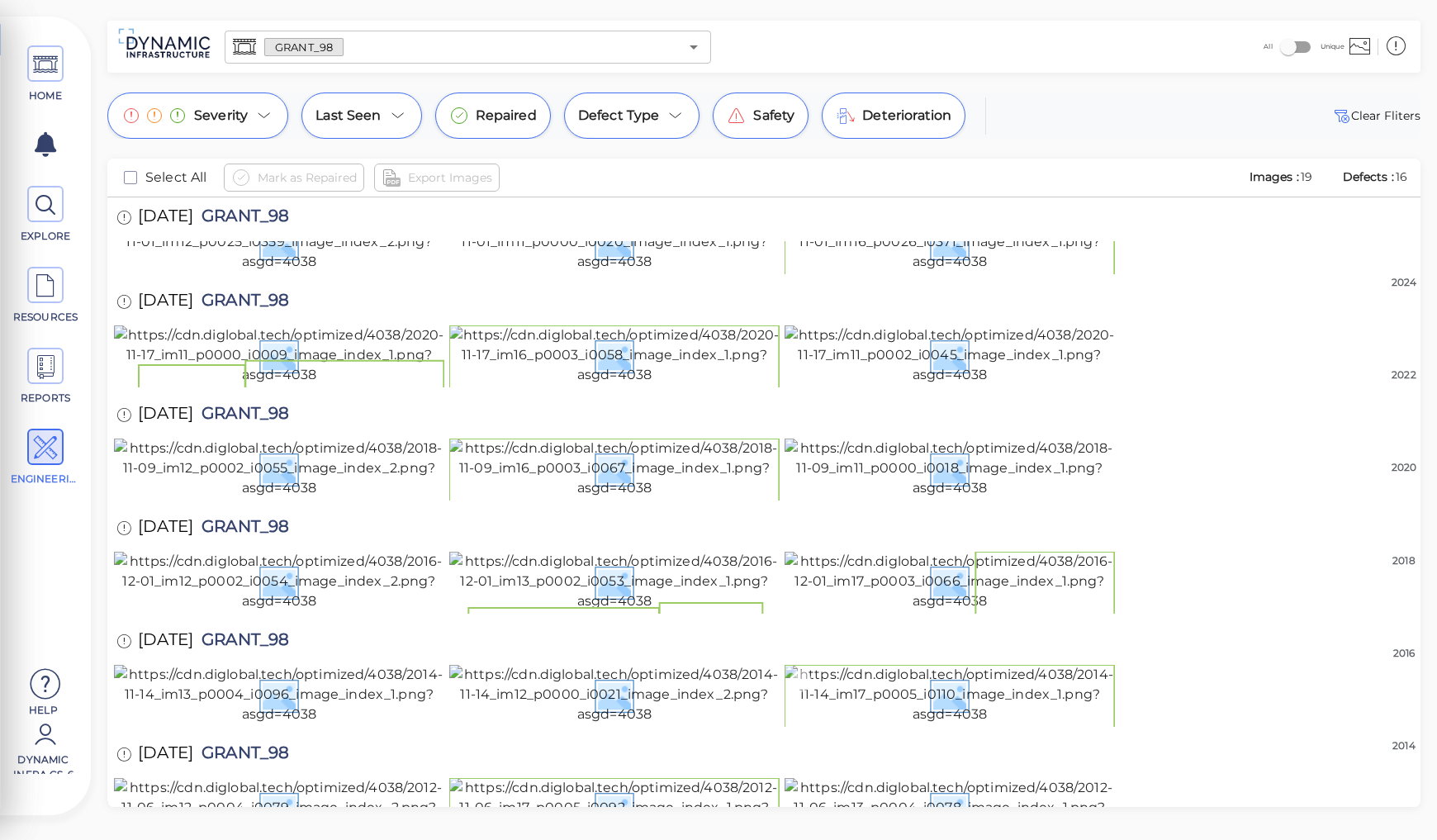
scroll to position [1461, 0]
click at [261, 630] on span "GRANT_98" at bounding box center [241, 641] width 96 height 22
copy span "GRANT_98"
click at [965, 777] on img at bounding box center [949, 807] width 331 height 59
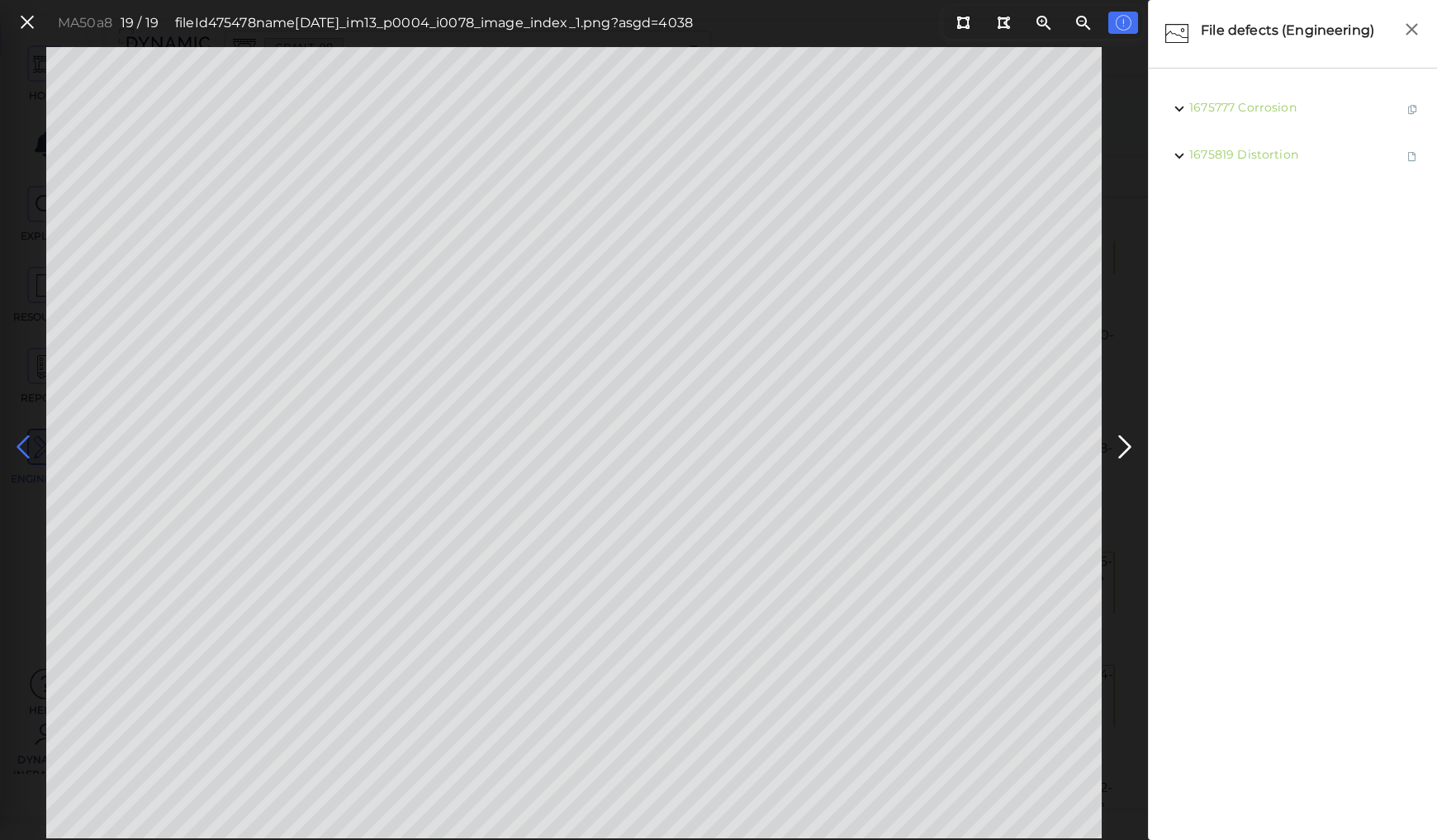
click at [19, 436] on icon at bounding box center [23, 447] width 26 height 32
click at [1123, 441] on icon at bounding box center [1124, 447] width 26 height 32
click at [1206, 135] on ul "1675777 Corrosion" at bounding box center [1292, 455] width 271 height 740
click at [20, 442] on icon at bounding box center [23, 447] width 26 height 32
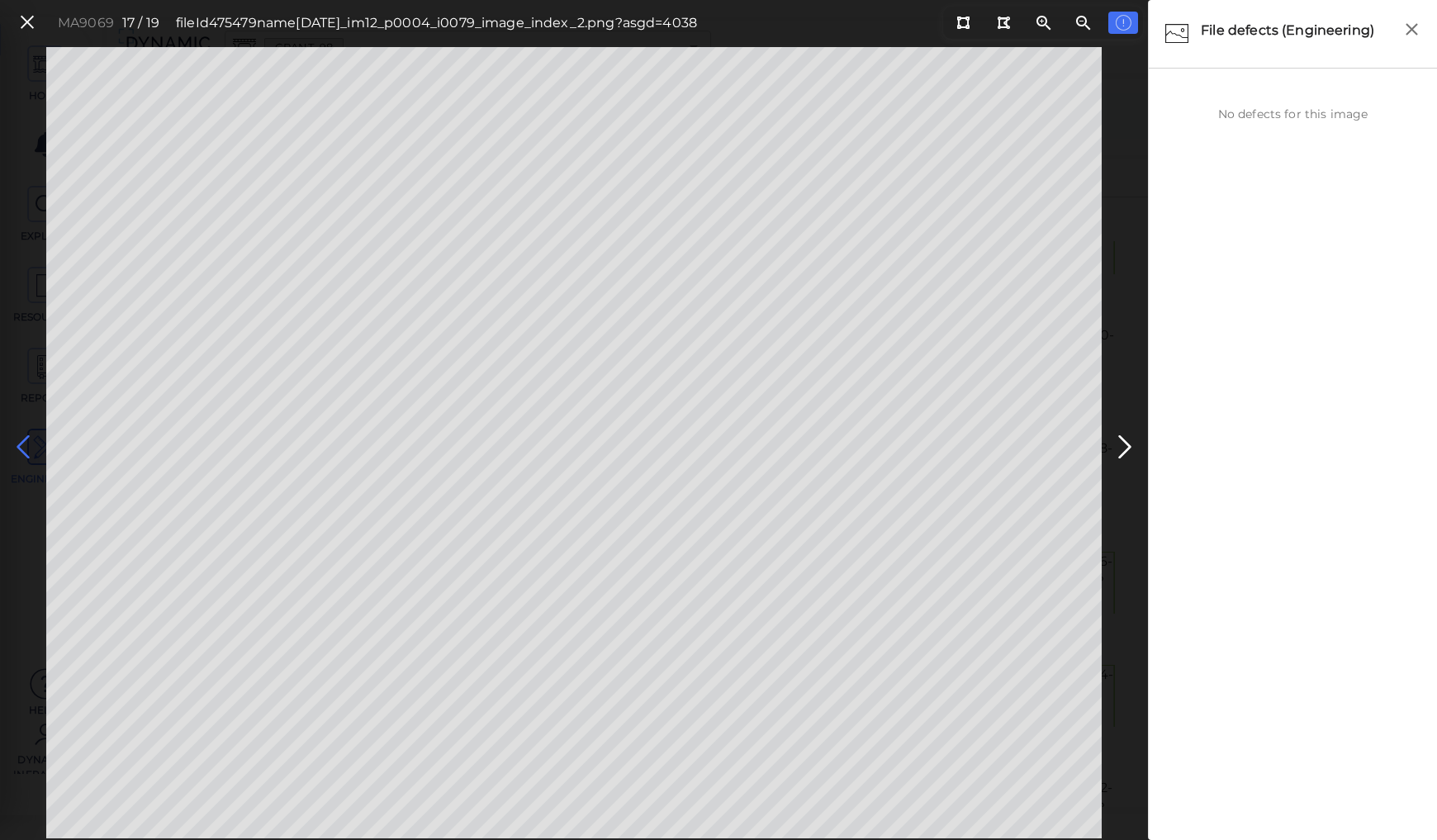
click at [20, 442] on icon at bounding box center [23, 447] width 26 height 32
click at [22, 442] on icon at bounding box center [23, 447] width 26 height 32
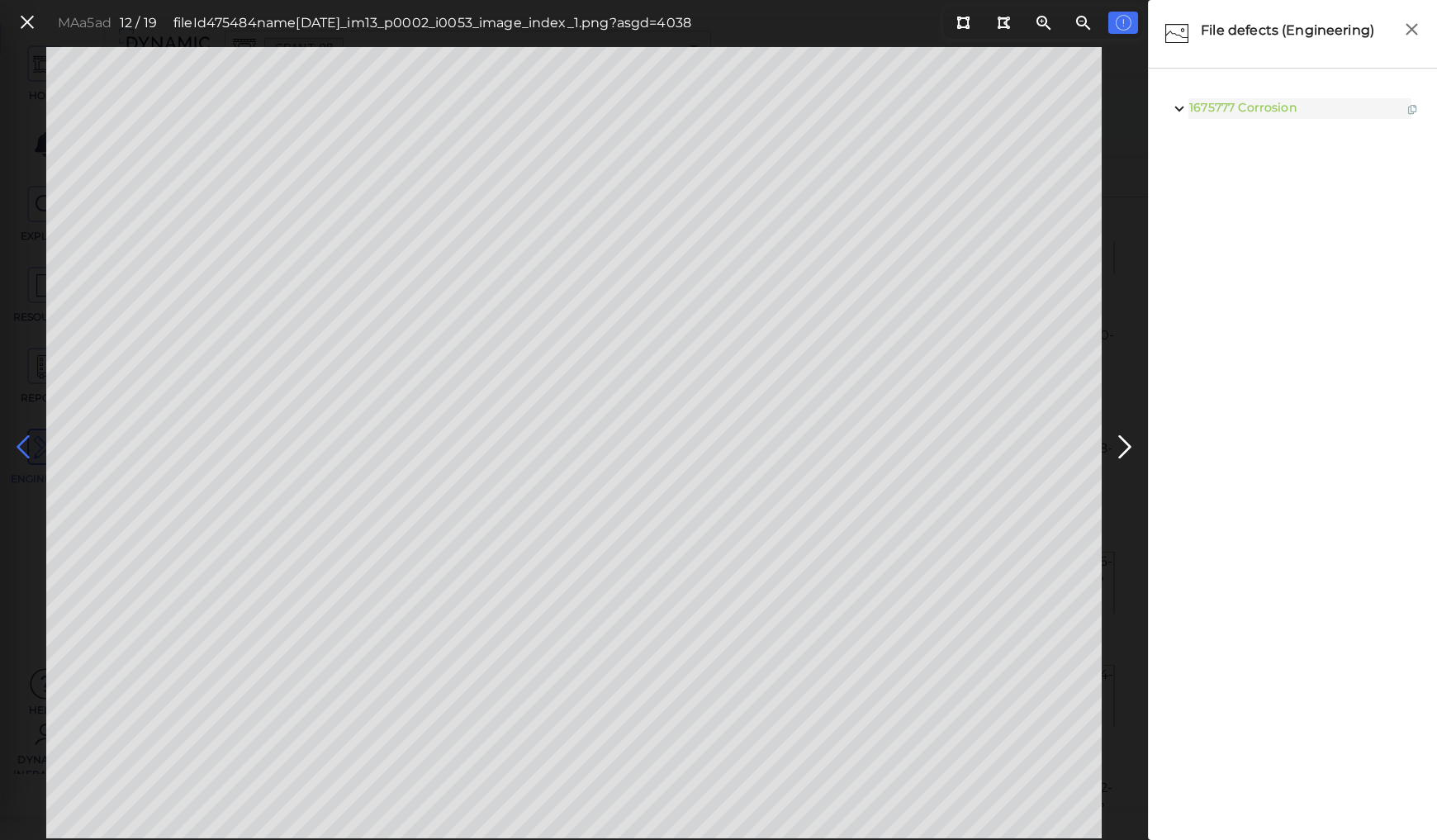
click at [23, 441] on icon at bounding box center [23, 447] width 26 height 32
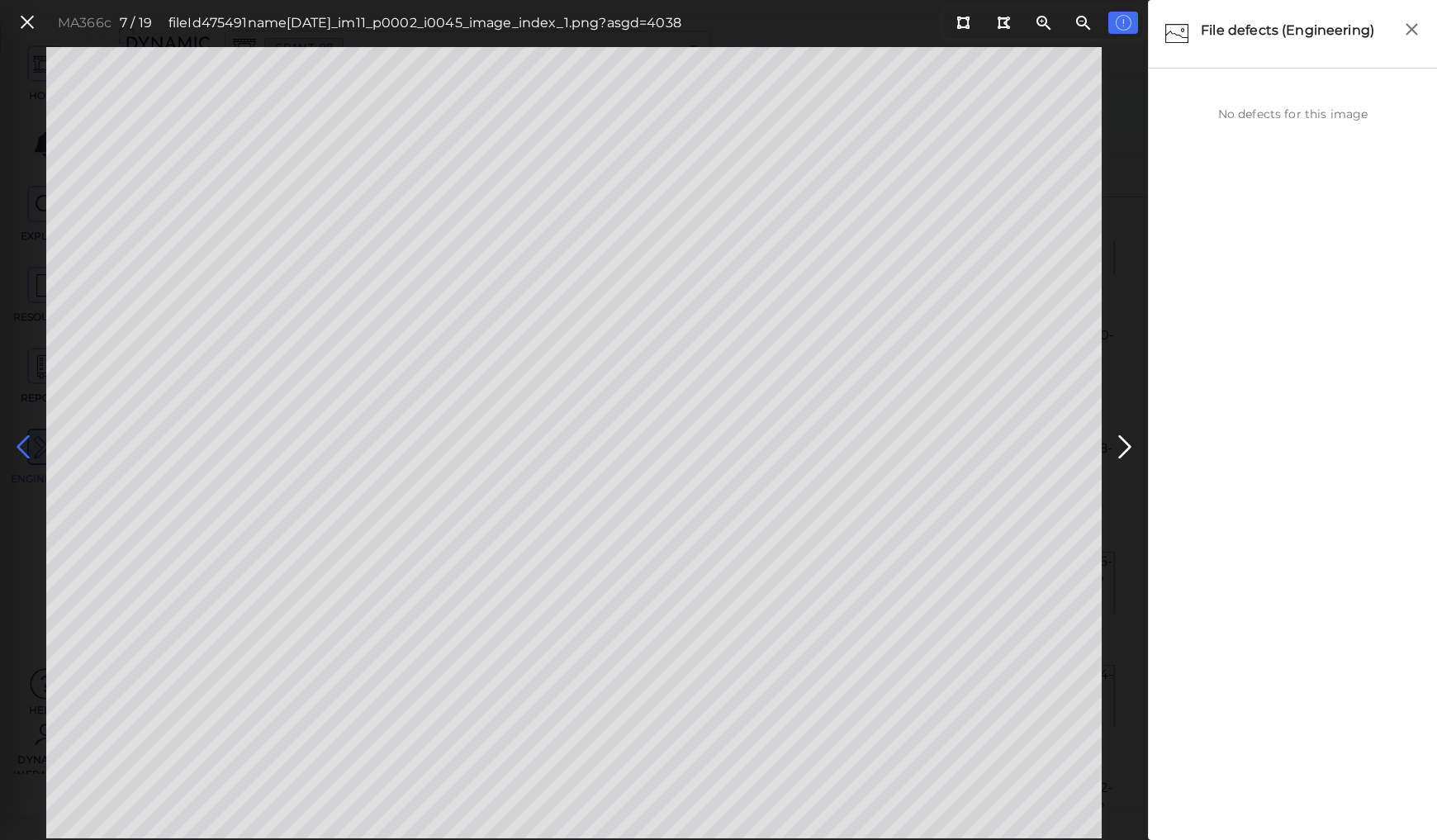
click at [22, 450] on icon at bounding box center [23, 447] width 26 height 32
click at [22, 448] on icon at bounding box center [23, 447] width 26 height 32
click at [24, 443] on icon at bounding box center [23, 447] width 26 height 32
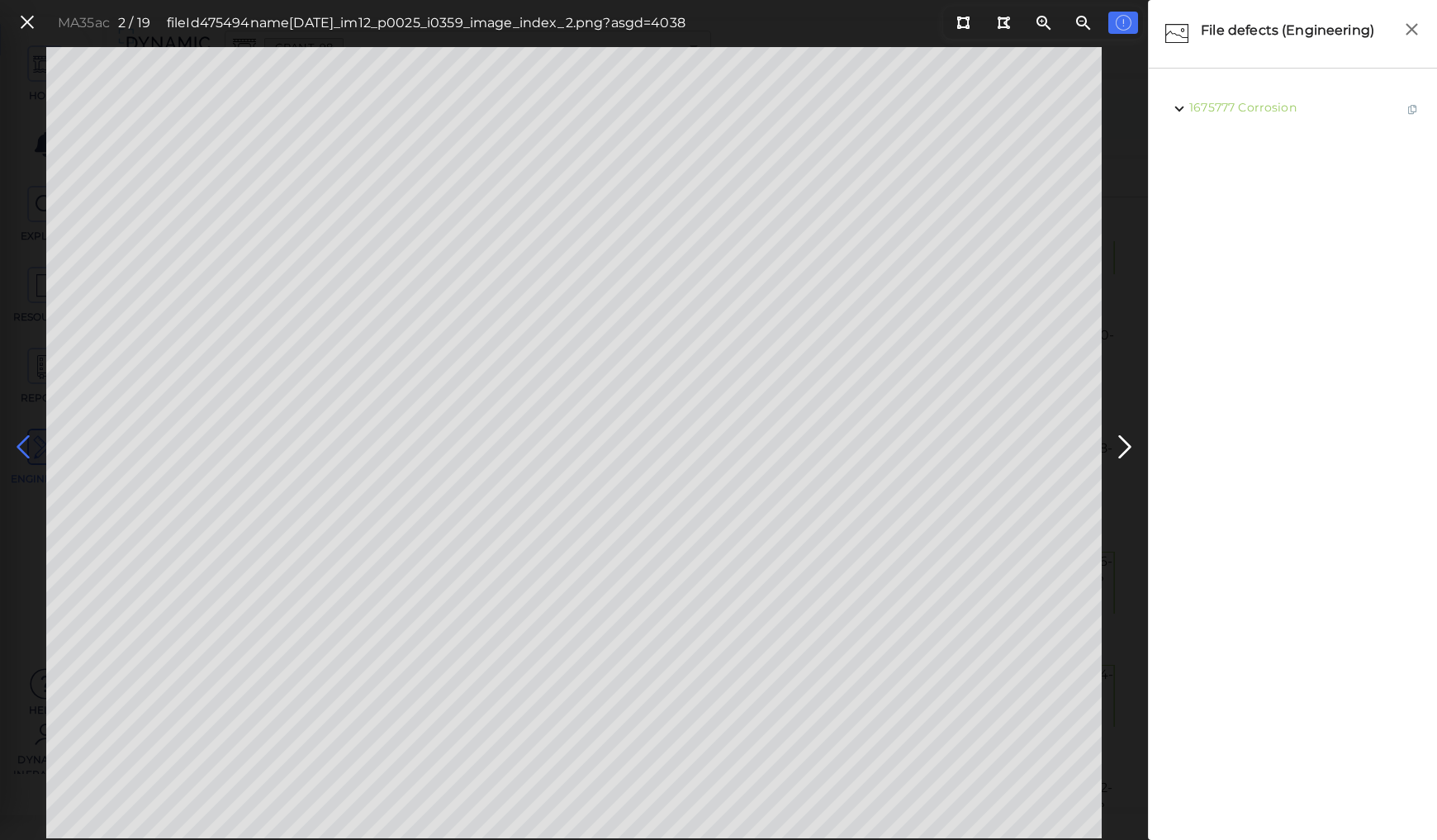
click at [24, 443] on icon at bounding box center [23, 447] width 26 height 32
click at [1116, 448] on icon at bounding box center [1124, 447] width 26 height 32
click at [27, 21] on icon at bounding box center [26, 23] width 18 height 22
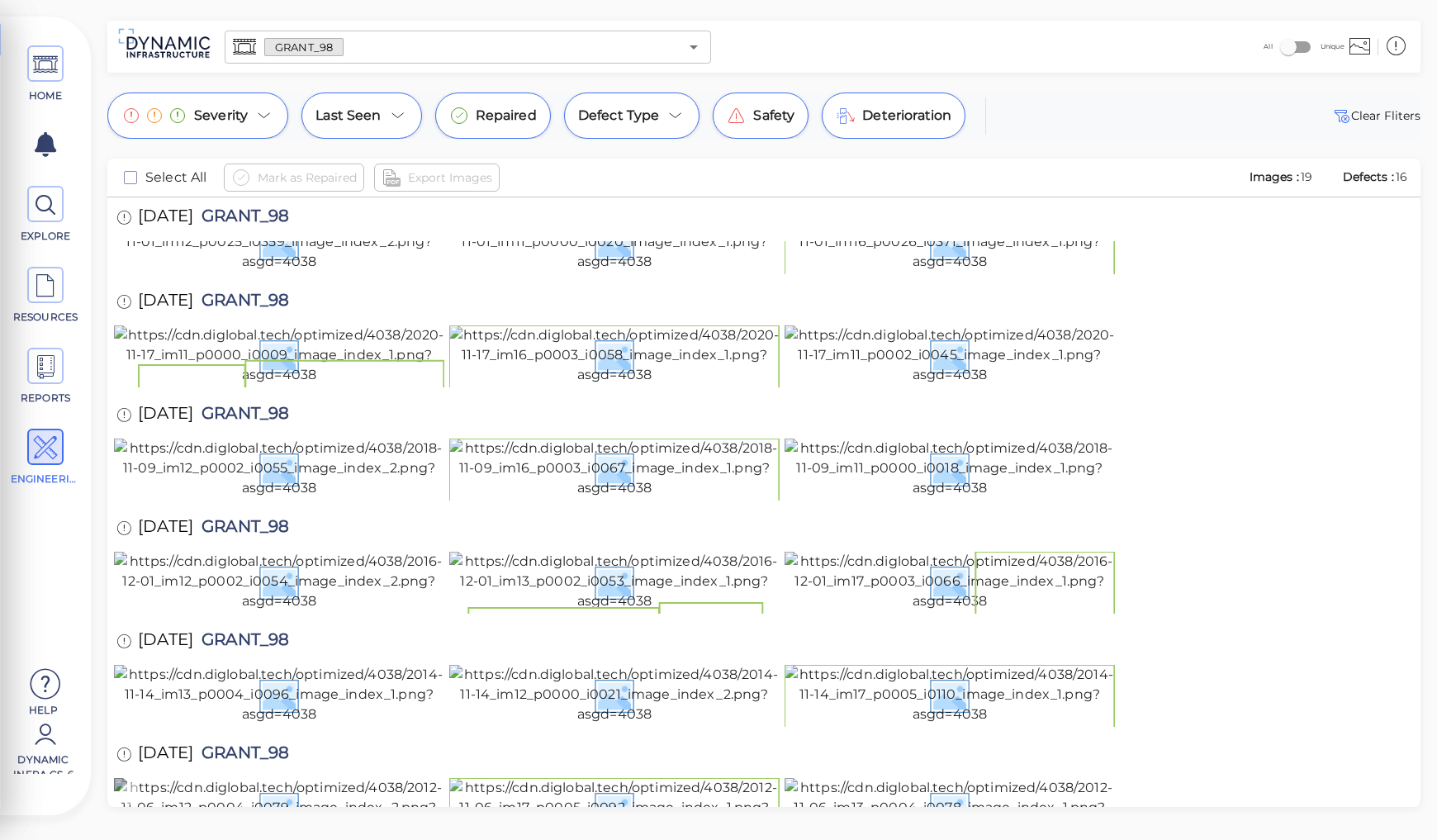
click at [358, 777] on img at bounding box center [279, 807] width 331 height 59
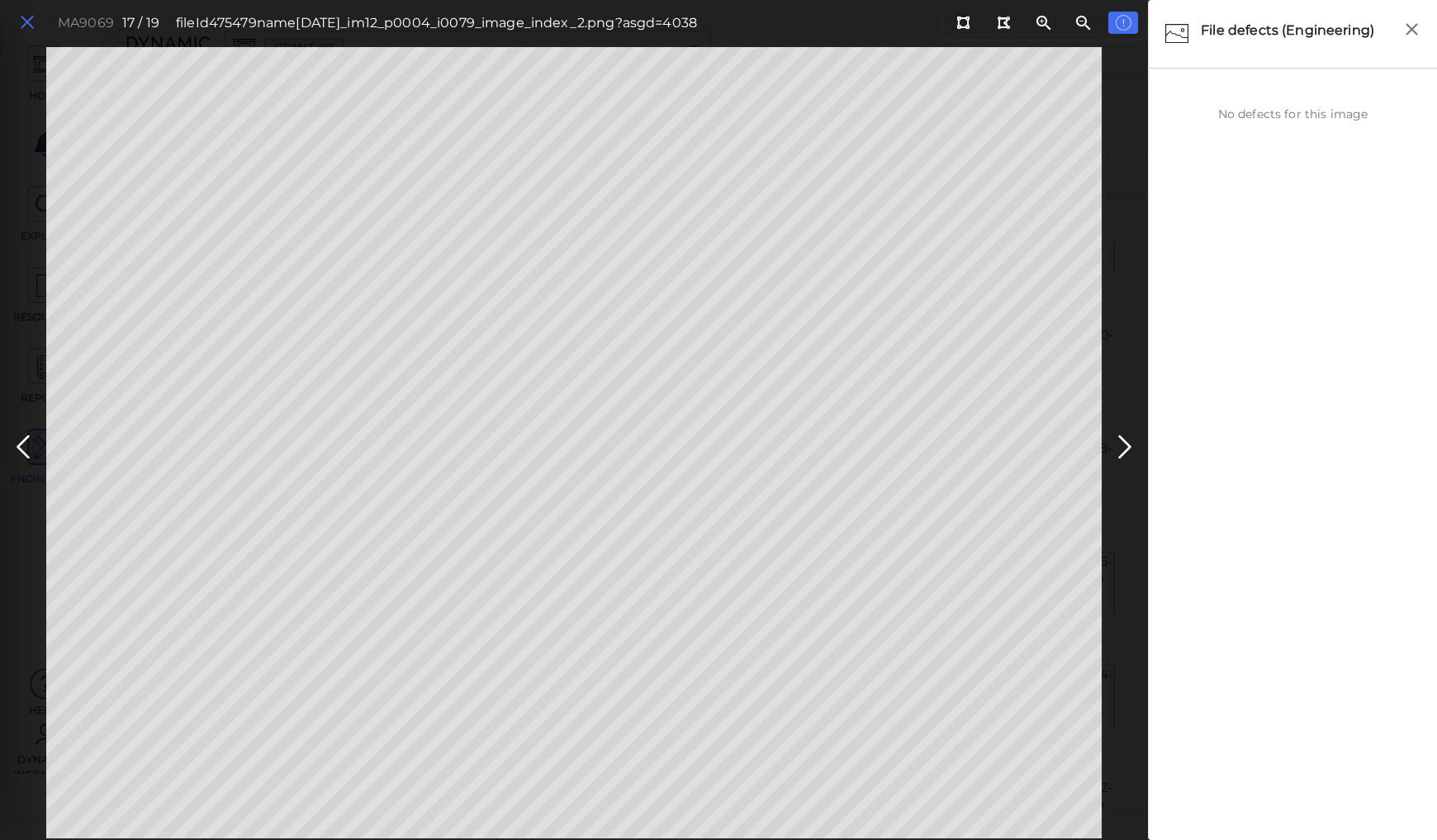
click at [30, 18] on icon at bounding box center [26, 23] width 18 height 22
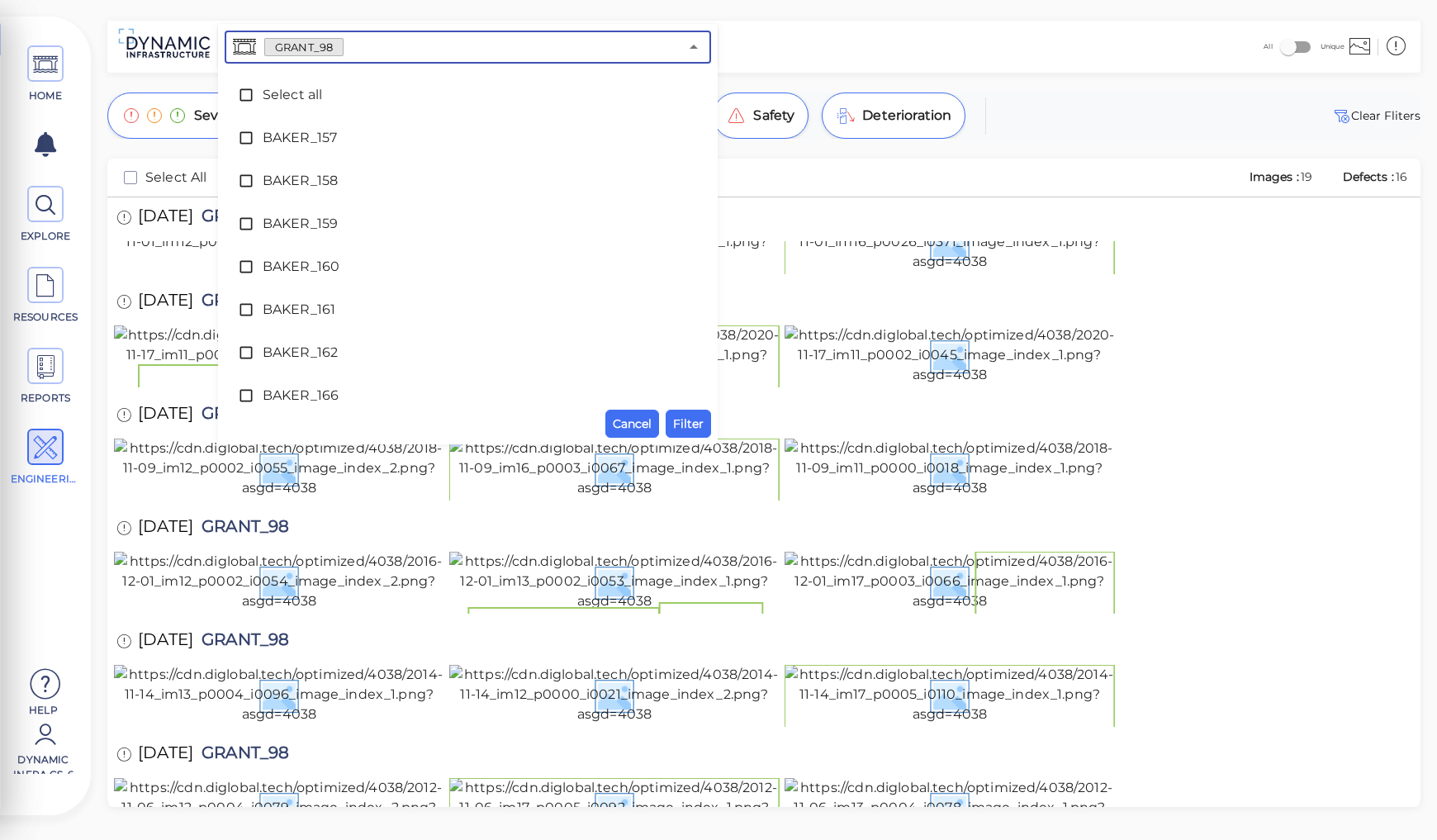
click at [349, 46] on input "text" at bounding box center [511, 46] width 336 height 23
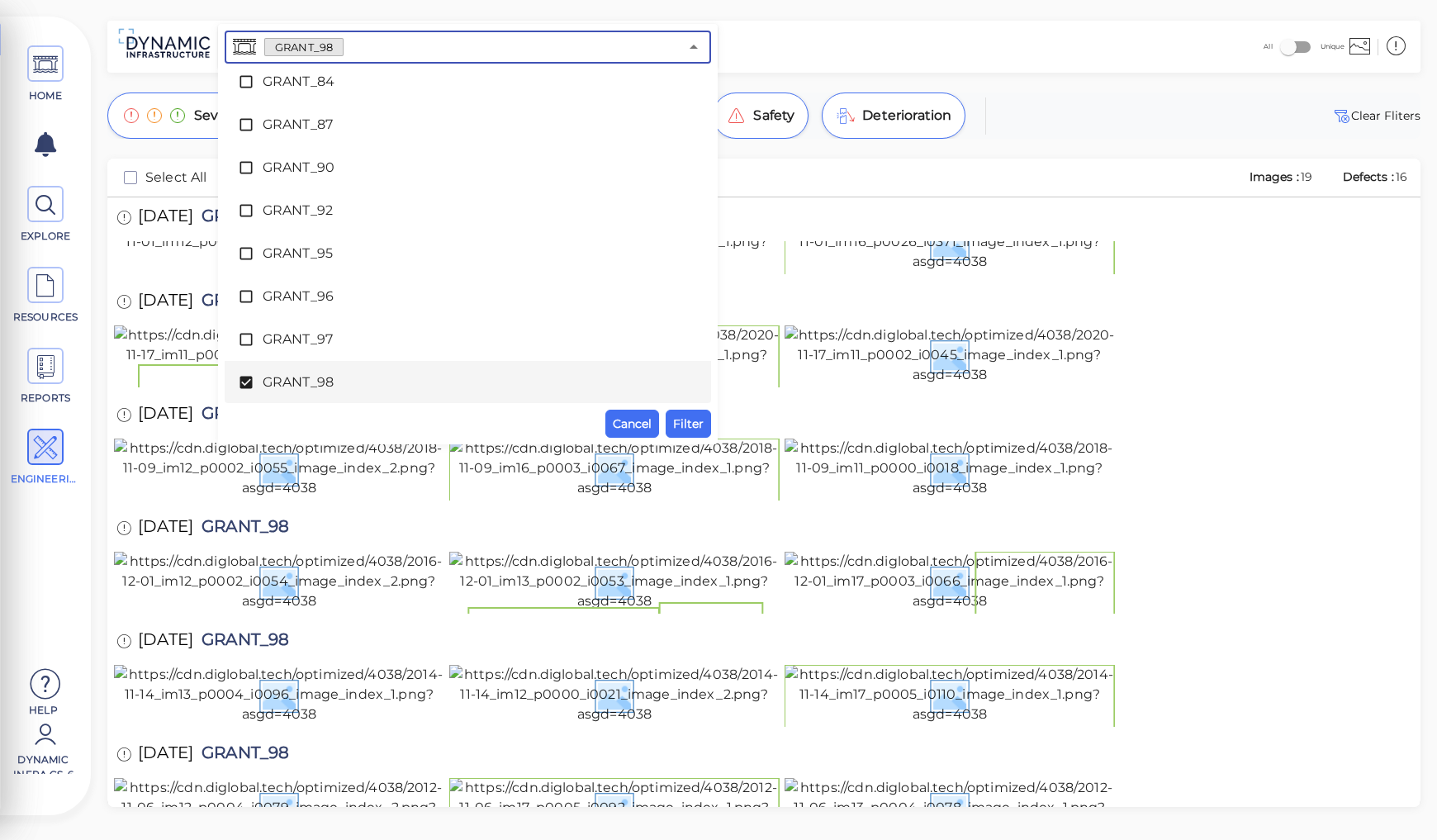
click at [304, 383] on span "GRANT_98" at bounding box center [468, 382] width 411 height 19
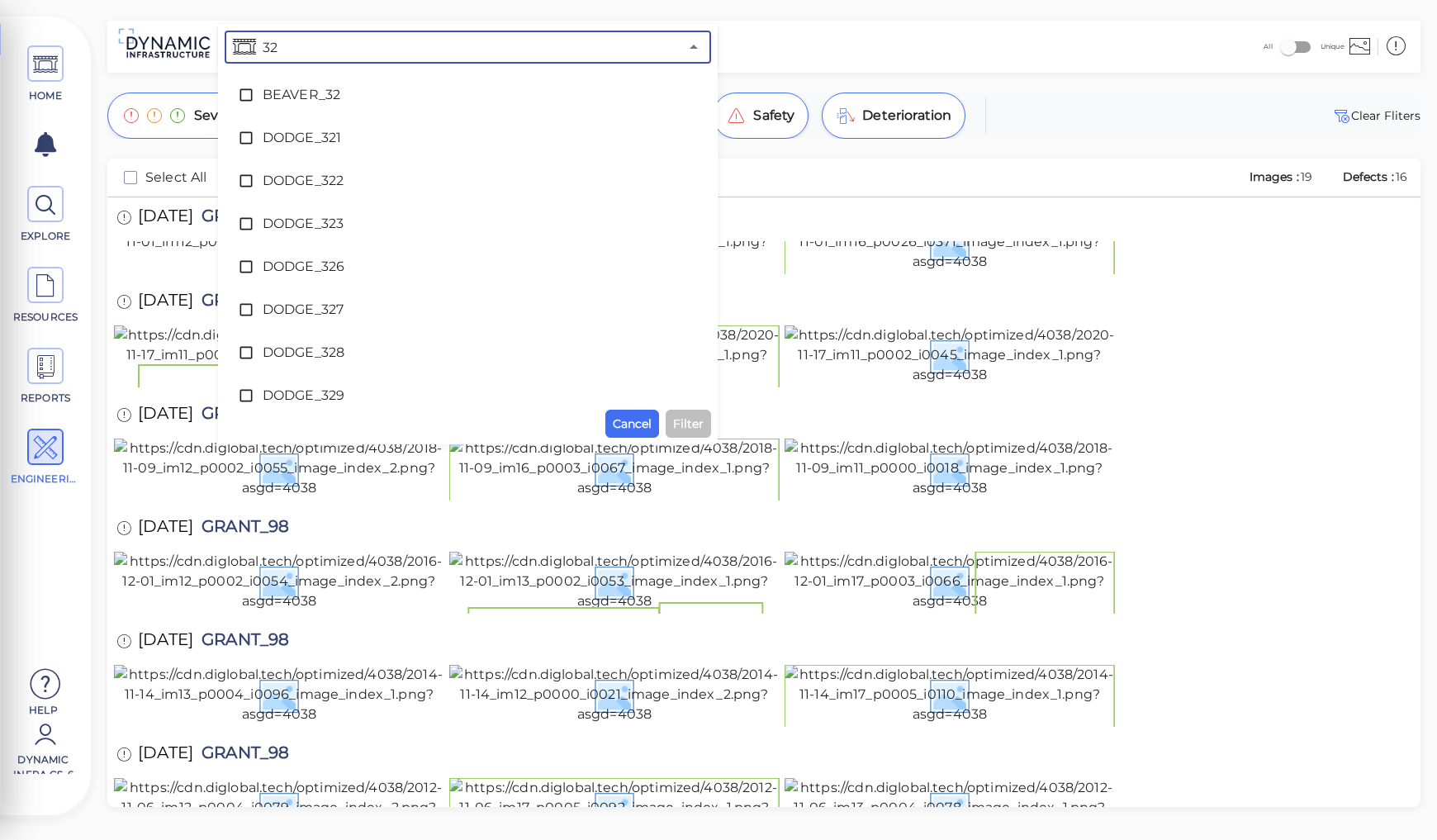
type input "322"
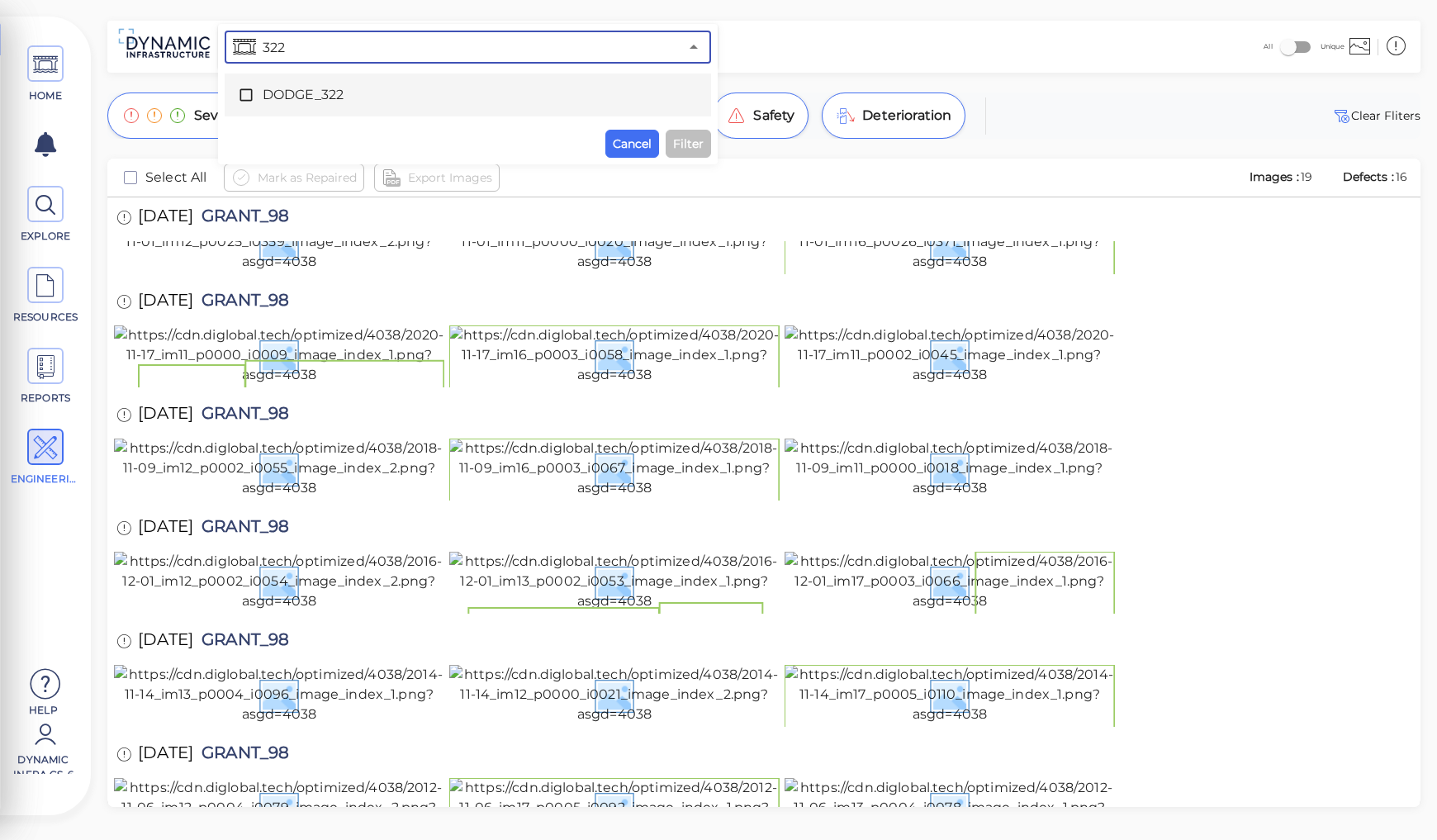
click at [308, 95] on span "DODGE_322" at bounding box center [468, 95] width 411 height 19
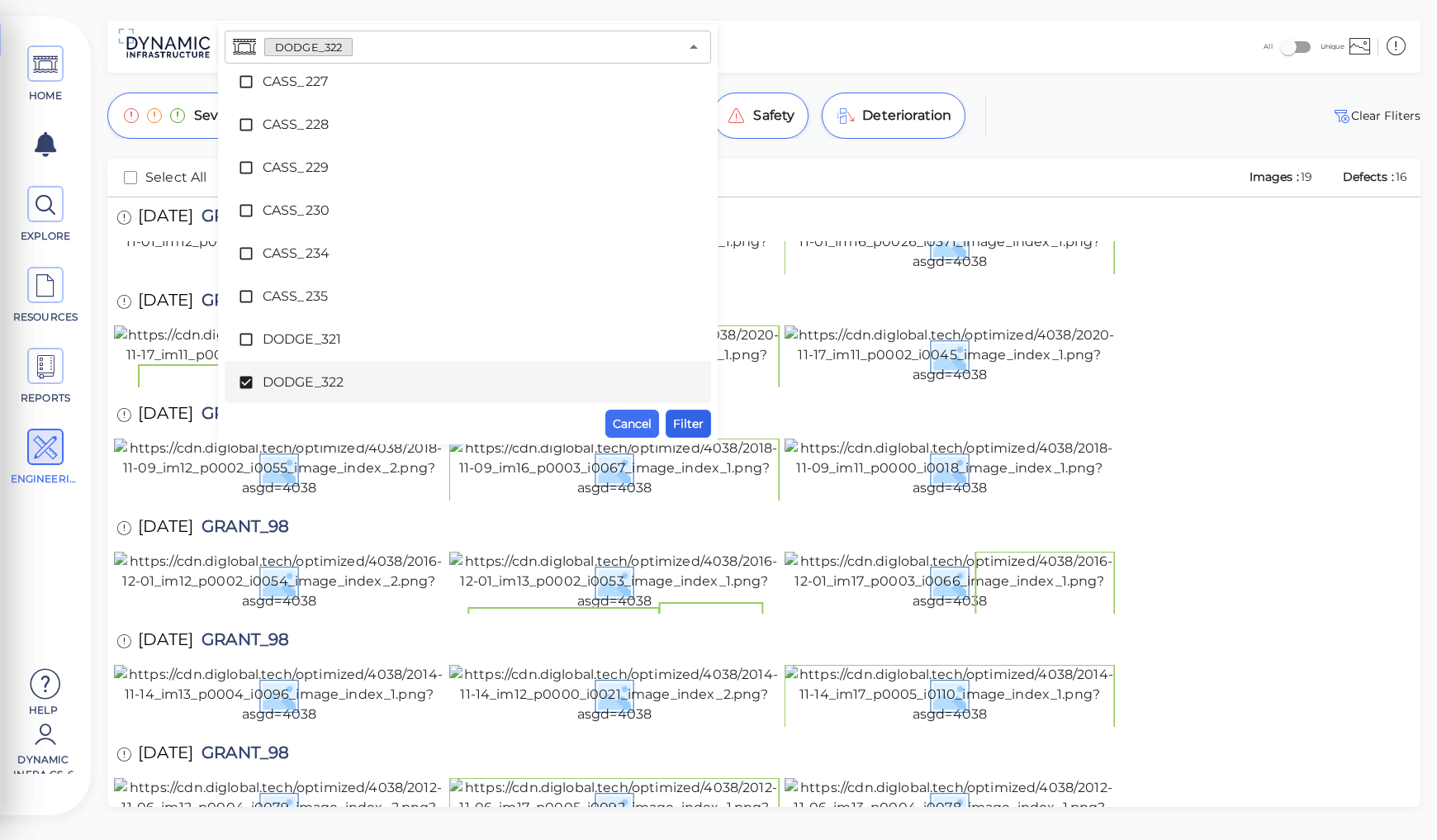
click at [695, 418] on span "Filter" at bounding box center [688, 423] width 30 height 19
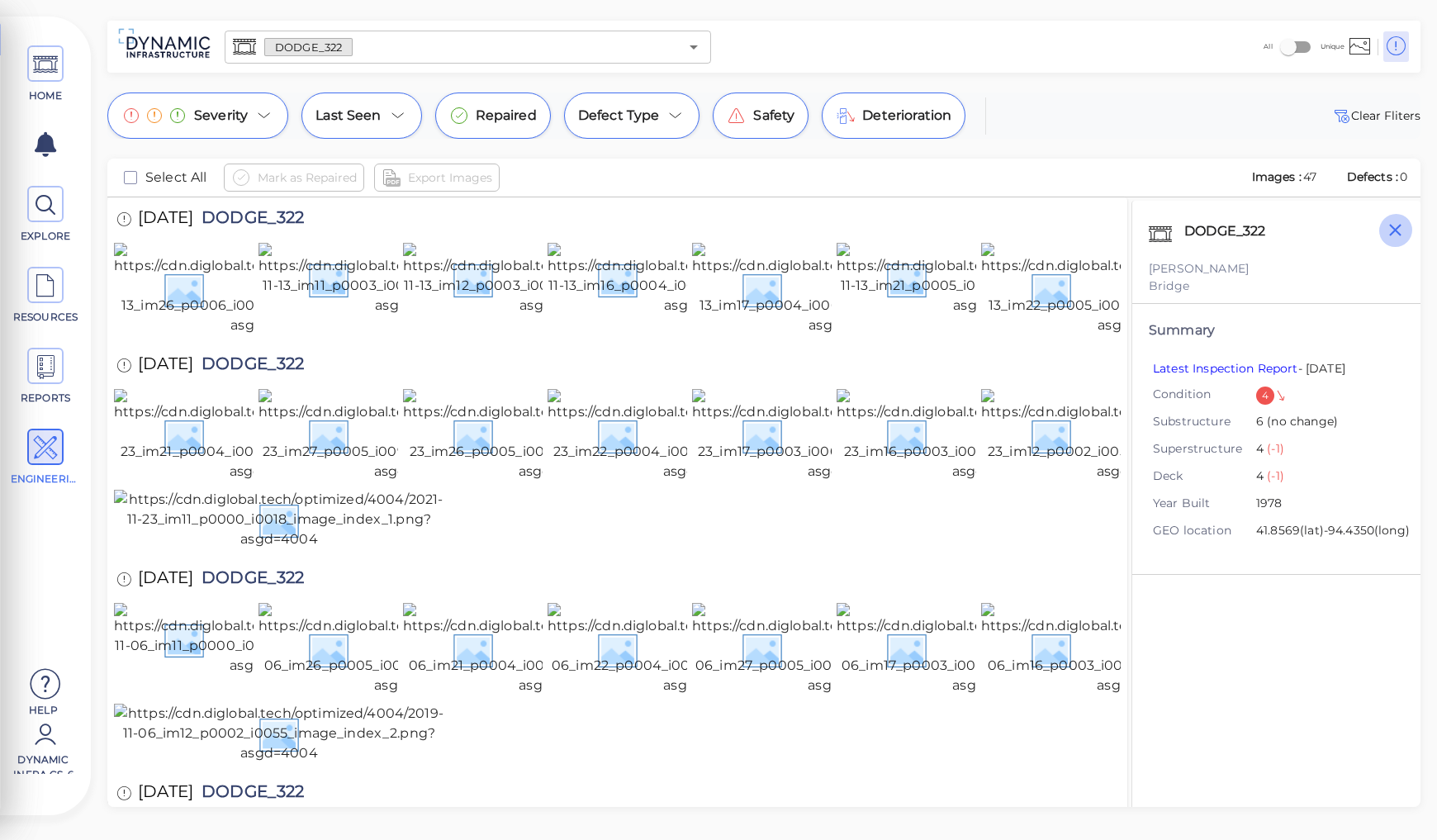
click at [1391, 230] on icon "button" at bounding box center [1395, 230] width 20 height 20
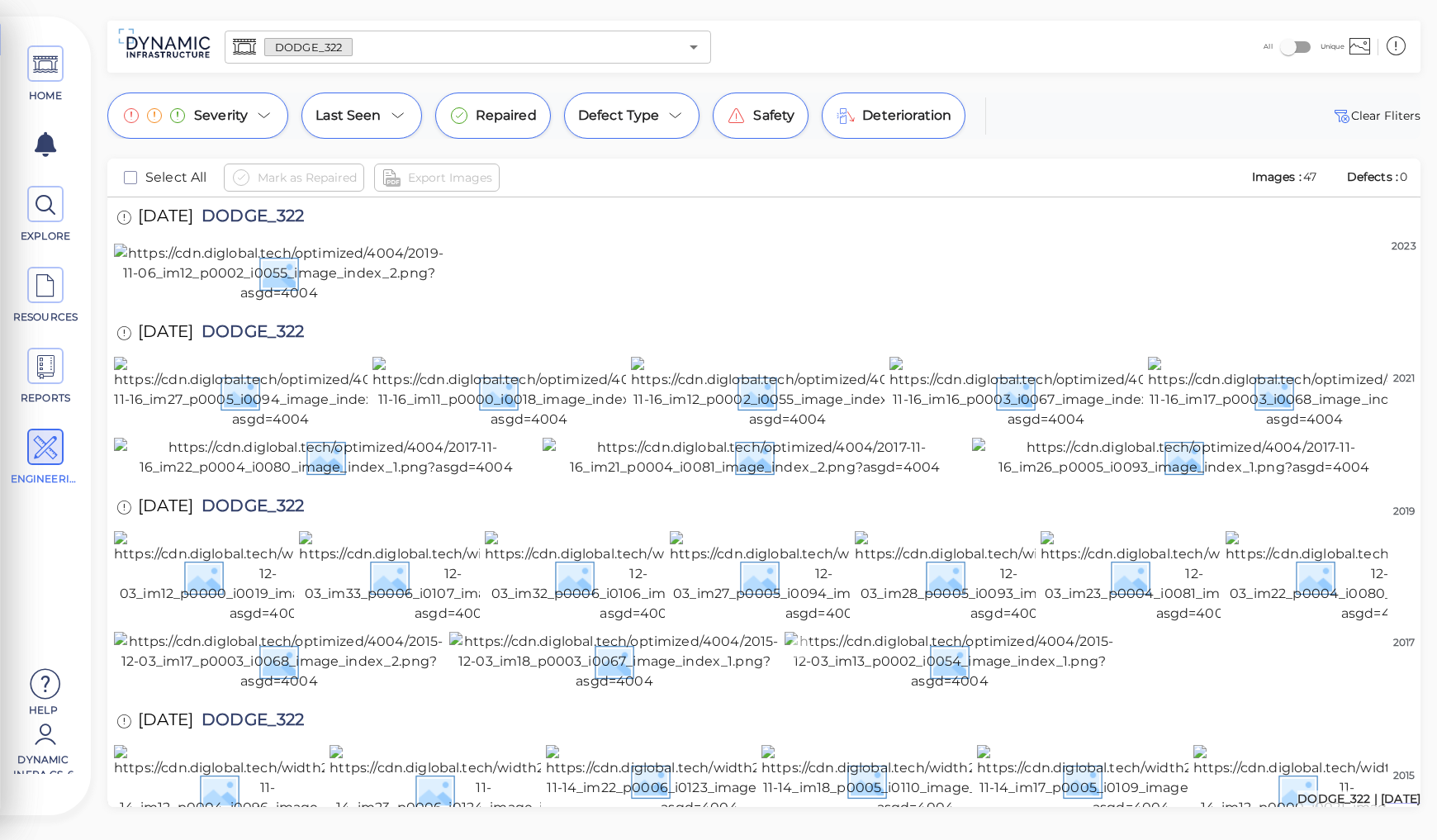
scroll to position [1527, 0]
click at [675, 745] on img at bounding box center [700, 781] width 308 height 73
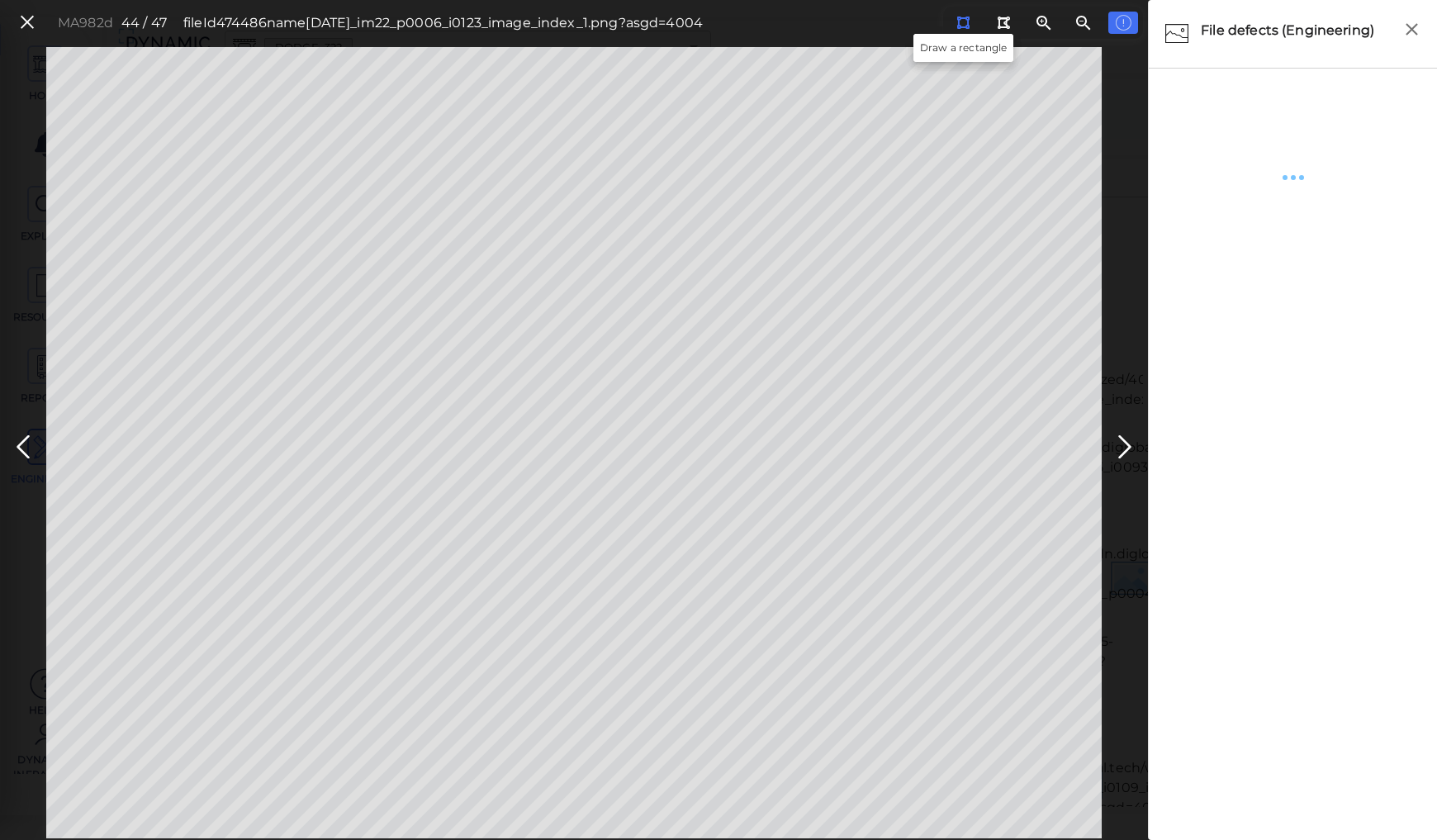
click at [970, 25] on button at bounding box center [964, 23] width 30 height 22
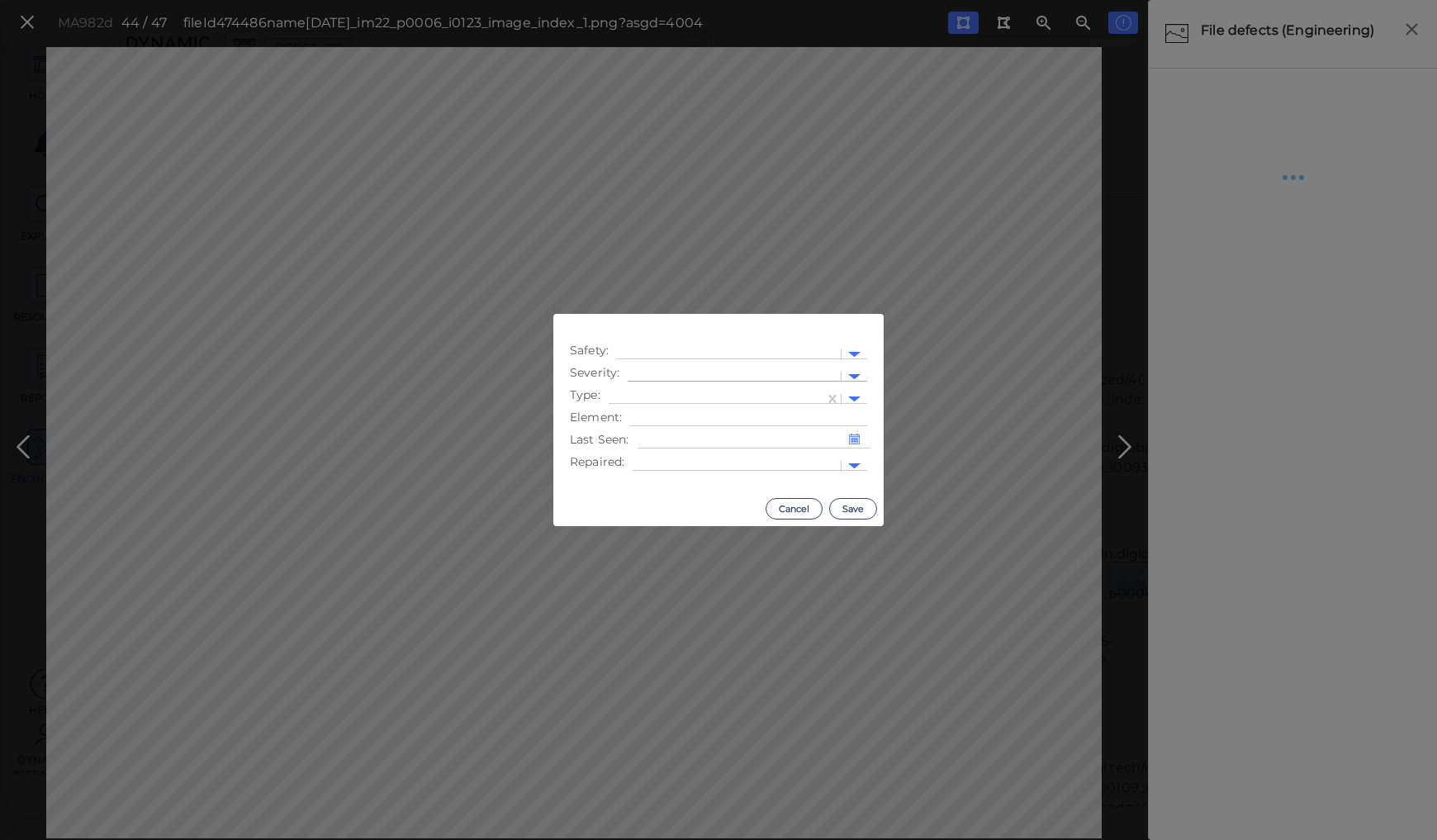
click at [704, 365] on div at bounding box center [734, 377] width 213 height 24
click at [663, 455] on div "Moderate" at bounding box center [672, 455] width 90 height 25
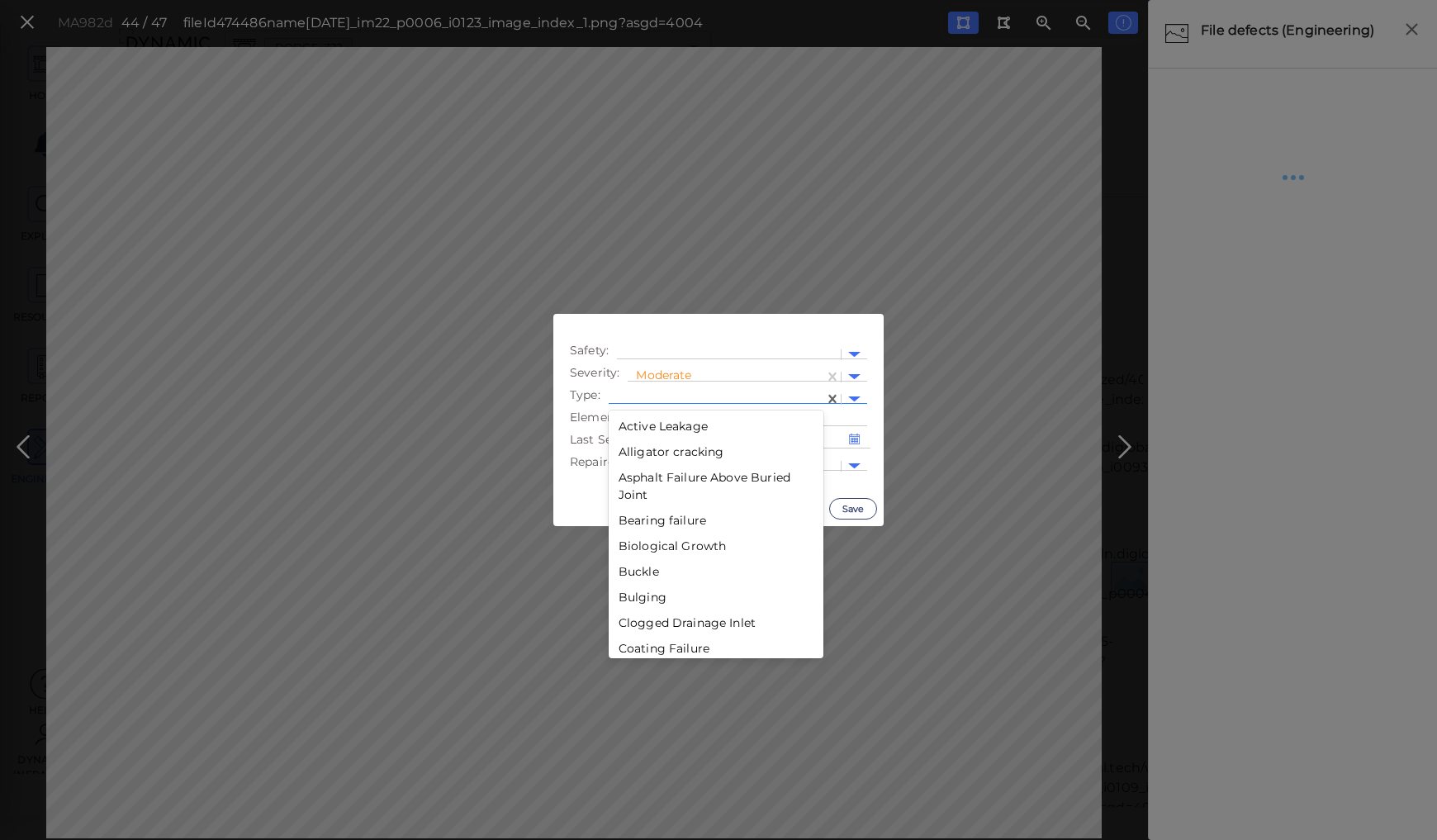
click at [681, 391] on div at bounding box center [716, 399] width 199 height 18
click at [631, 591] on div "Spall" at bounding box center [716, 594] width 215 height 25
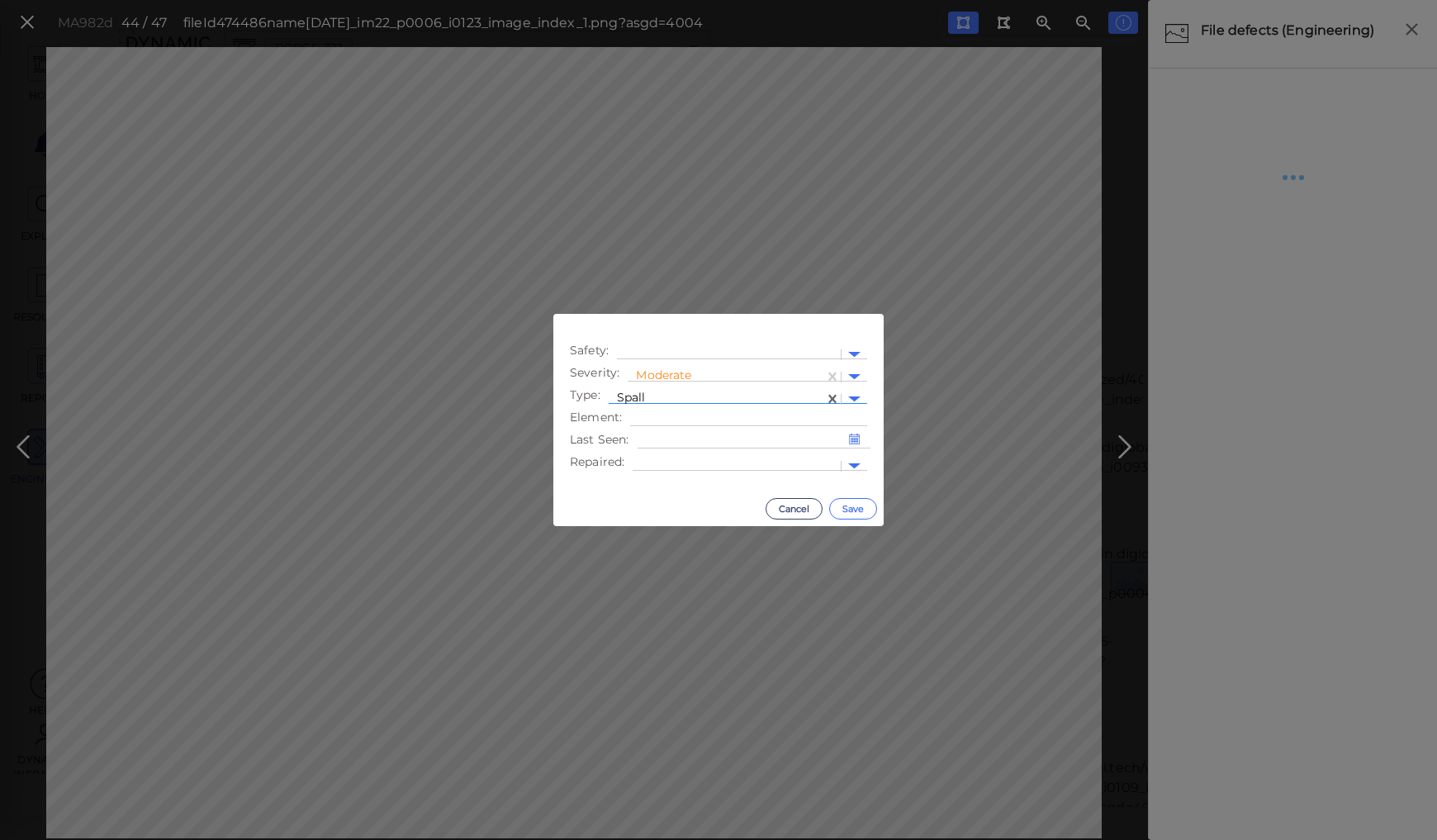
click at [839, 502] on button "Save" at bounding box center [853, 508] width 48 height 21
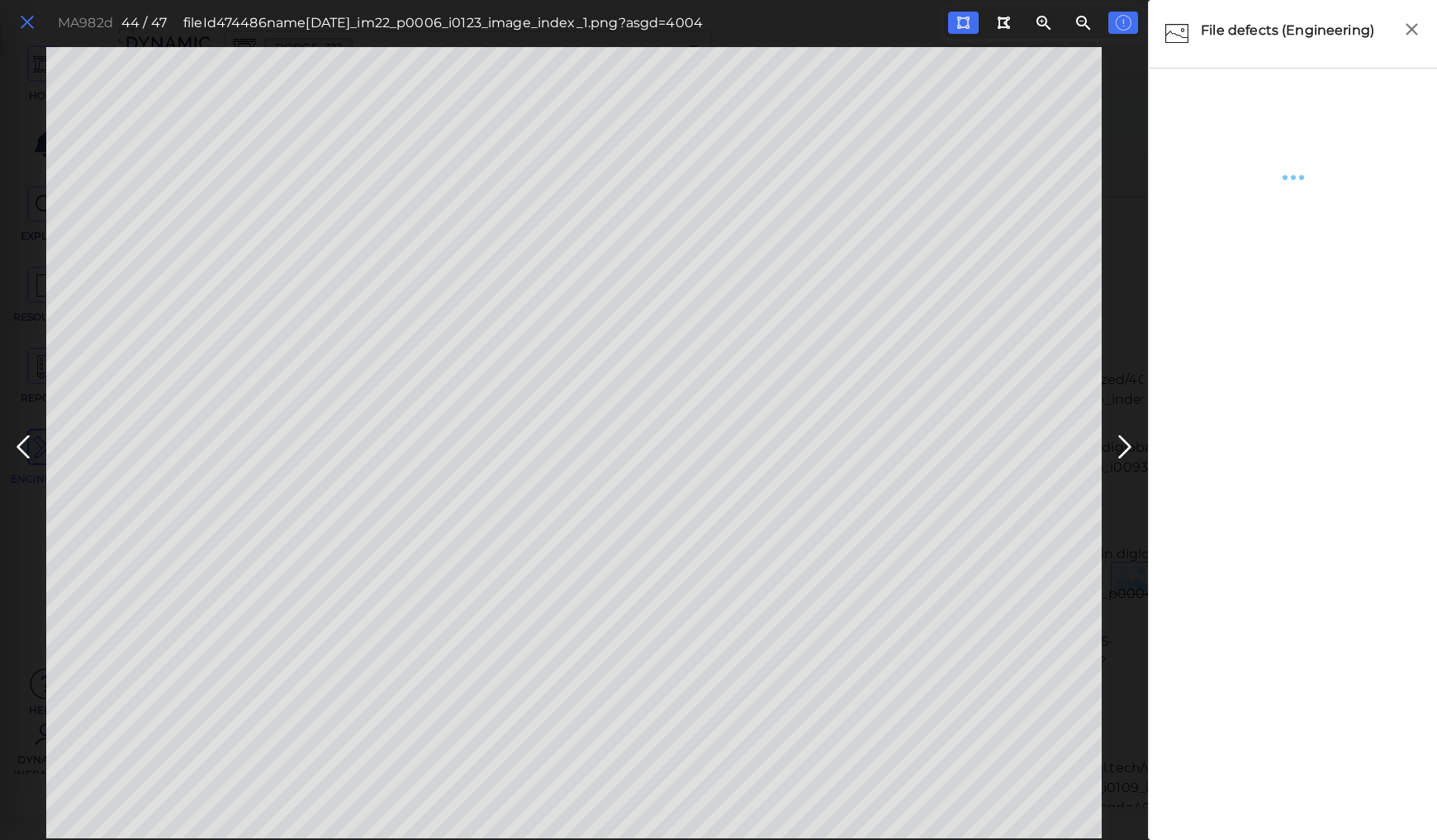
click at [33, 19] on icon at bounding box center [26, 23] width 18 height 22
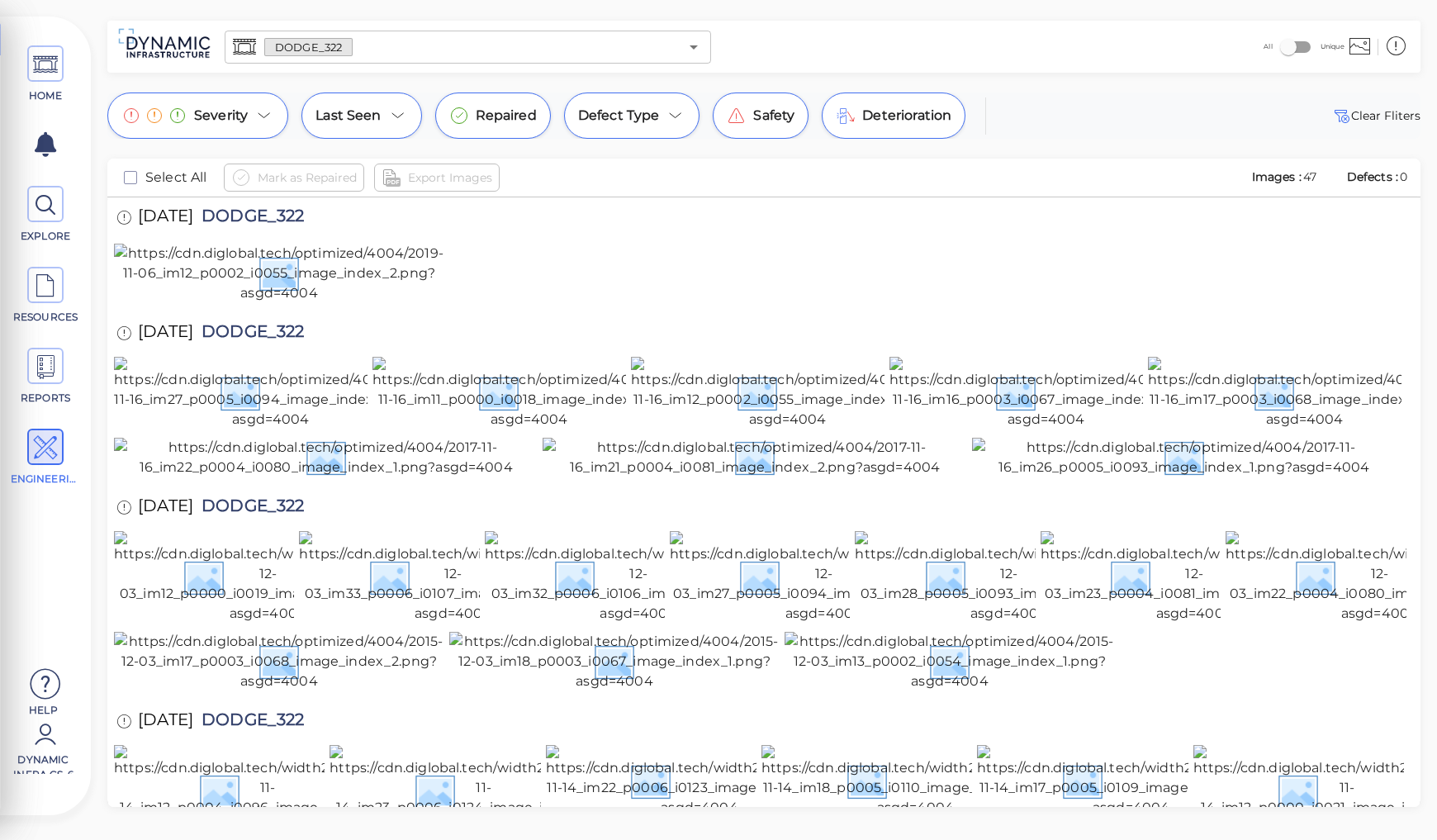
click at [1281, 631] on div at bounding box center [764, 662] width 1300 height 62
